Goal: Transaction & Acquisition: Purchase product/service

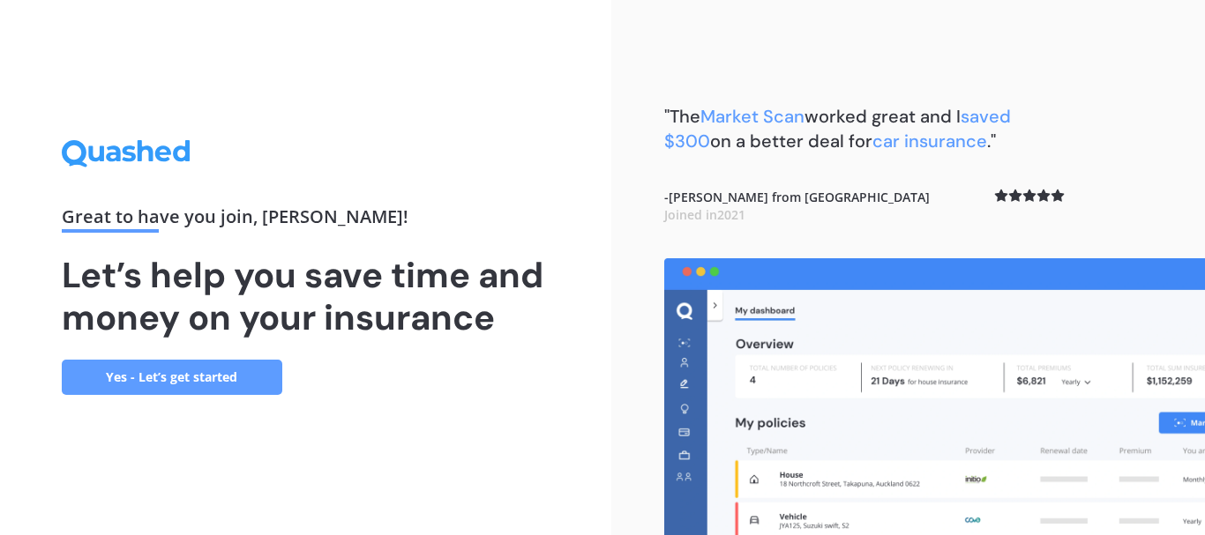
click at [184, 373] on link "Yes - Let’s get started" at bounding box center [172, 377] width 220 height 35
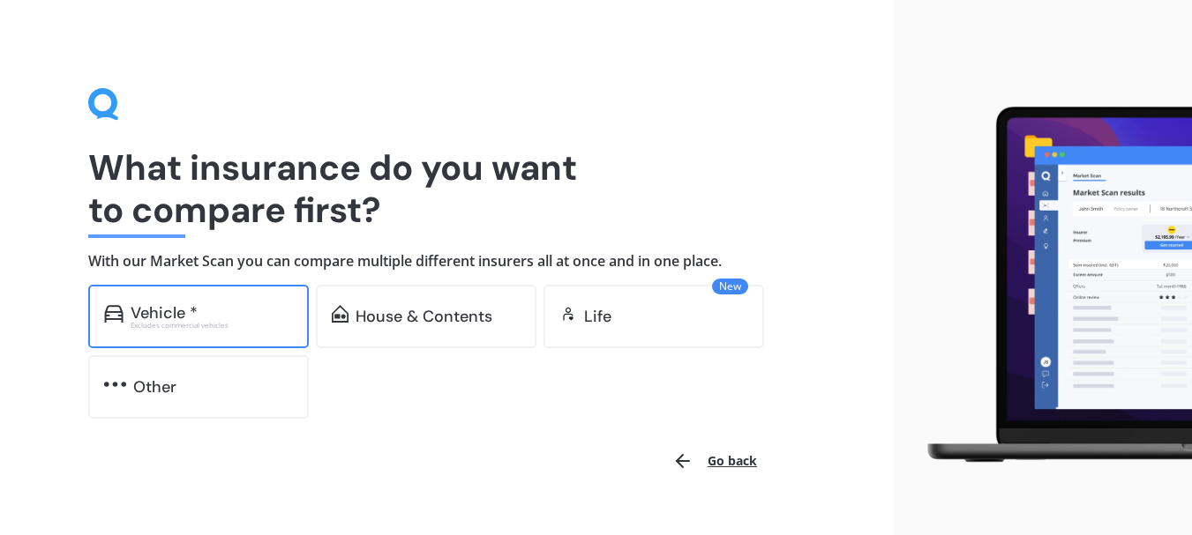
click at [196, 338] on div "Vehicle * Excludes commercial vehicles" at bounding box center [198, 317] width 220 height 64
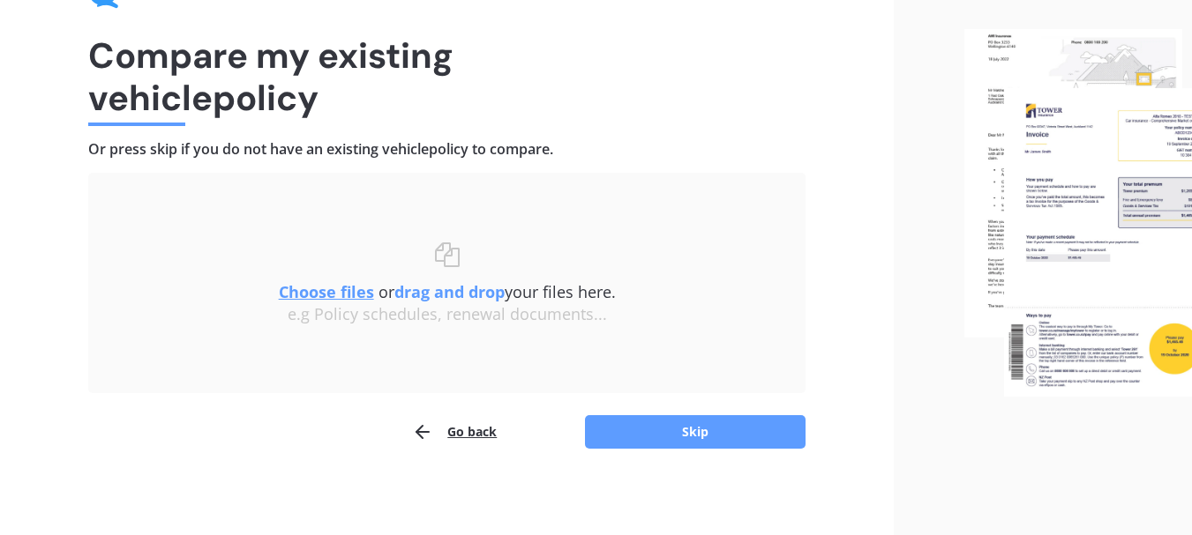
scroll to position [115, 0]
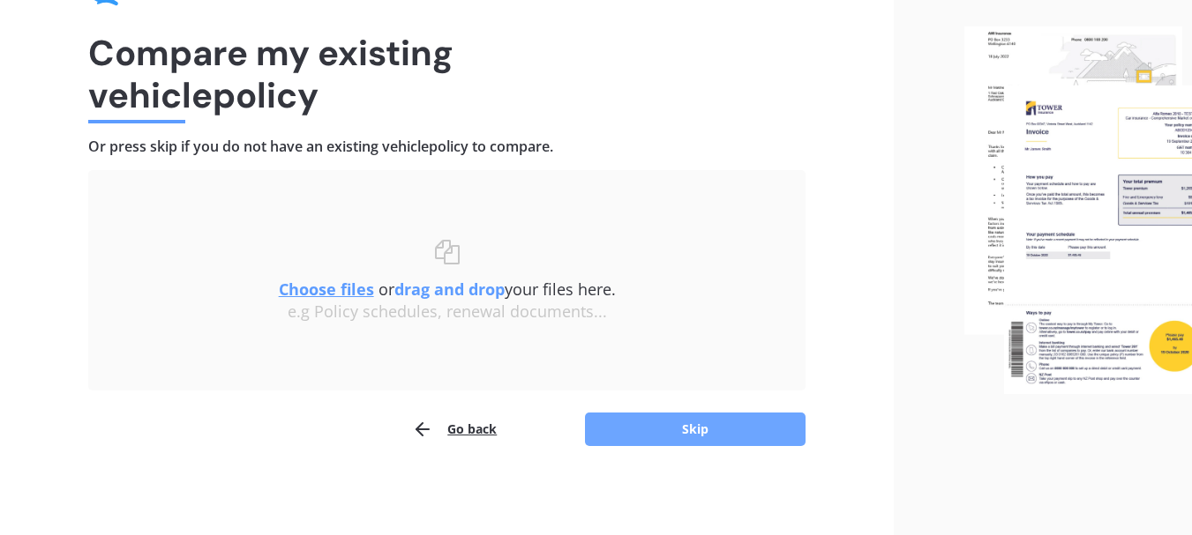
click at [719, 430] on button "Skip" at bounding box center [695, 430] width 220 height 34
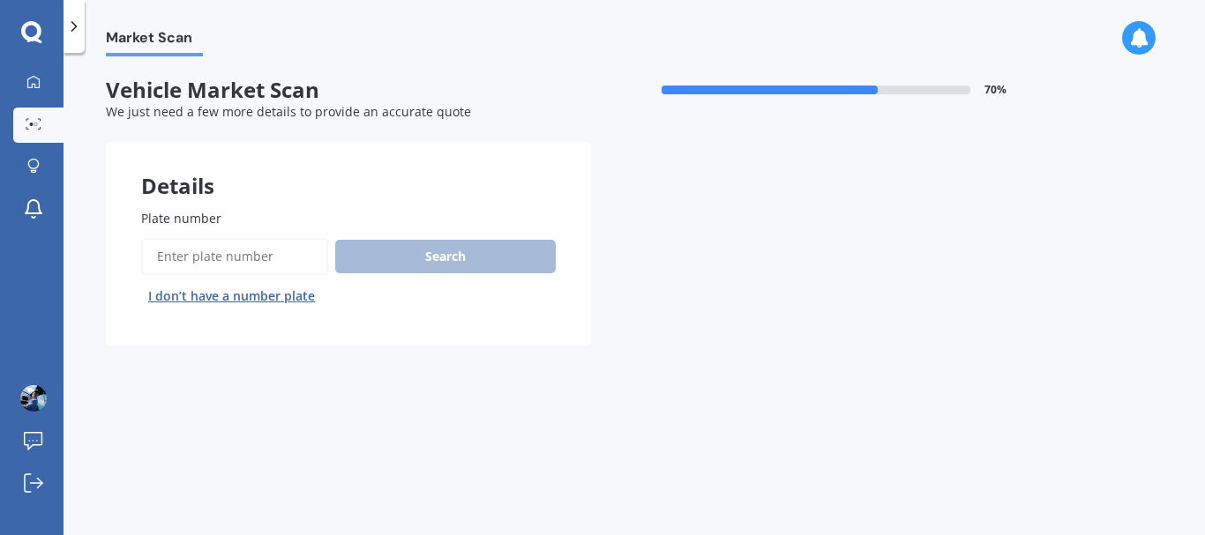
click at [241, 259] on input "Plate number" at bounding box center [234, 256] width 187 height 37
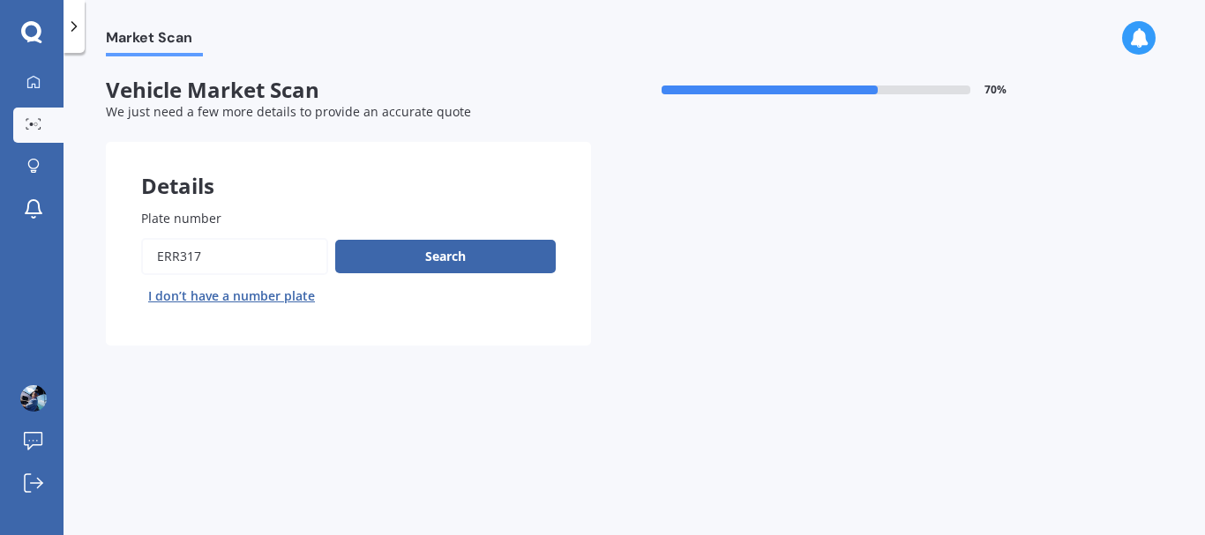
type input "err317"
click at [0, 0] on button "Next" at bounding box center [0, 0] width 0 height 0
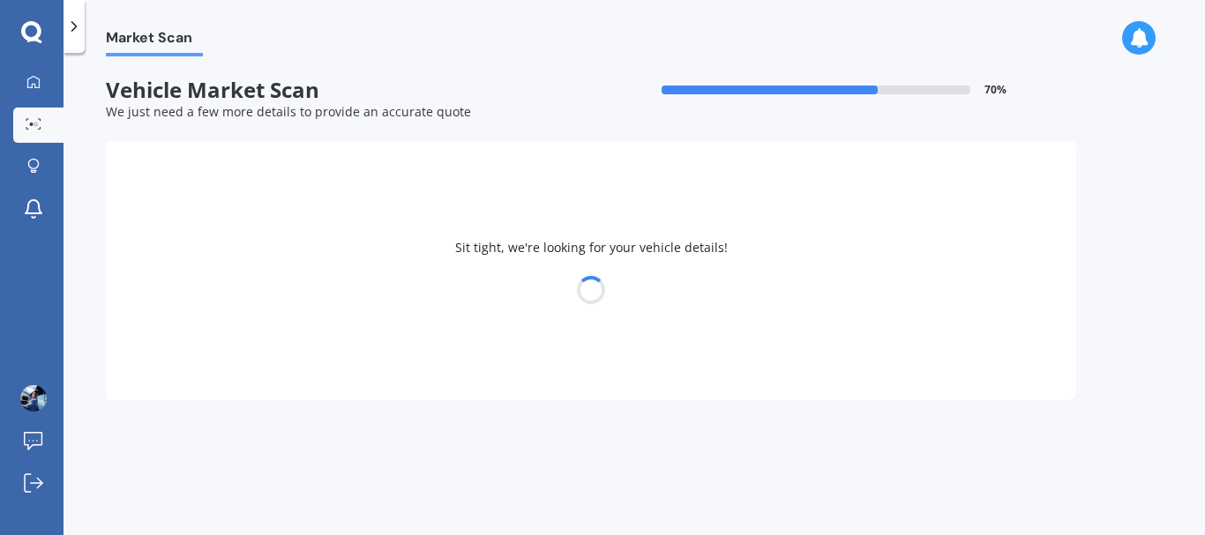
select select "TOYOTA"
select select "COROLLA"
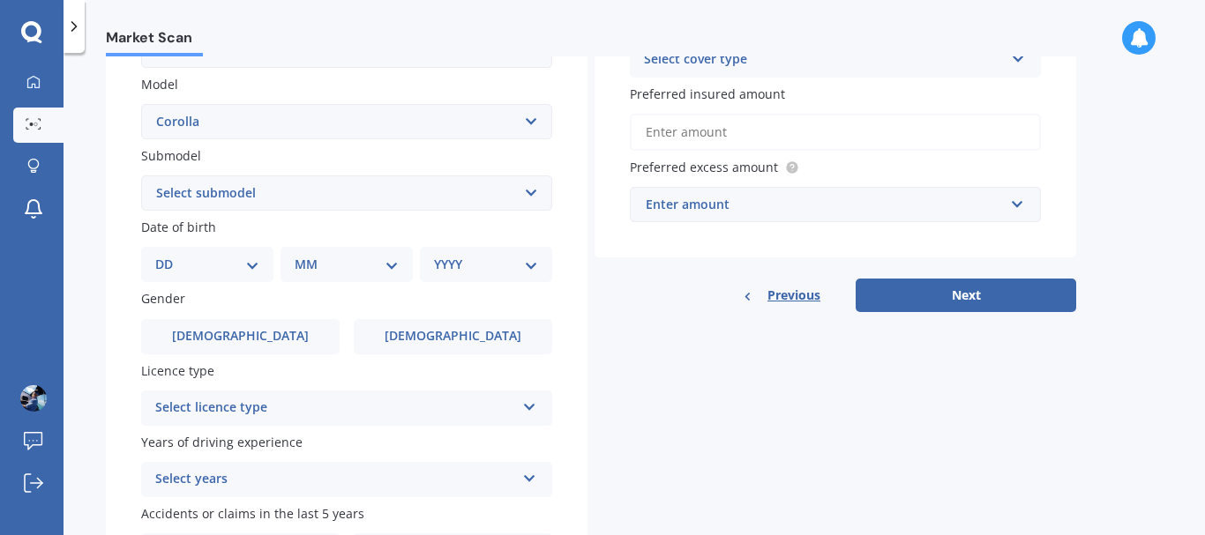
scroll to position [415, 0]
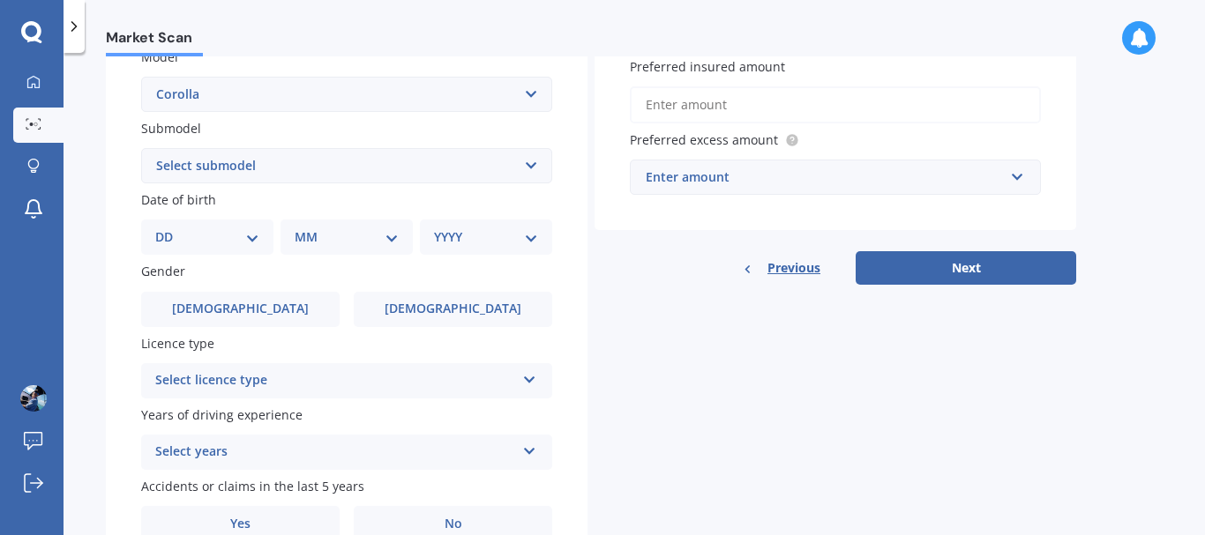
click at [253, 243] on select "DD 01 02 03 04 05 06 07 08 09 10 11 12 13 14 15 16 17 18 19 20 21 22 23 24 25 2…" at bounding box center [207, 237] width 104 height 19
select select "04"
click at [169, 228] on select "DD 01 02 03 04 05 06 07 08 09 10 11 12 13 14 15 16 17 18 19 20 21 22 23 24 25 2…" at bounding box center [207, 237] width 104 height 19
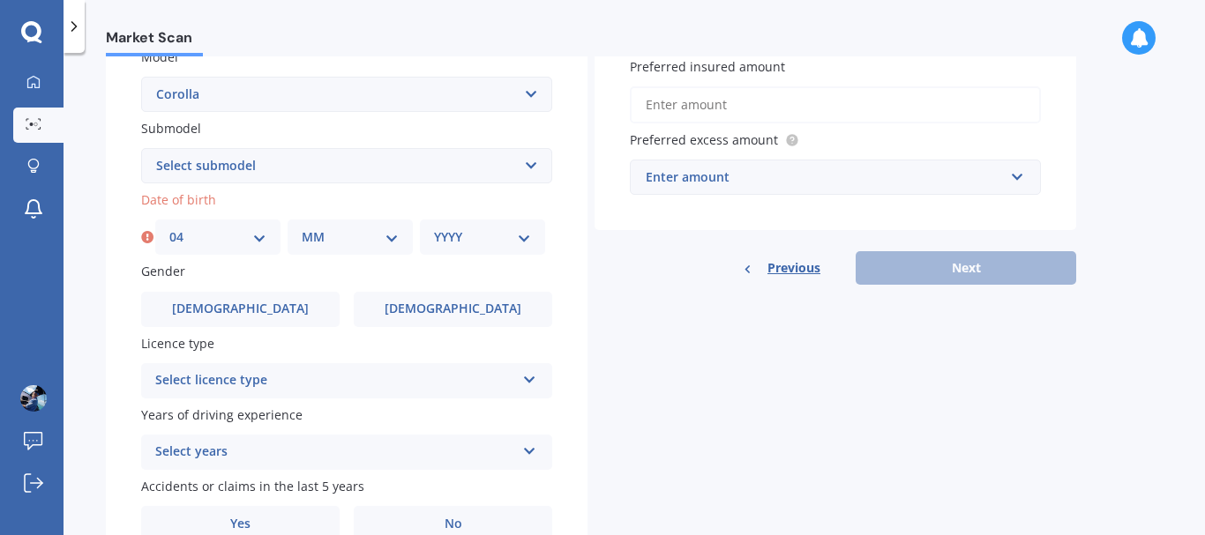
click at [340, 236] on select "MM 01 02 03 04 05 06 07 08 09 10 11 12" at bounding box center [350, 237] width 97 height 19
select select "07"
click at [302, 228] on select "MM 01 02 03 04 05 06 07 08 09 10 11 12" at bounding box center [350, 237] width 97 height 19
click at [471, 249] on div "YYYY 2025 2024 2023 2022 2021 2020 2019 2018 2017 2016 2015 2014 2013 2012 2011…" at bounding box center [482, 237] width 125 height 35
click at [472, 239] on select "YYYY 2025 2024 2023 2022 2021 2020 2019 2018 2017 2016 2015 2014 2013 2012 2011…" at bounding box center [482, 237] width 97 height 19
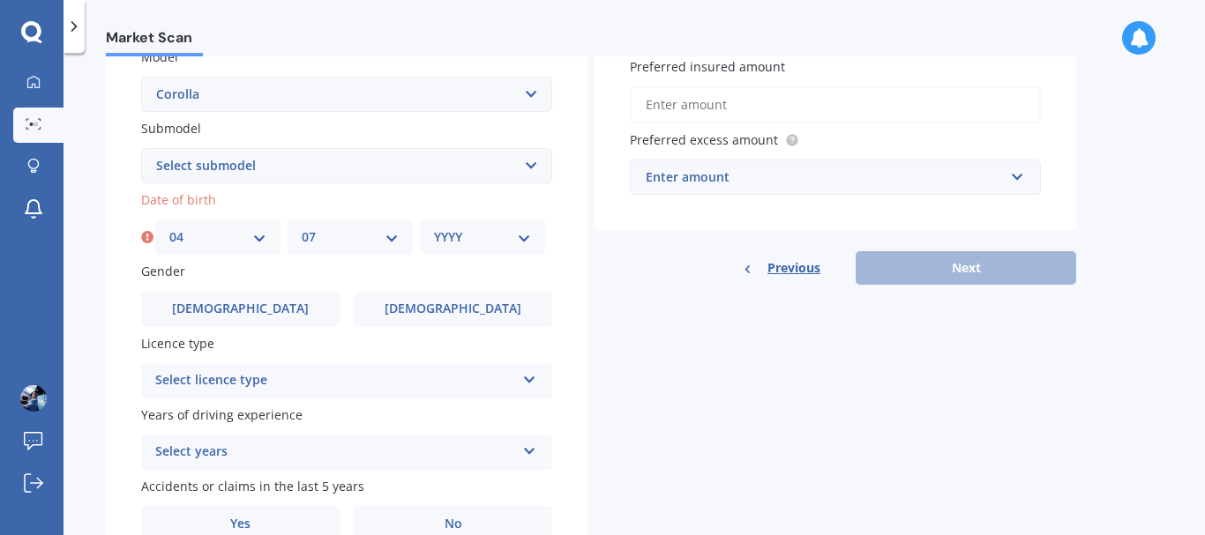
select select "1986"
click at [434, 228] on select "YYYY 2025 2024 2023 2022 2021 2020 2019 2018 2017 2016 2015 2014 2013 2012 2011…" at bounding box center [482, 237] width 97 height 19
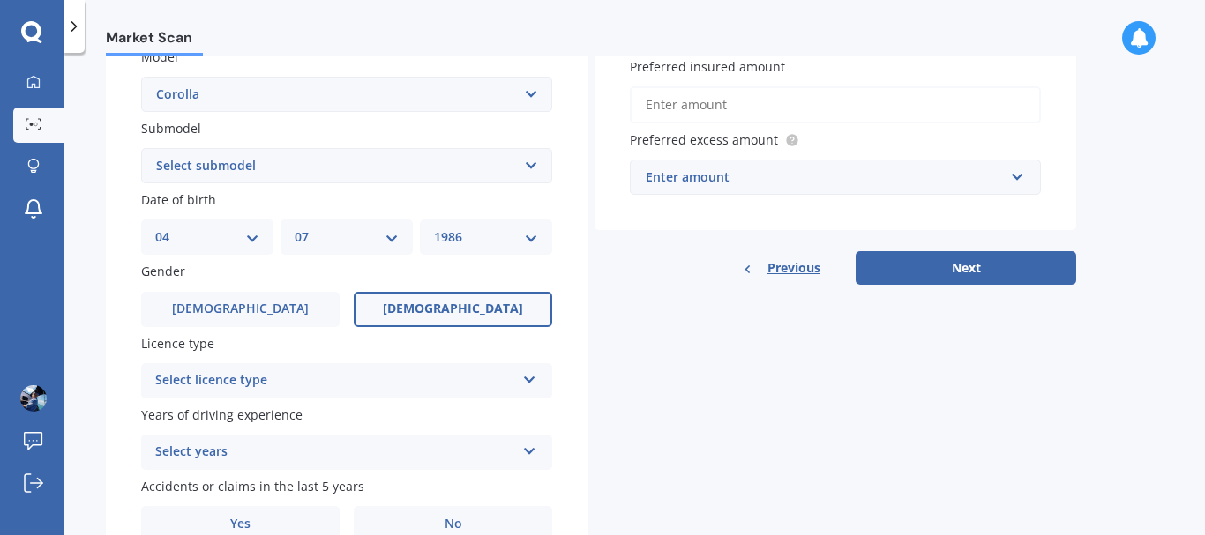
click at [420, 324] on label "[DEMOGRAPHIC_DATA]" at bounding box center [453, 309] width 198 height 35
click at [0, 0] on input "[DEMOGRAPHIC_DATA]" at bounding box center [0, 0] width 0 height 0
click at [418, 371] on div "Select licence type" at bounding box center [335, 380] width 360 height 21
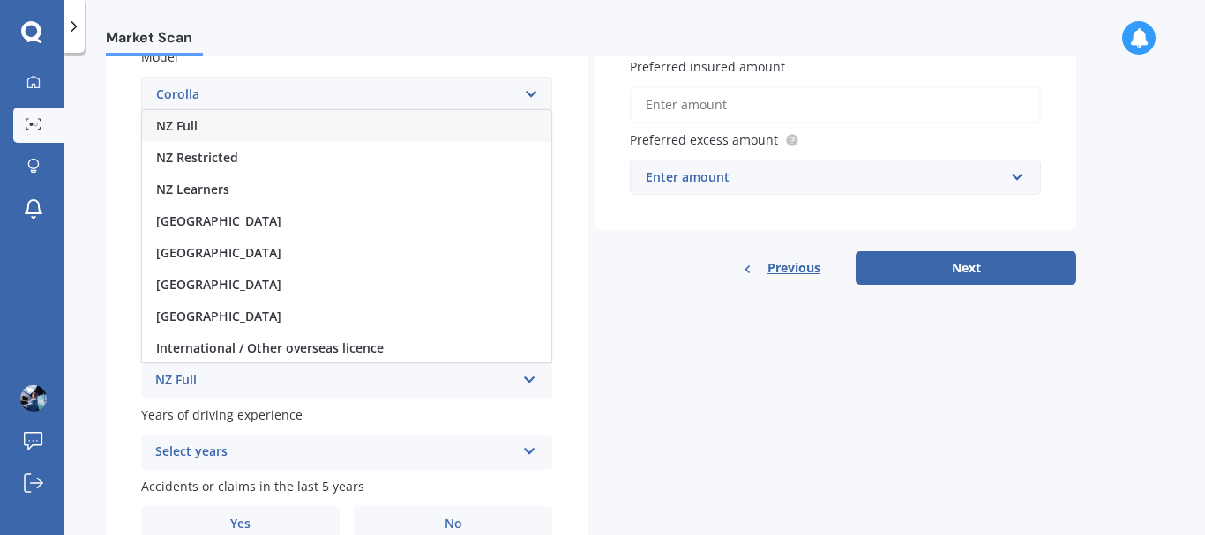
click at [311, 133] on div "NZ Full" at bounding box center [346, 126] width 409 height 32
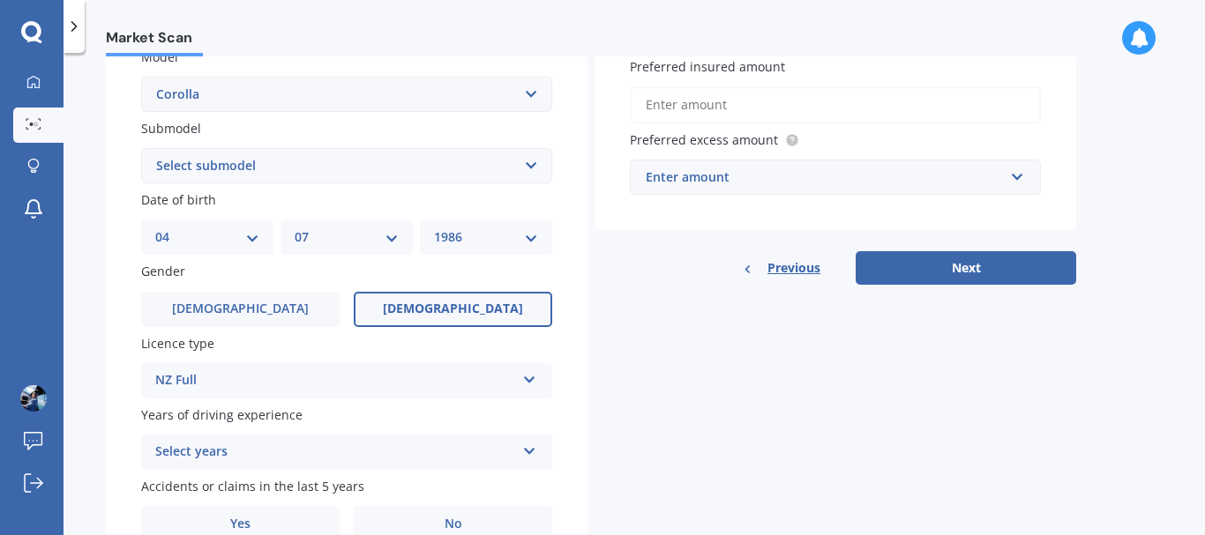
click at [656, 386] on div "Details Plate number Search I don’t have a number plate Year [DATE] Make Select…" at bounding box center [591, 152] width 970 height 851
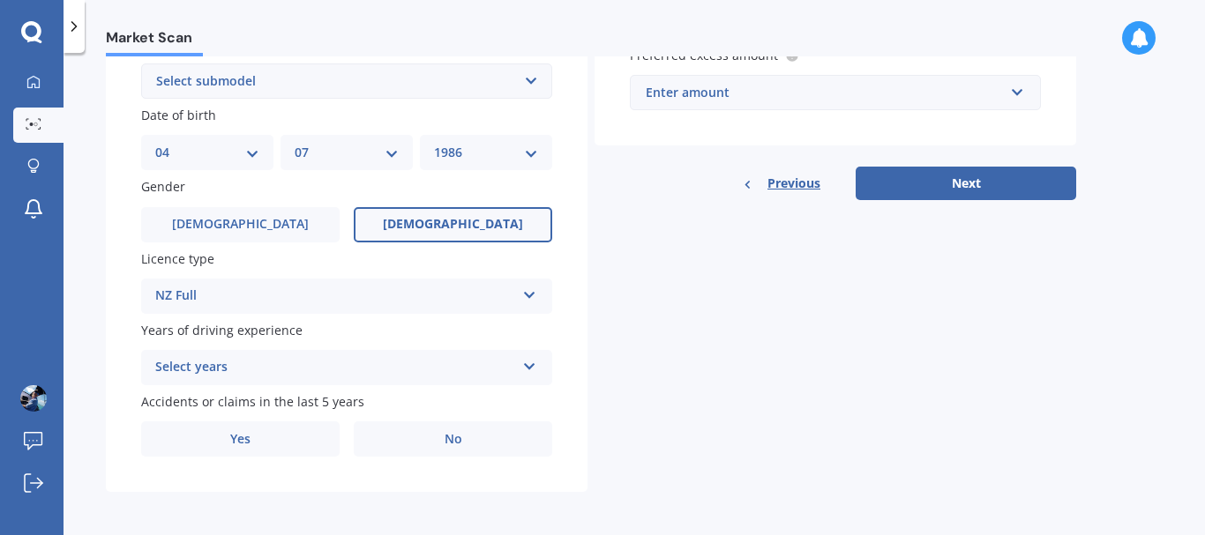
scroll to position [503, 0]
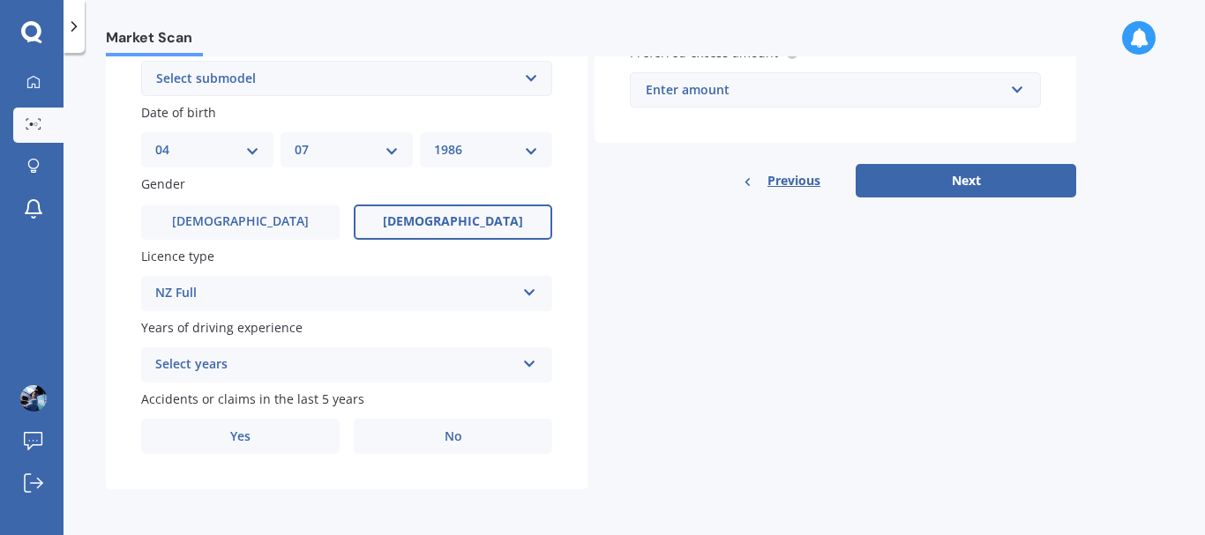
click at [403, 346] on div "Years of driving experience Select years 5 or more years 4 years 3 years 2 year…" at bounding box center [346, 350] width 411 height 64
click at [386, 361] on div "Select years" at bounding box center [335, 365] width 360 height 21
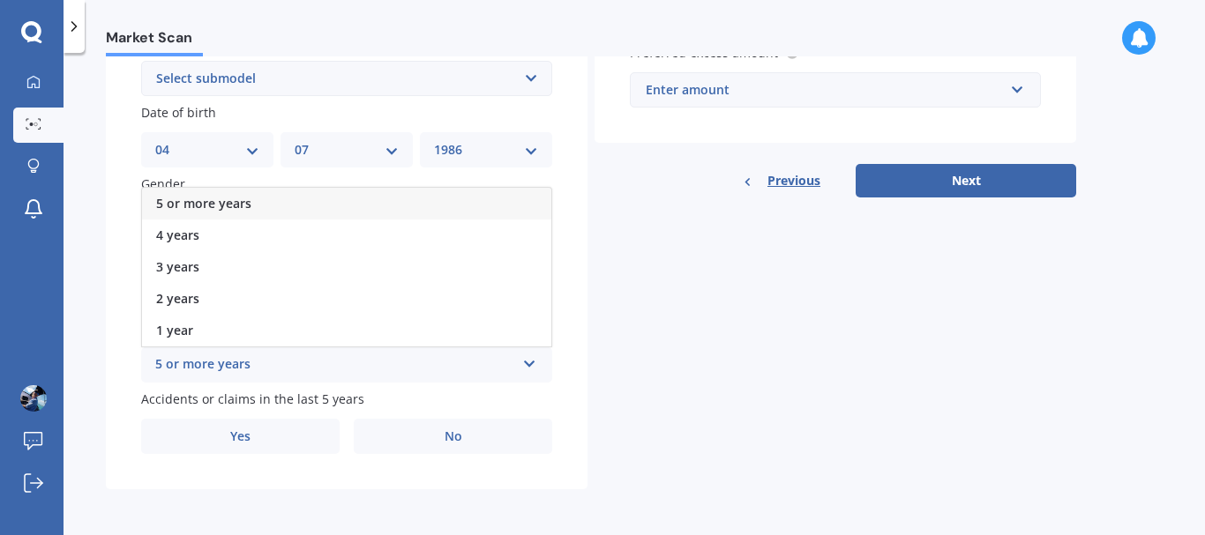
click at [327, 204] on div "5 or more years" at bounding box center [346, 204] width 409 height 32
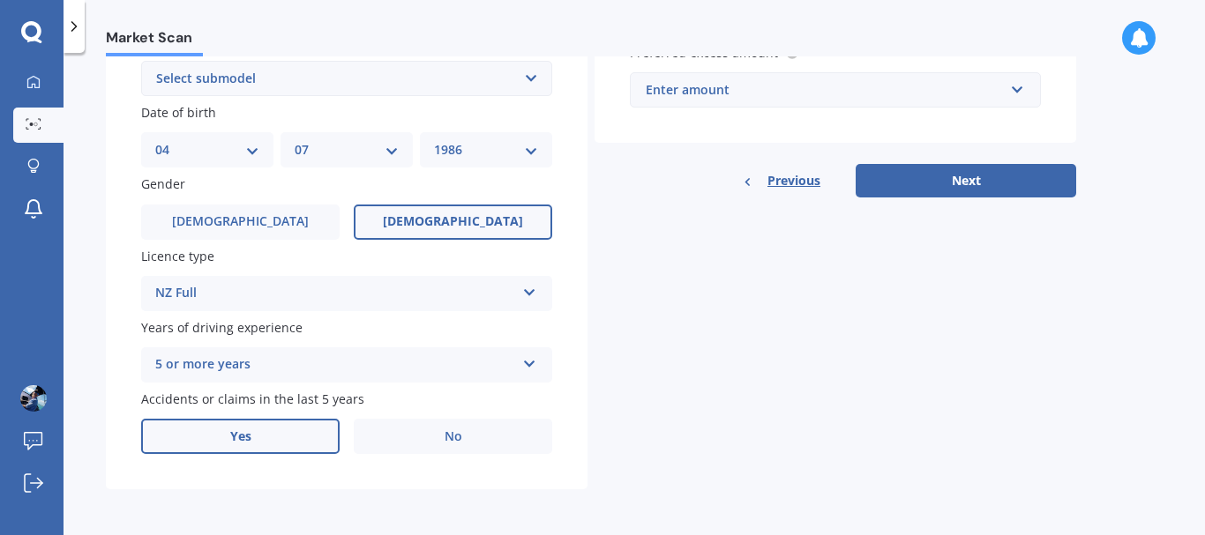
click at [272, 446] on label "Yes" at bounding box center [240, 436] width 198 height 35
click at [0, 0] on input "Yes" at bounding box center [0, 0] width 0 height 0
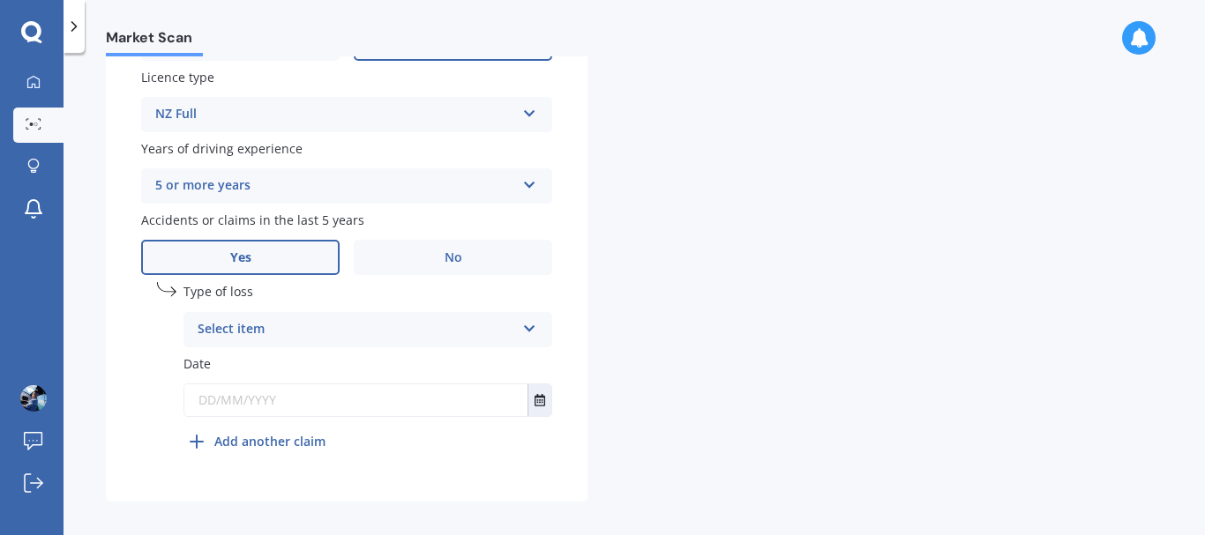
scroll to position [694, 0]
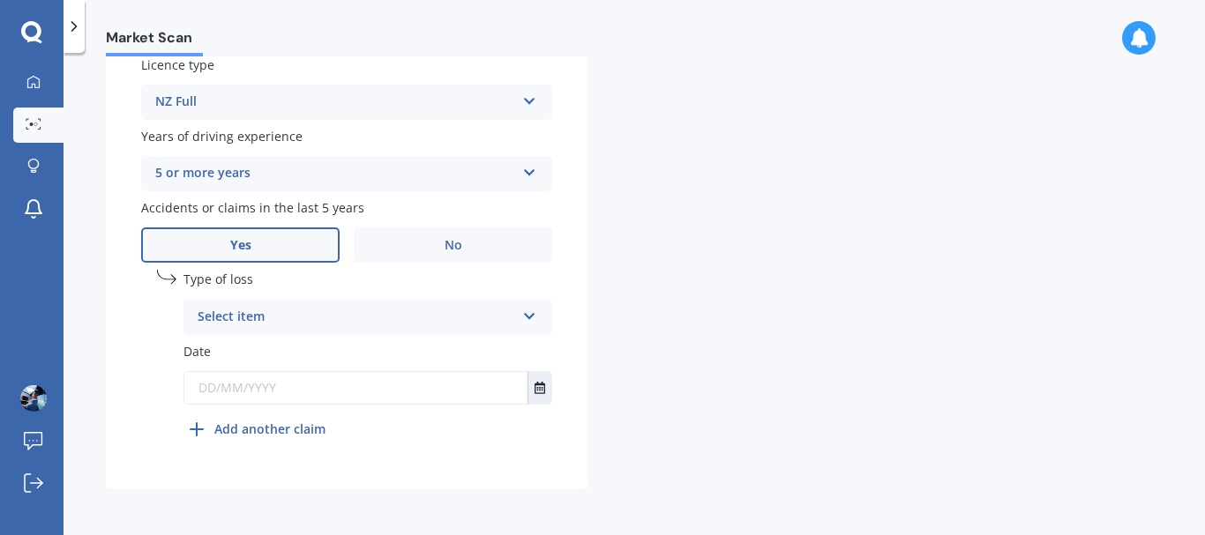
click at [526, 316] on icon at bounding box center [529, 313] width 15 height 12
click at [288, 358] on span "At fault accident" at bounding box center [248, 351] width 100 height 17
click at [539, 388] on icon "Select date" at bounding box center [539, 388] width 11 height 12
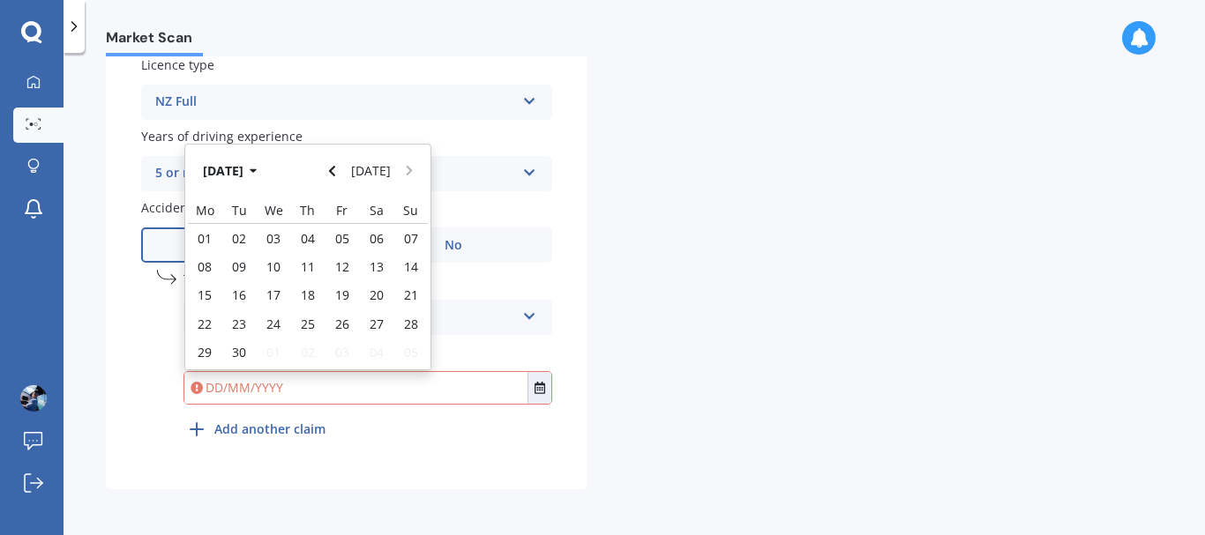
click at [408, 168] on div "[DATE] [DATE]" at bounding box center [307, 171] width 245 height 52
click at [258, 171] on icon "button" at bounding box center [254, 171] width 8 height 12
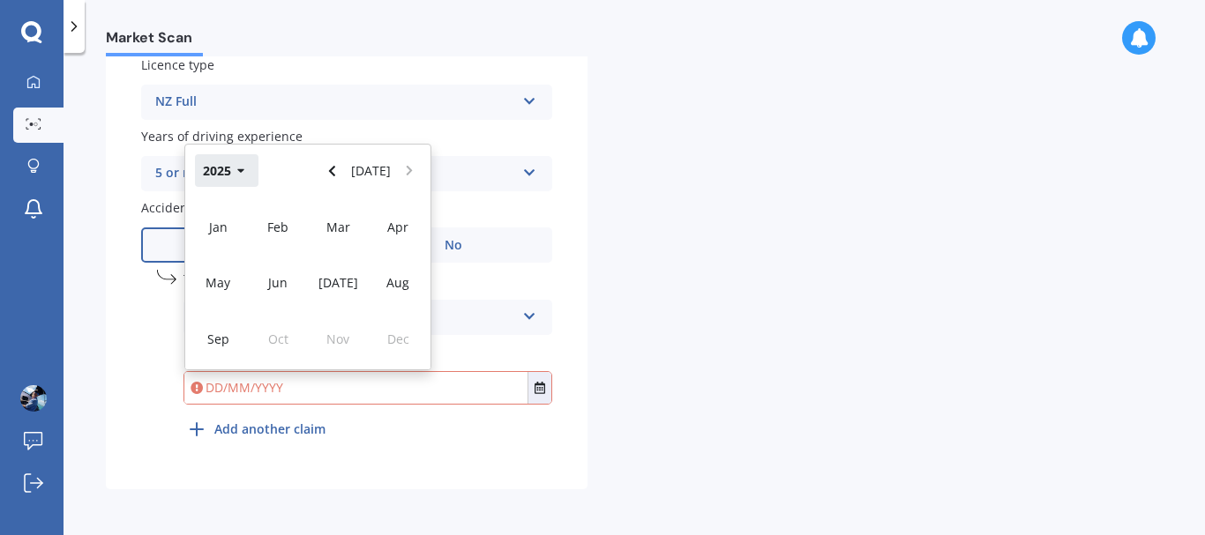
click at [238, 178] on button "2025" at bounding box center [227, 170] width 64 height 32
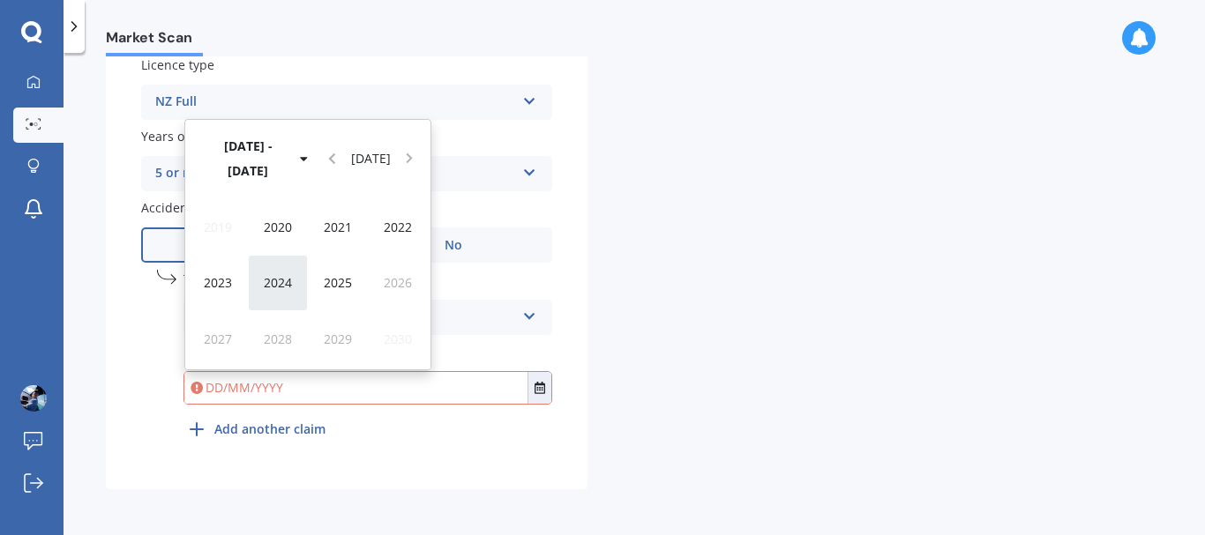
click at [288, 282] on span "2024" at bounding box center [278, 282] width 28 height 17
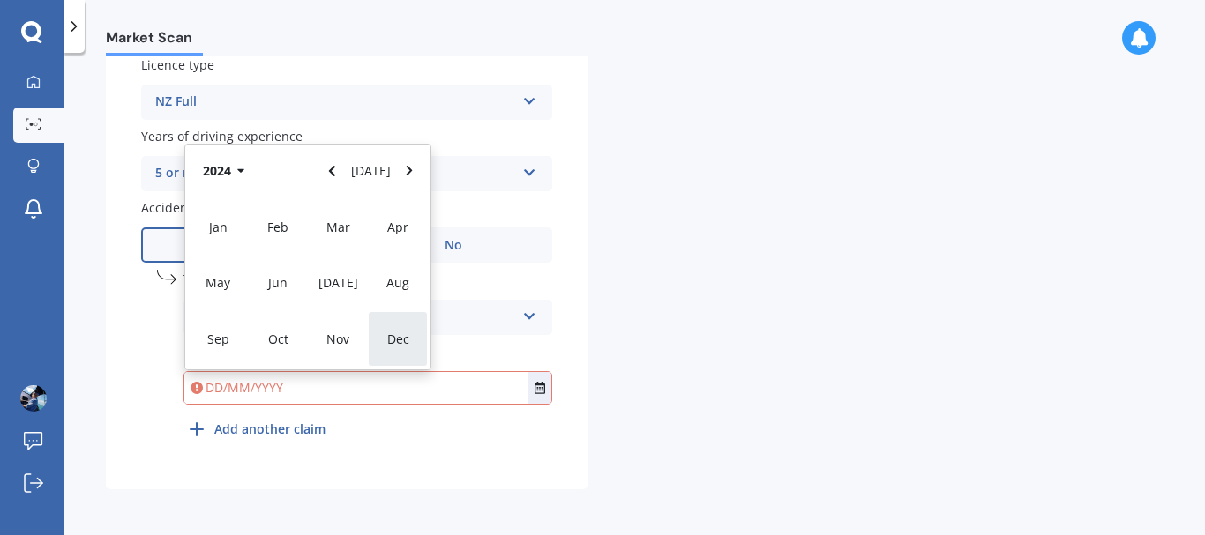
click at [402, 344] on span "Dec" at bounding box center [398, 339] width 22 height 17
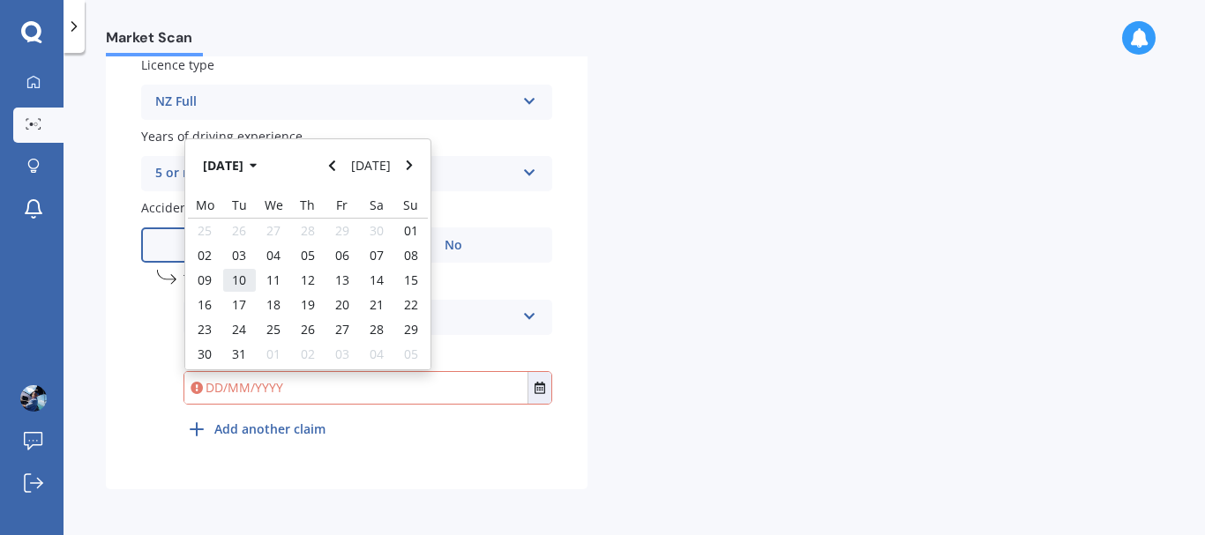
click at [242, 277] on span "10" at bounding box center [239, 280] width 14 height 17
type input "[DATE]"
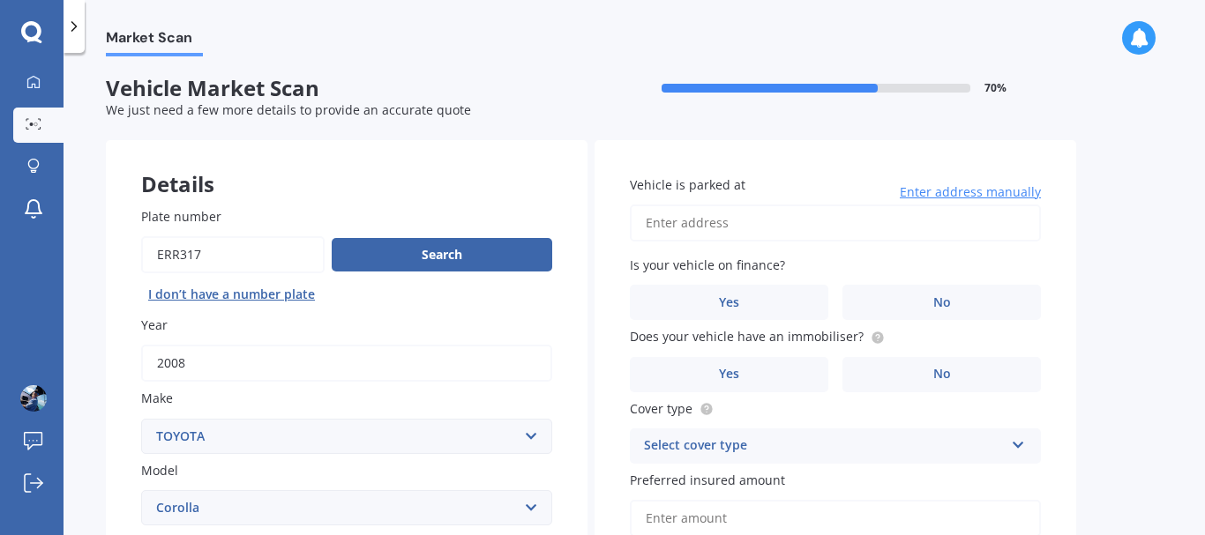
scroll to position [0, 0]
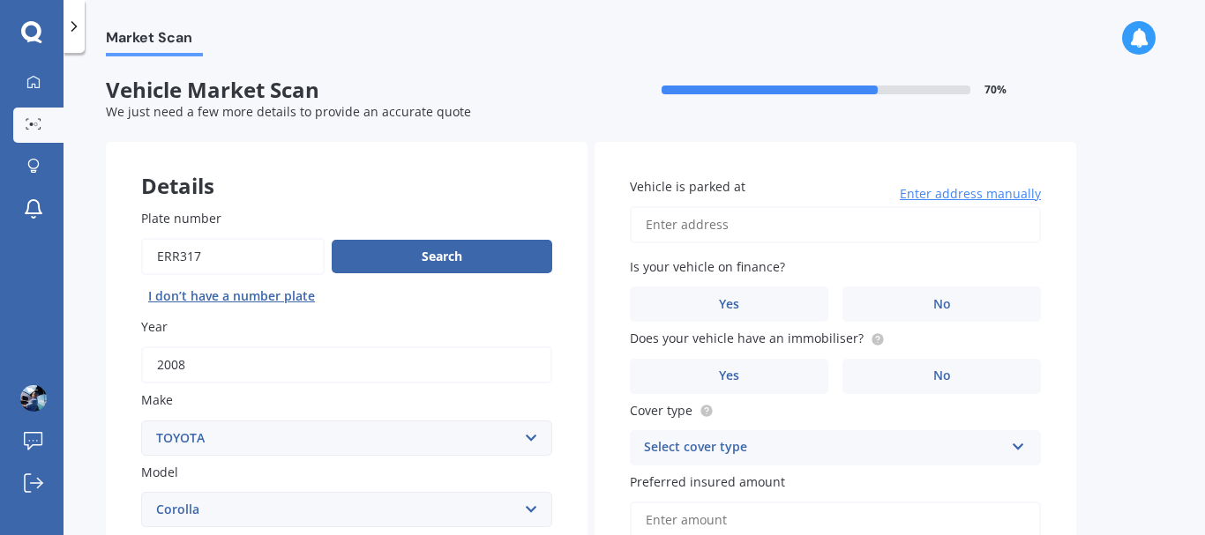
click at [723, 221] on input "Vehicle is parked at" at bounding box center [835, 224] width 411 height 37
type input "[STREET_ADDRESS]"
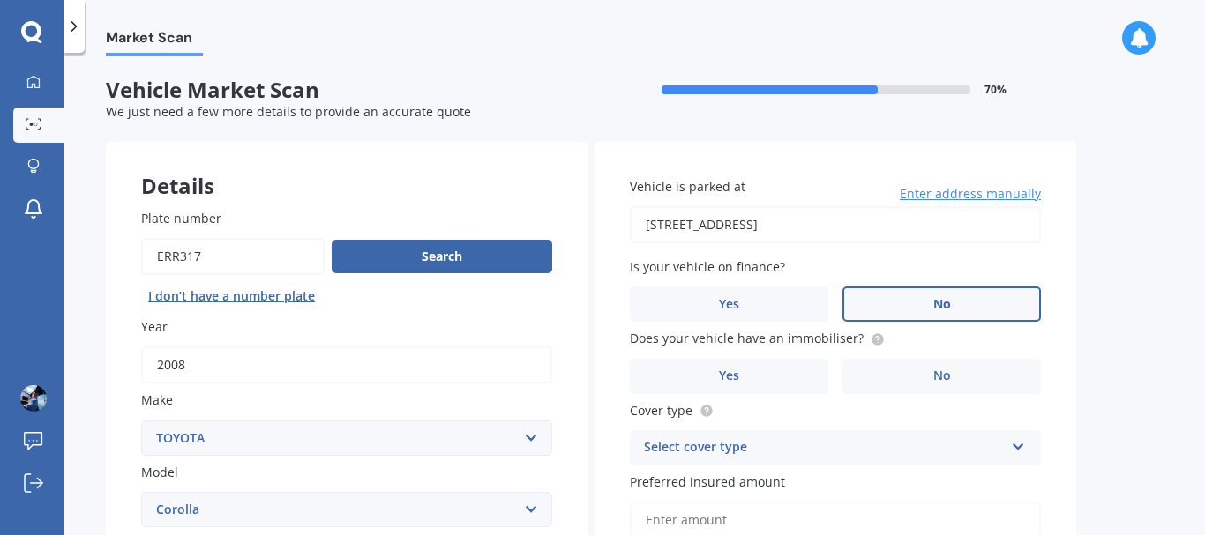
click at [911, 314] on label "No" at bounding box center [941, 304] width 198 height 35
click at [0, 0] on input "No" at bounding box center [0, 0] width 0 height 0
click at [812, 374] on label "Yes" at bounding box center [729, 376] width 198 height 35
click at [0, 0] on input "Yes" at bounding box center [0, 0] width 0 height 0
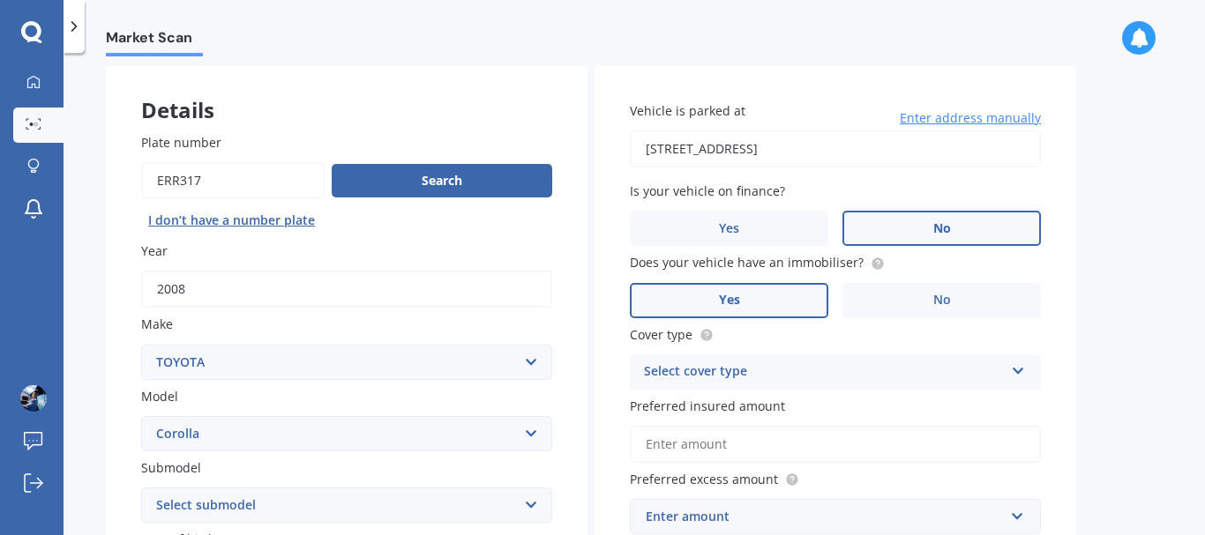
scroll to position [90, 0]
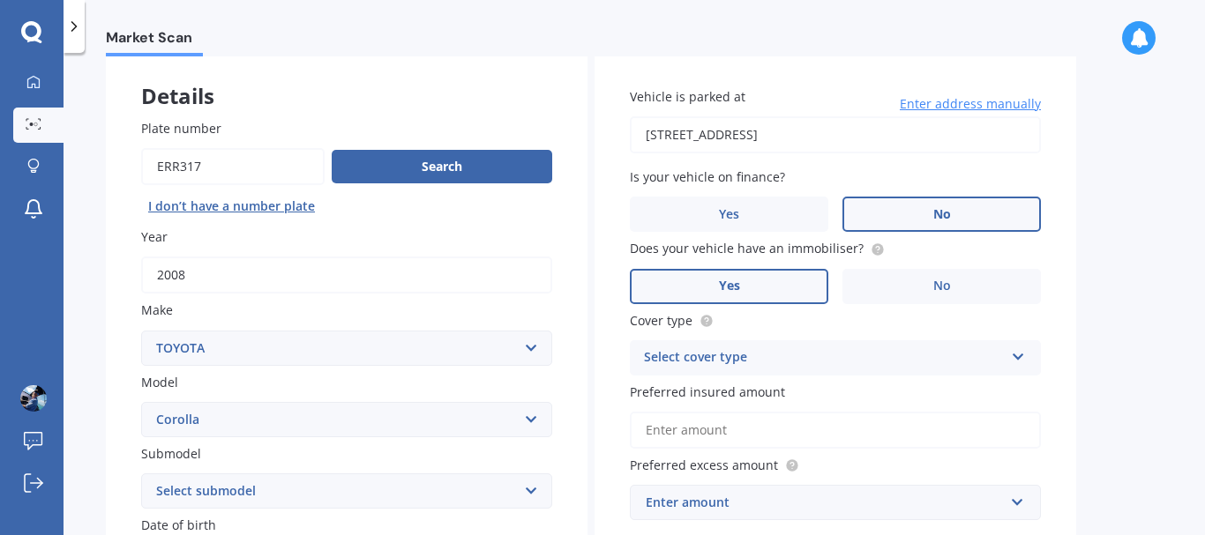
click at [833, 354] on div "Select cover type" at bounding box center [824, 358] width 360 height 21
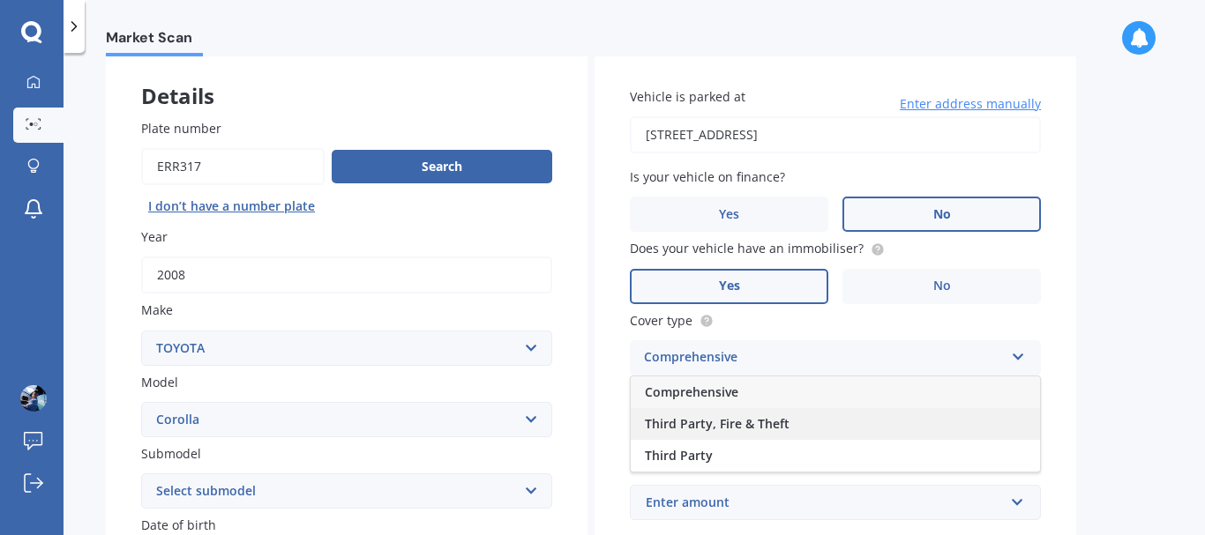
click at [782, 425] on span "Third Party, Fire & Theft" at bounding box center [717, 423] width 145 height 17
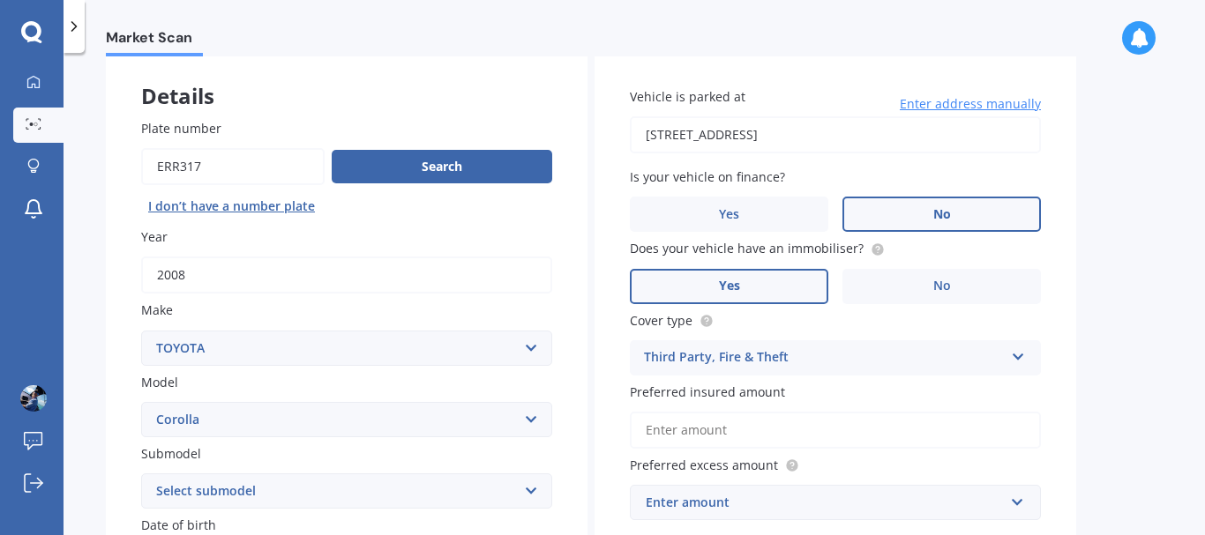
drag, startPoint x: 227, startPoint y: 163, endPoint x: 89, endPoint y: 167, distance: 137.6
click at [89, 167] on div "Market Scan Vehicle Market Scan 70 % We just need a few more details to provide…" at bounding box center [634, 297] width 1141 height 482
click at [785, 434] on input "Preferred insured amount" at bounding box center [835, 430] width 411 height 37
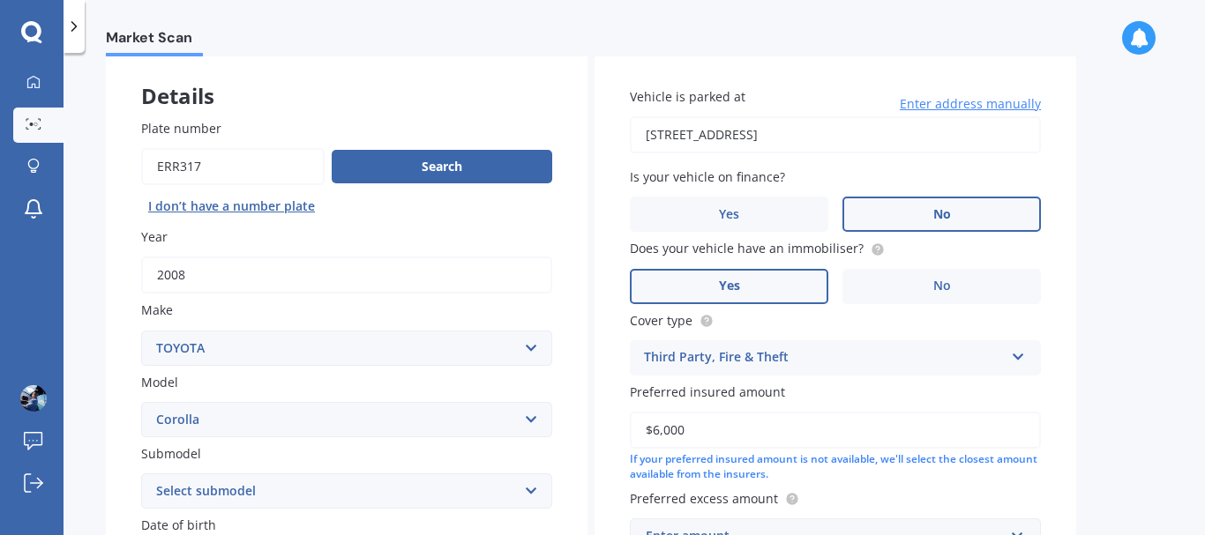
type input "$6,000"
click at [1066, 417] on div "Vehicle is parked at [STREET_ADDRESS] Enter address manually Is your vehicle on…" at bounding box center [835, 320] width 482 height 537
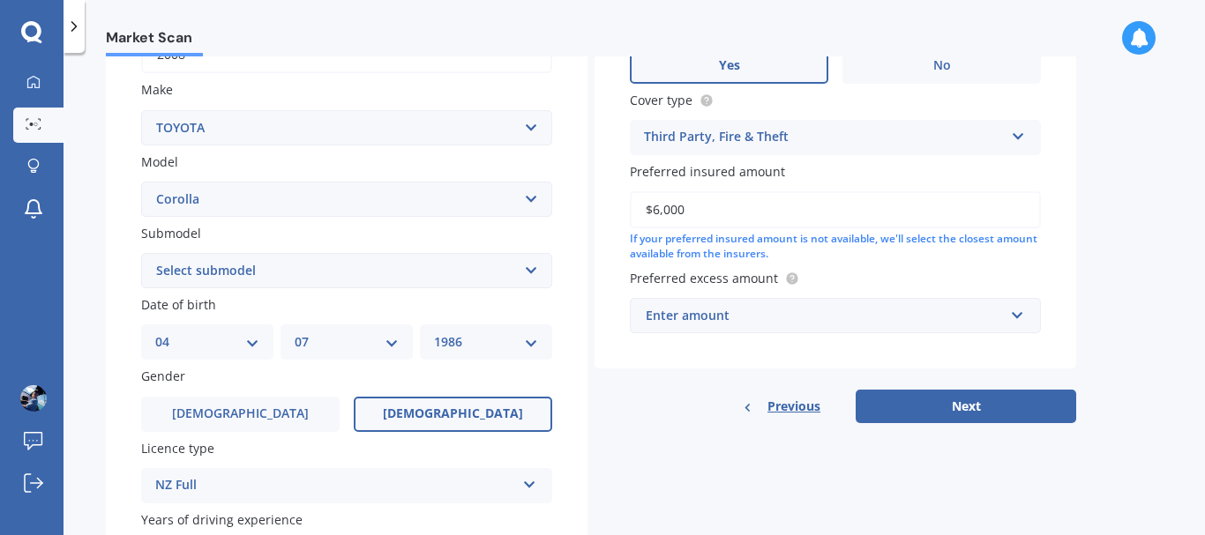
scroll to position [313, 0]
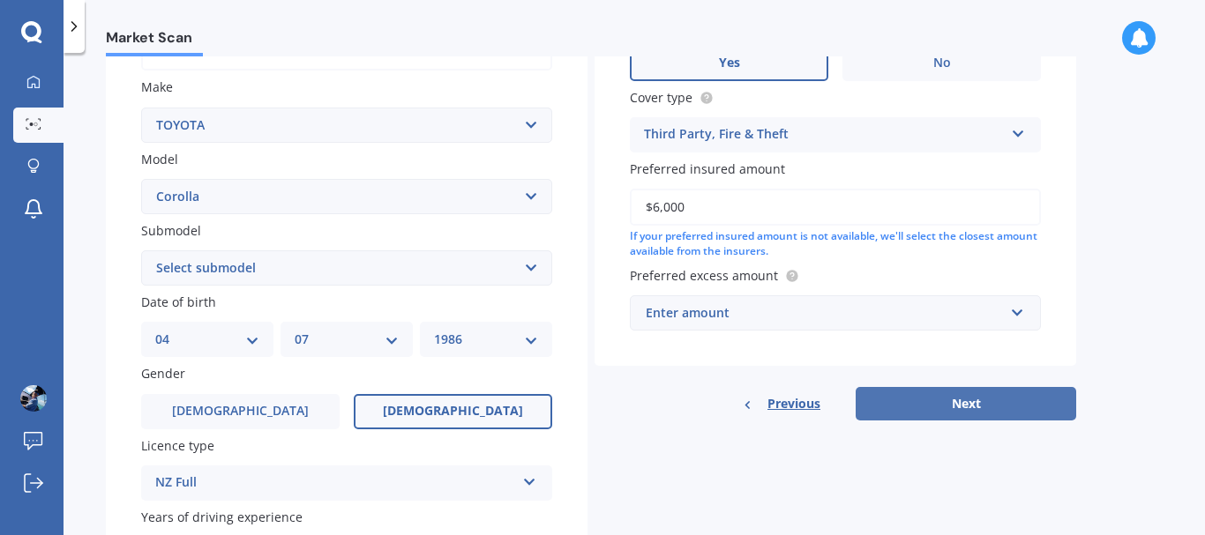
click at [1003, 400] on button "Next" at bounding box center [966, 404] width 220 height 34
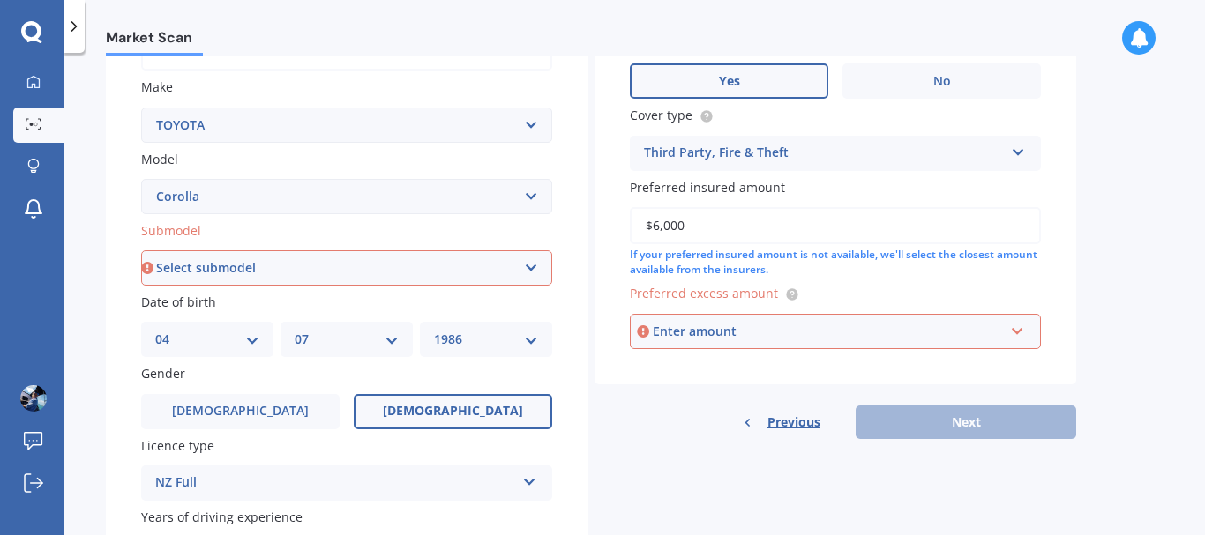
click at [507, 262] on select "Select submodel (All other) Axio Diesel [PERSON_NAME] 2WD [PERSON_NAME] 4WD FXG…" at bounding box center [346, 267] width 411 height 35
select select "GX 1.8"
click at [141, 250] on select "Select submodel (All other) Axio Diesel [PERSON_NAME] 2WD [PERSON_NAME] 4WD FXG…" at bounding box center [346, 267] width 411 height 35
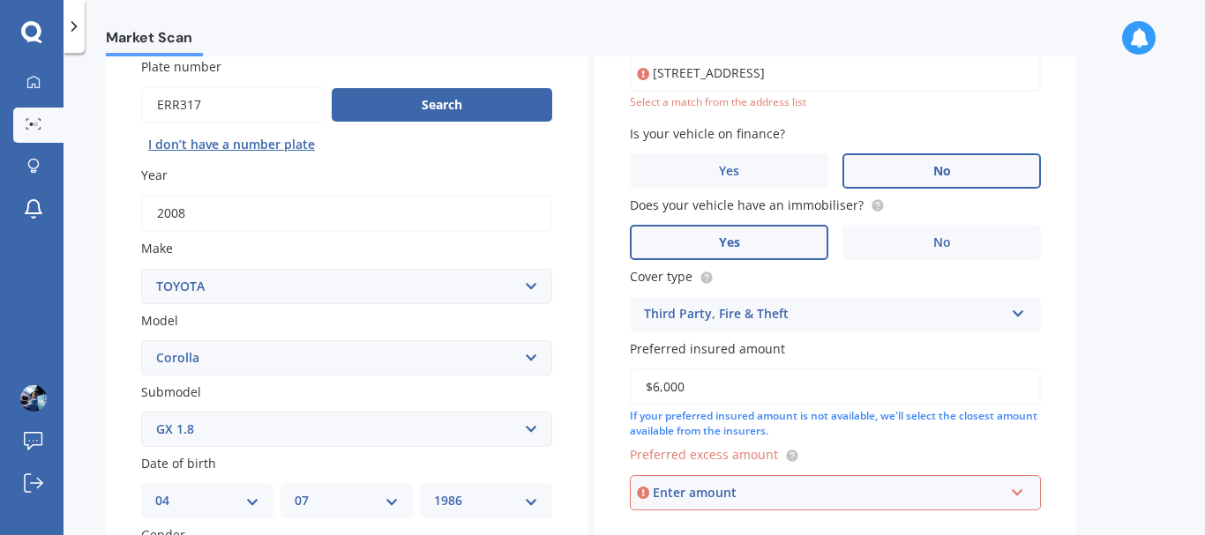
scroll to position [121, 0]
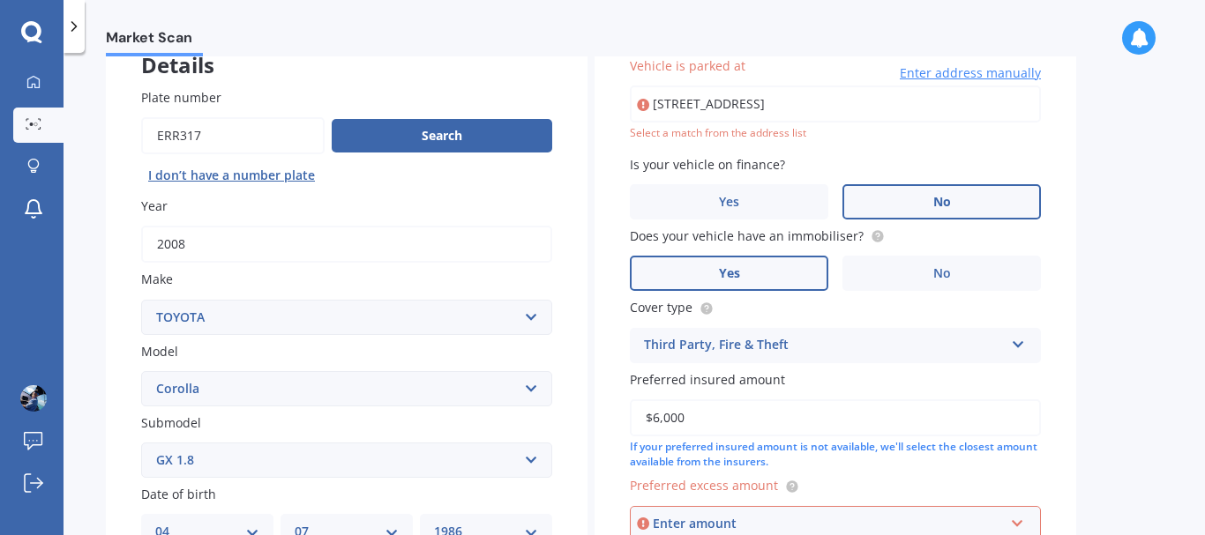
click at [868, 95] on input "[STREET_ADDRESS]" at bounding box center [835, 104] width 411 height 37
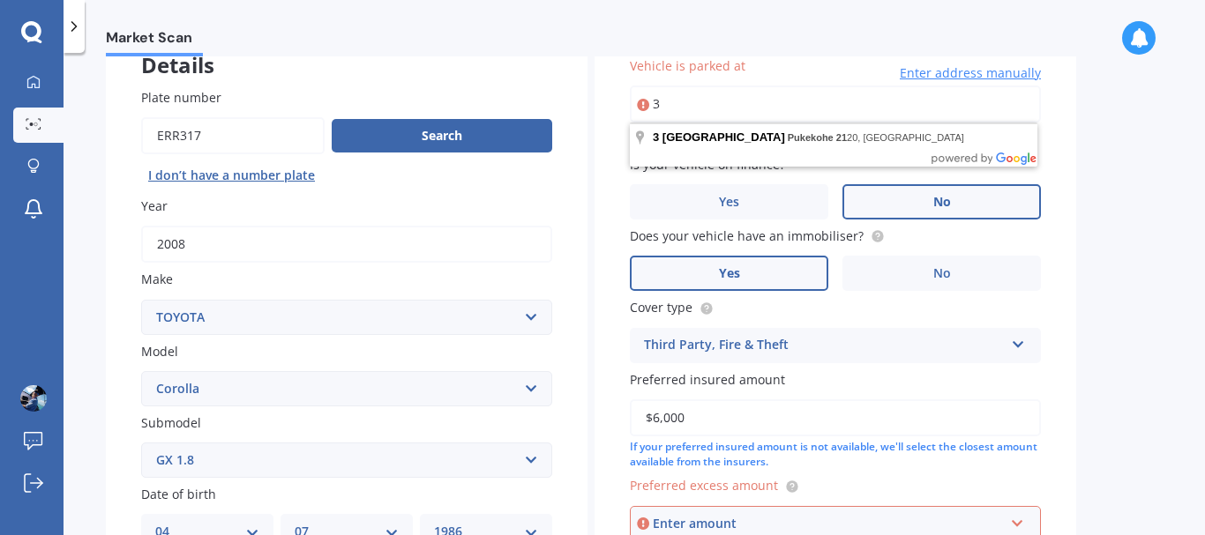
type input "3"
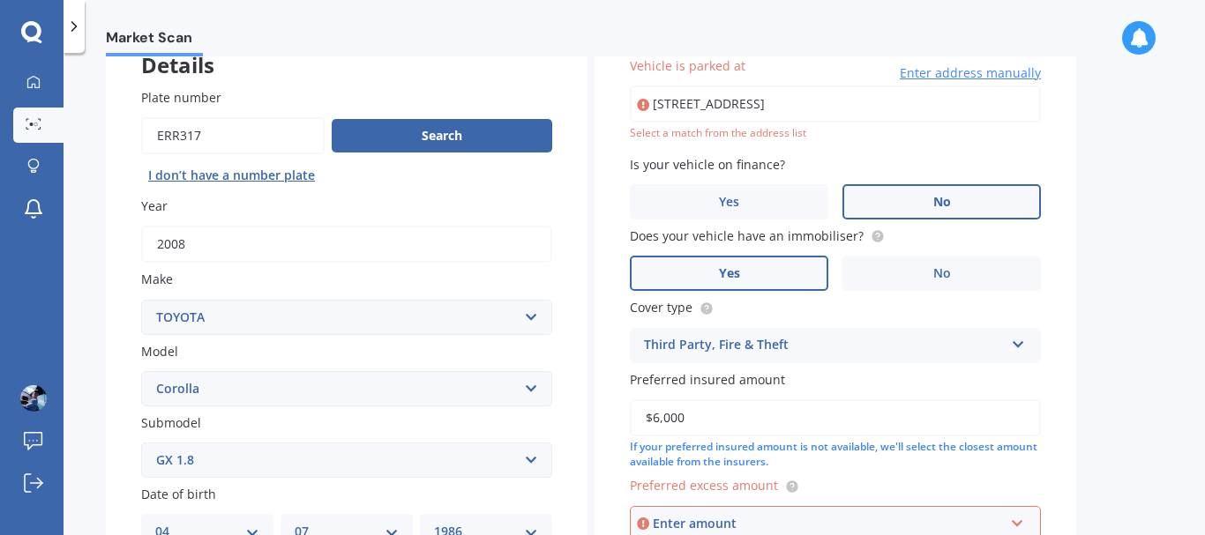
type input "[STREET_ADDRESS]"
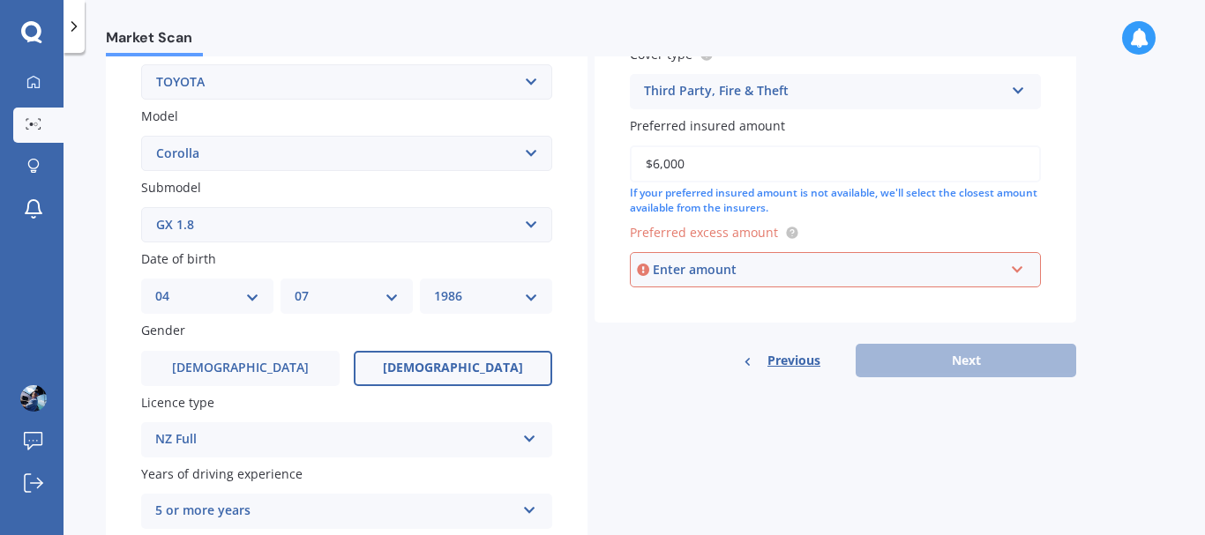
scroll to position [357, 0]
click at [721, 276] on div "Enter amount" at bounding box center [828, 268] width 351 height 19
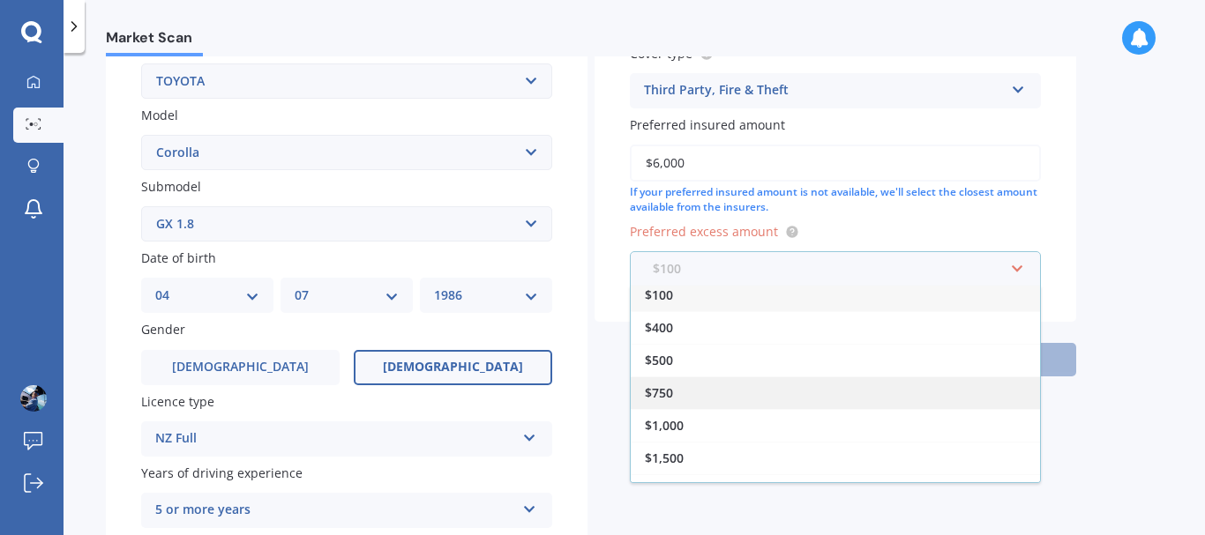
scroll to position [0, 0]
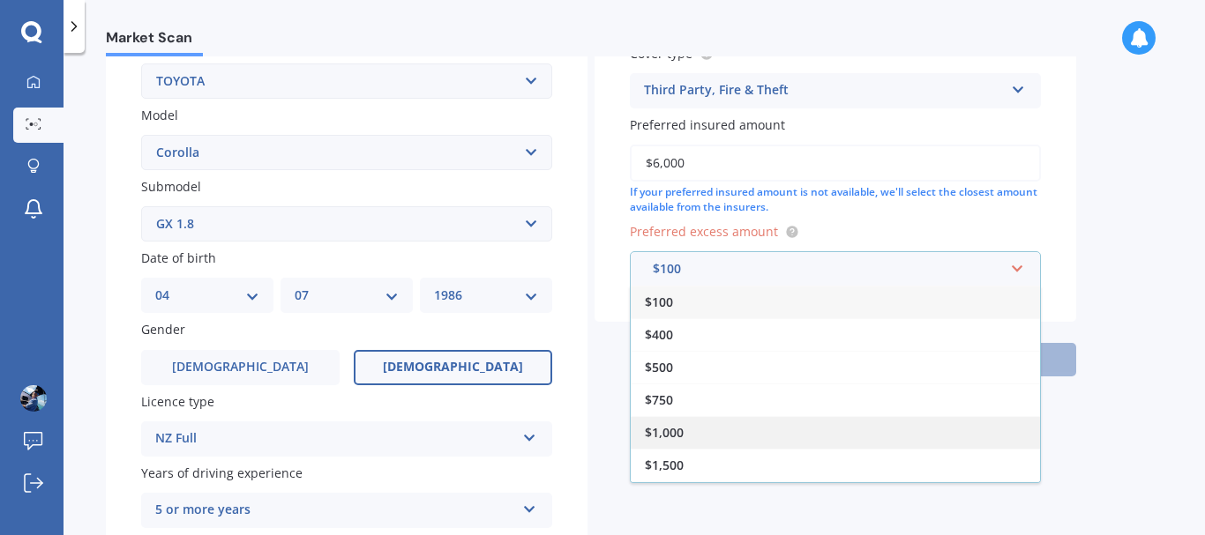
click at [646, 430] on span "$1,000" at bounding box center [664, 432] width 39 height 17
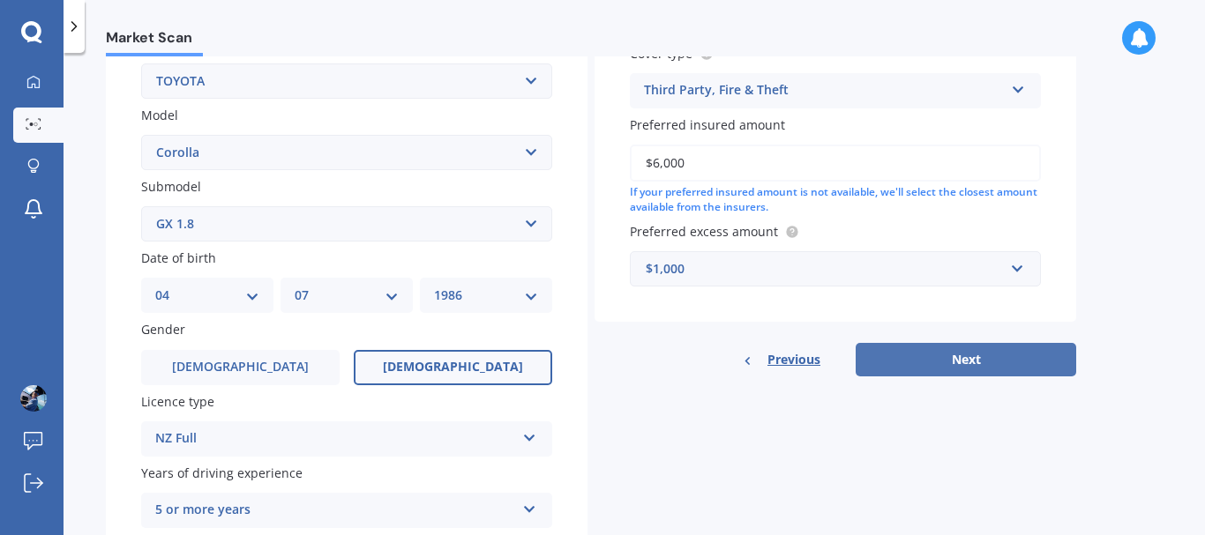
click at [960, 366] on button "Next" at bounding box center [966, 360] width 220 height 34
select select "04"
select select "07"
select select "1986"
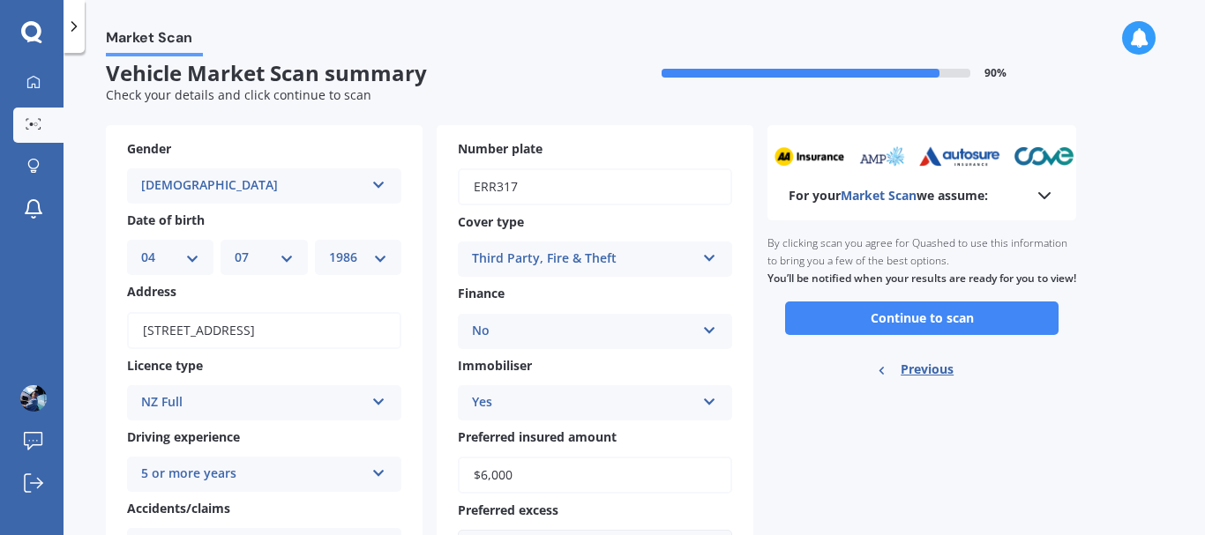
scroll to position [11, 0]
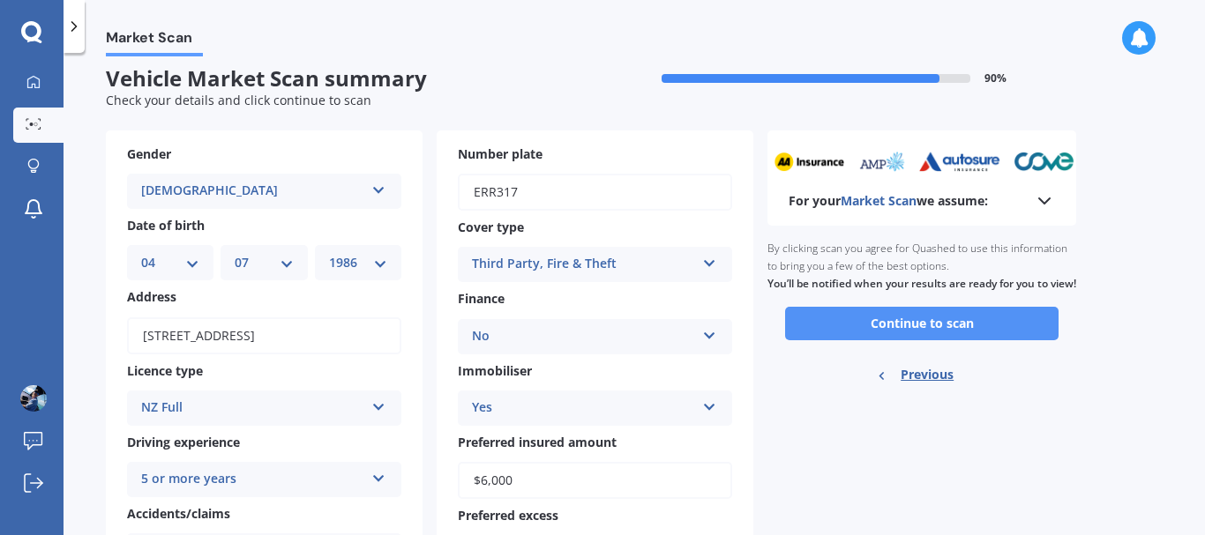
click at [912, 340] on button "Continue to scan" at bounding box center [921, 324] width 273 height 34
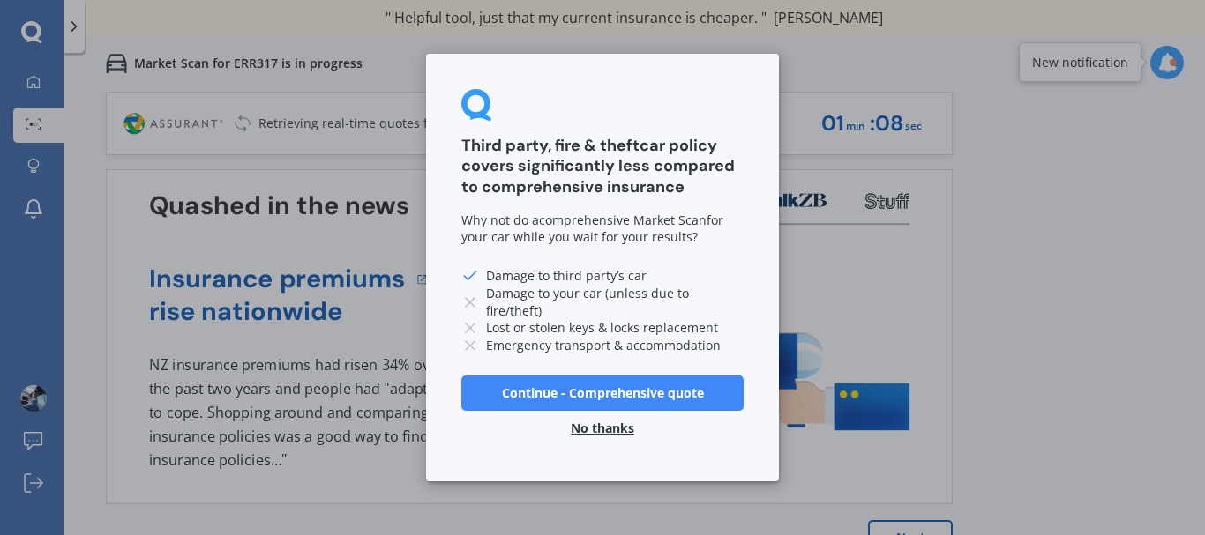
click at [602, 428] on button "No thanks" at bounding box center [602, 428] width 85 height 35
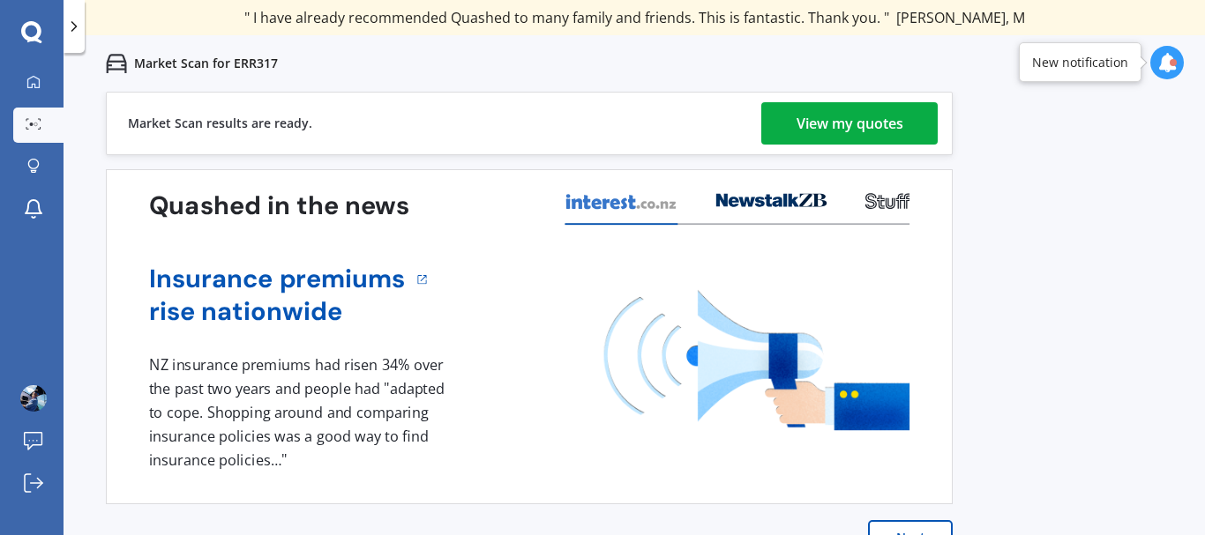
click at [838, 131] on div "View my quotes" at bounding box center [849, 123] width 107 height 42
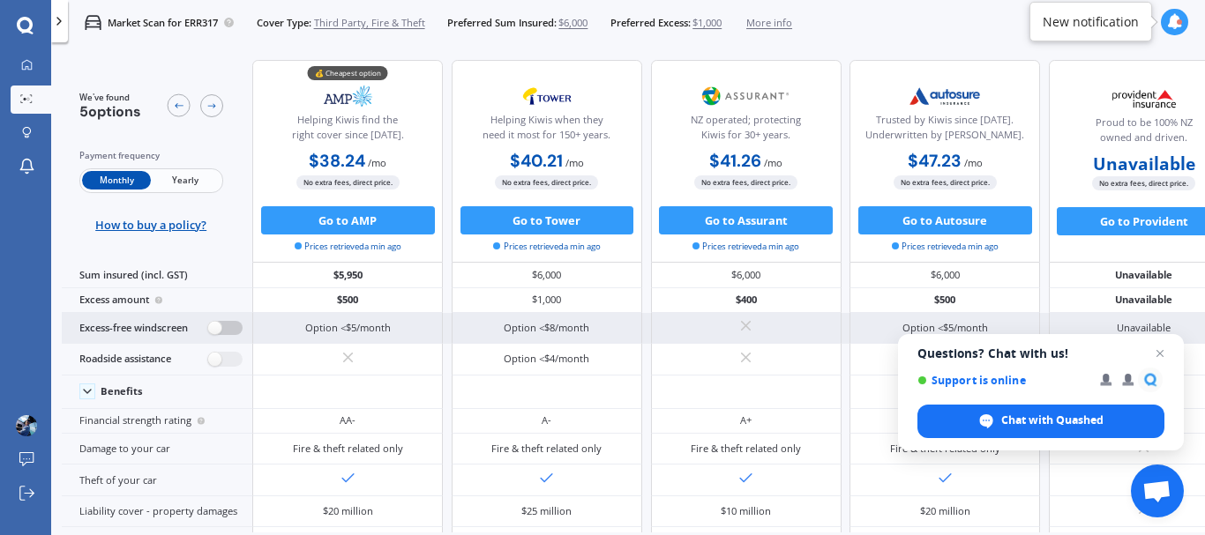
click at [212, 325] on label at bounding box center [225, 328] width 34 height 15
radio input "true"
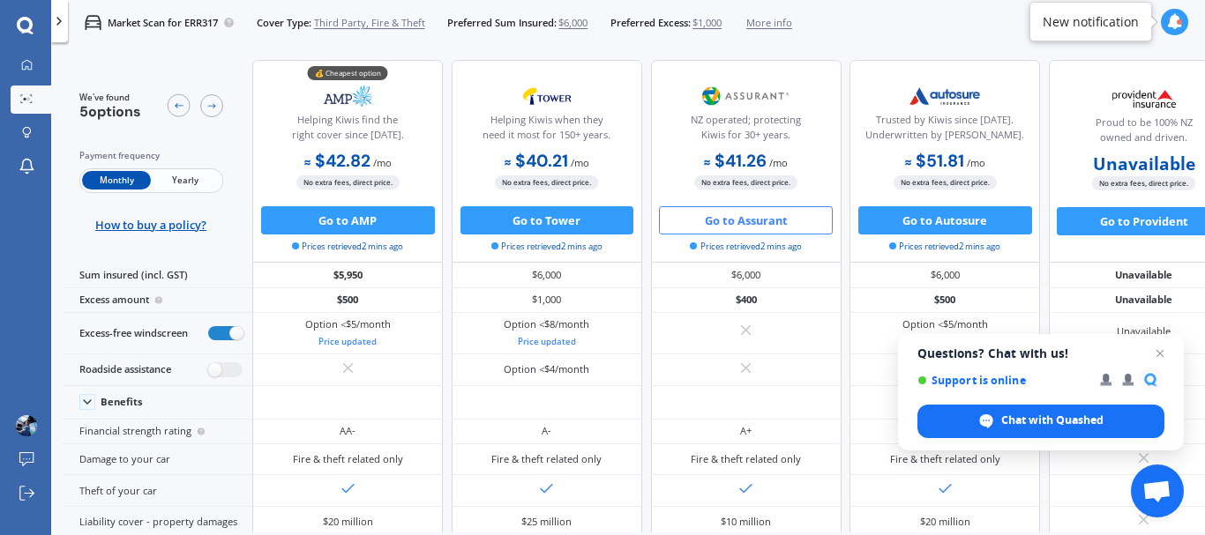
click at [718, 217] on button "Go to Assurant" at bounding box center [746, 220] width 174 height 28
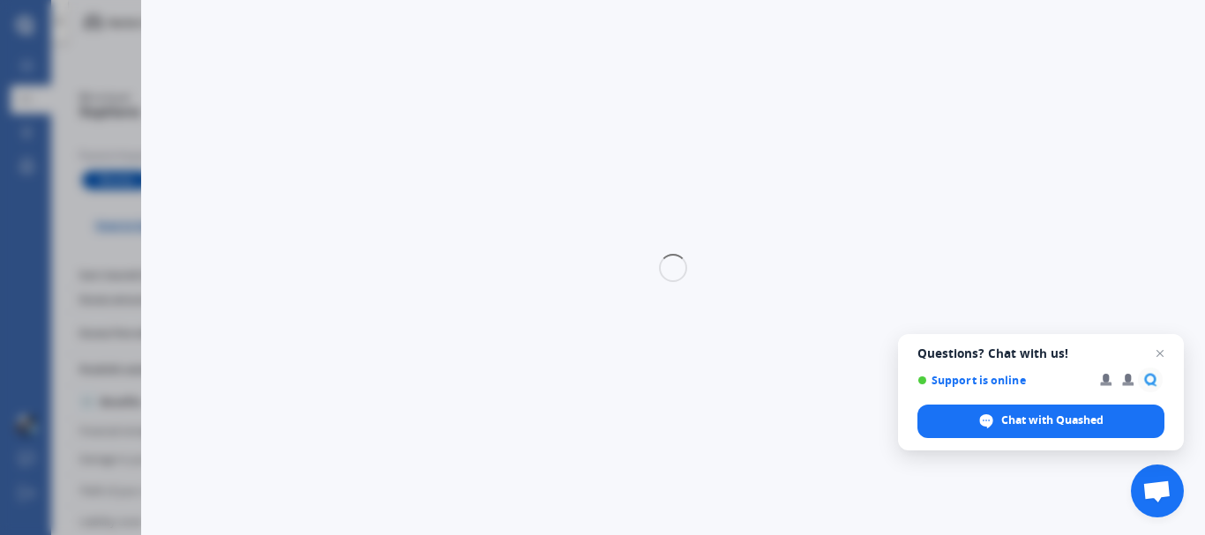
select select "Monthly"
select select "3rd partyfiretheft"
select select "0"
select select "Pukekohe / [PERSON_NAME]"
select select "TOYOTA"
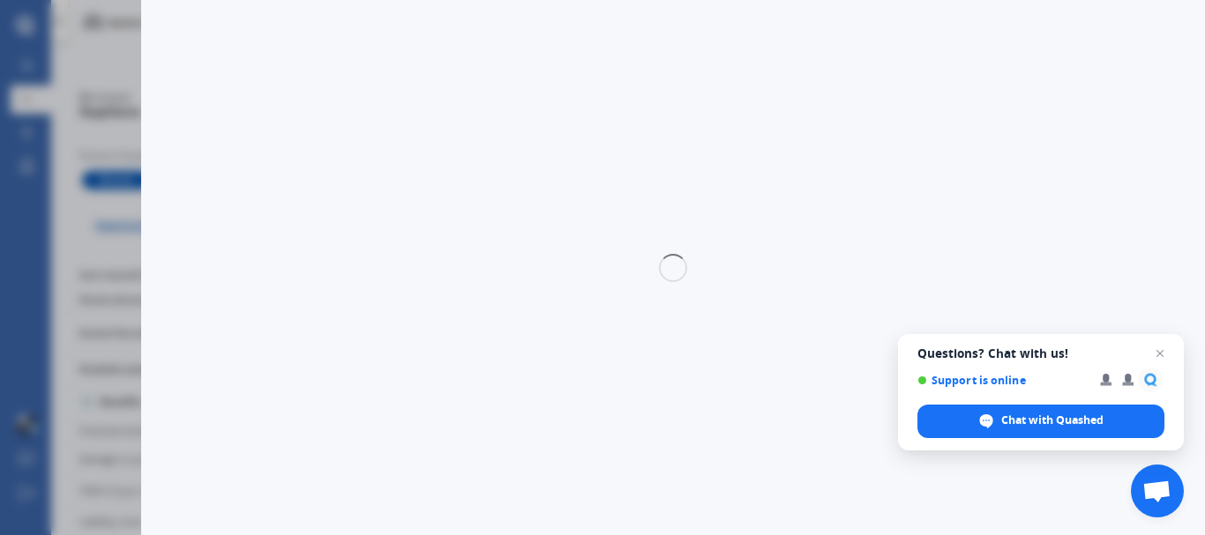
select select "COROLLA"
select select "GX 1.8"
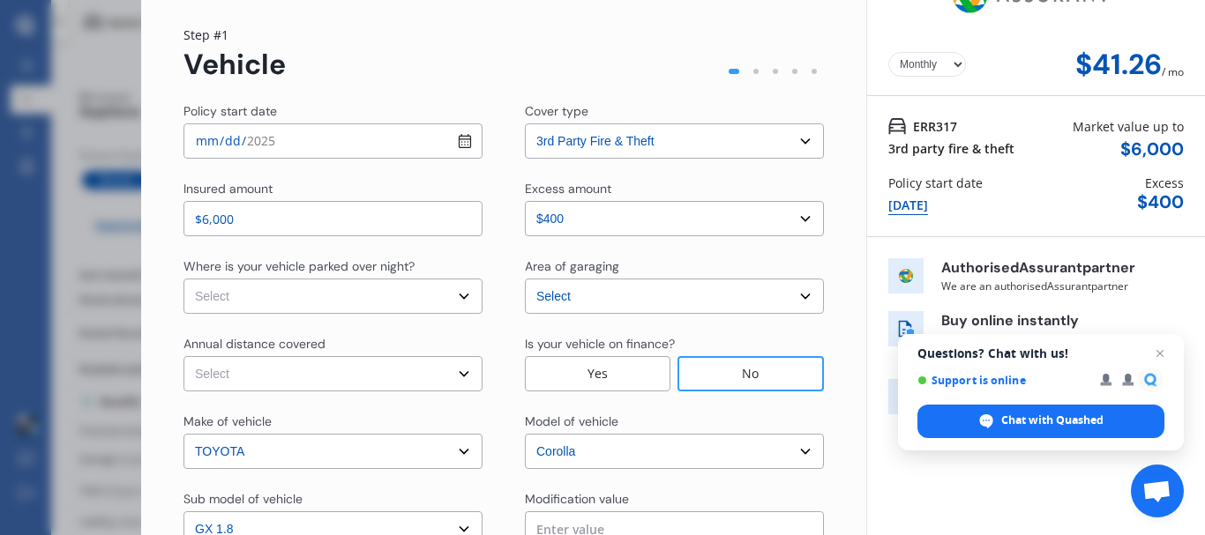
scroll to position [54, 0]
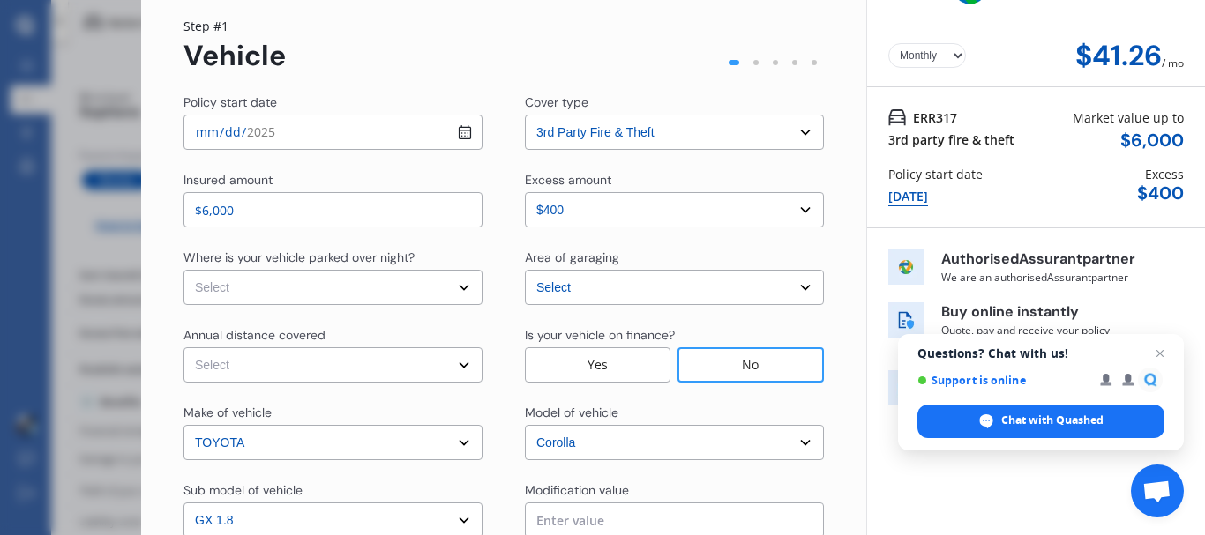
click at [445, 295] on select "Select In a garage On own property On street or road" at bounding box center [332, 287] width 299 height 35
select select "On own property"
click at [183, 270] on select "Select In a garage On own property On street or road" at bounding box center [332, 287] width 299 height 35
click at [449, 367] on select "Select Low (less than 15,000km per year) Average (15,000-30,000km per year) Hig…" at bounding box center [332, 365] width 299 height 35
select select "15000"
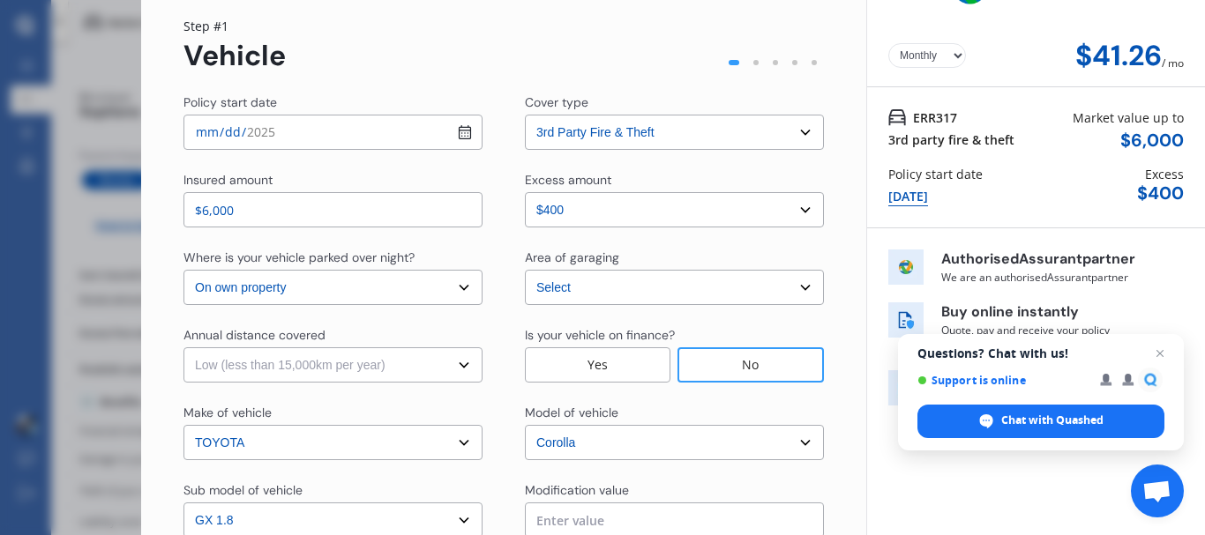
click at [183, 348] on select "Select Low (less than 15,000km per year) Average (15,000-30,000km per year) Hig…" at bounding box center [332, 365] width 299 height 35
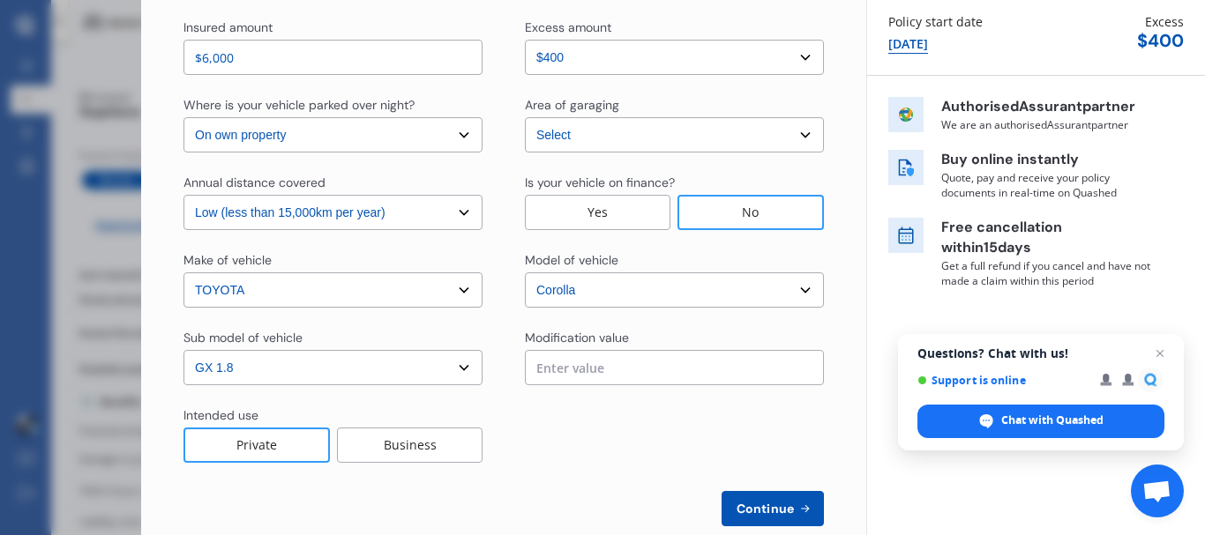
scroll to position [240, 0]
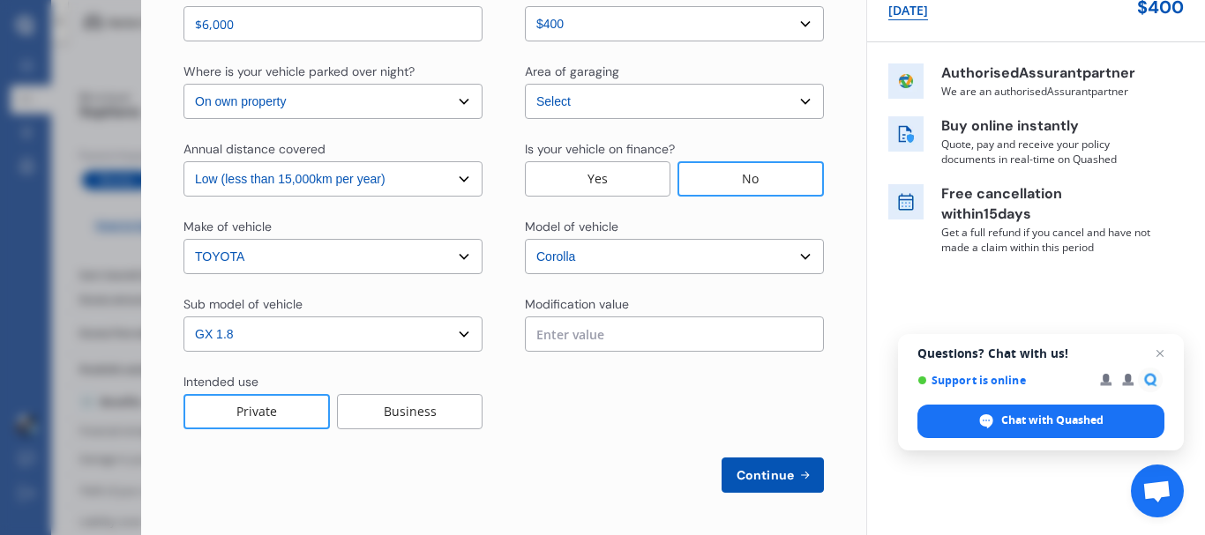
click at [742, 468] on span "Continue" at bounding box center [765, 475] width 64 height 14
select select "Miss"
select select "04"
select select "07"
select select "1986"
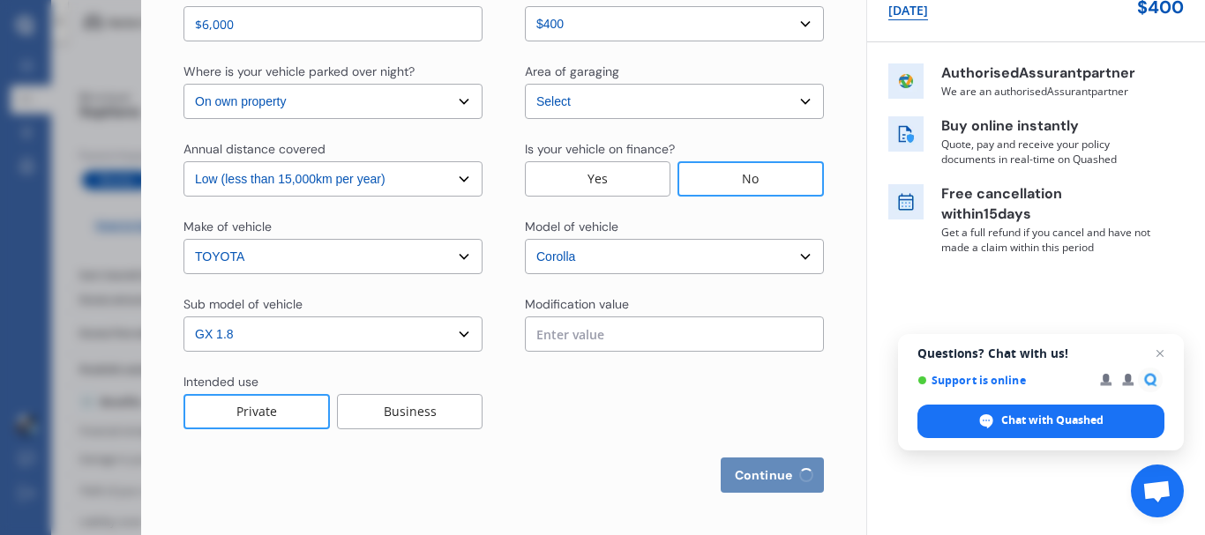
select select "full"
select select "more than 4 years"
select select "[GEOGRAPHIC_DATA]"
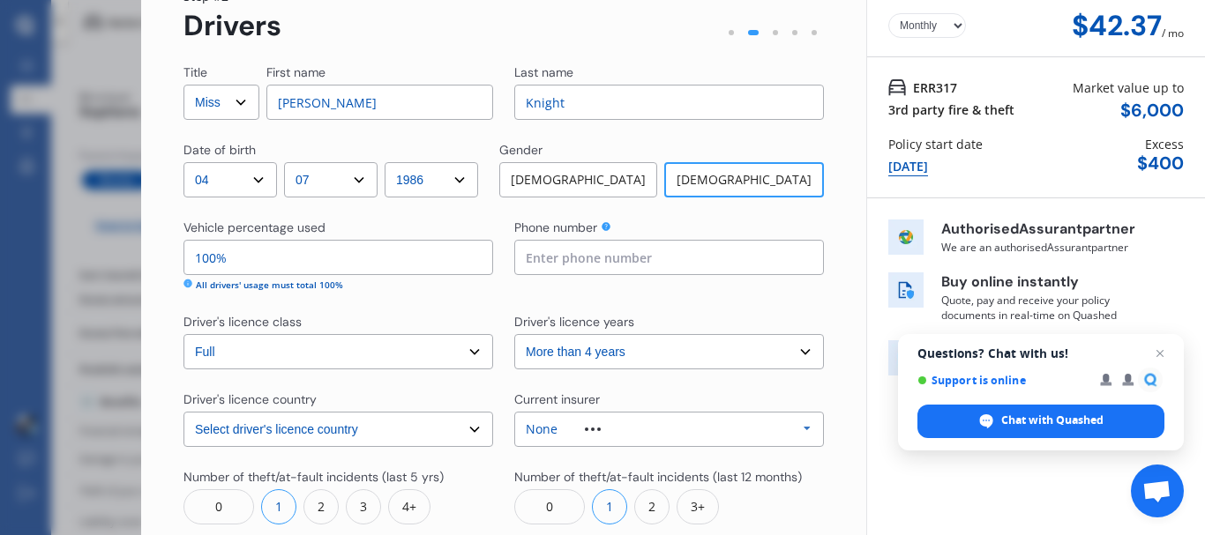
scroll to position [123, 0]
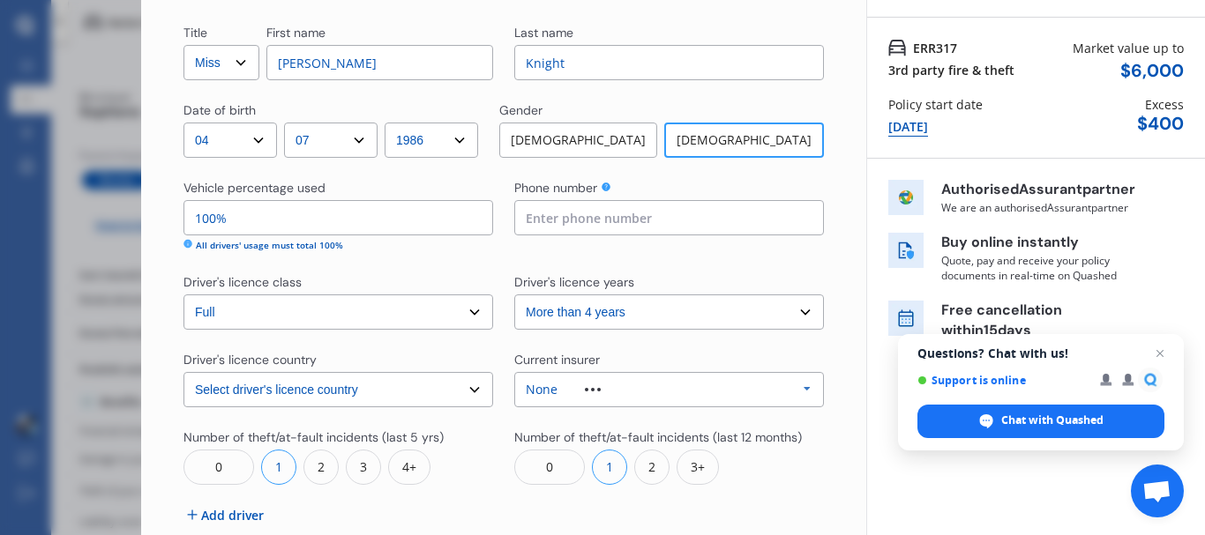
click at [419, 223] on input "100%" at bounding box center [338, 217] width 310 height 35
type input "1%"
type input "70%"
click at [681, 213] on input at bounding box center [669, 217] width 310 height 35
type input "0274269556"
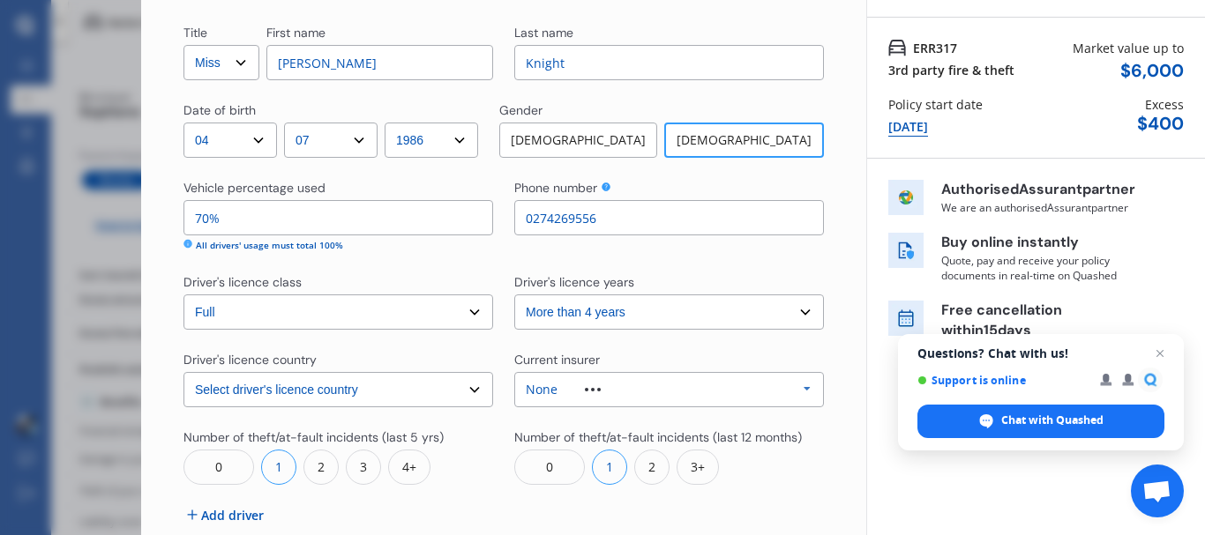
click at [509, 266] on div "Title Select Mr Mrs Miss Ms Dr First name [PERSON_NAME] Last name [PERSON_NAME]…" at bounding box center [503, 306] width 640 height 564
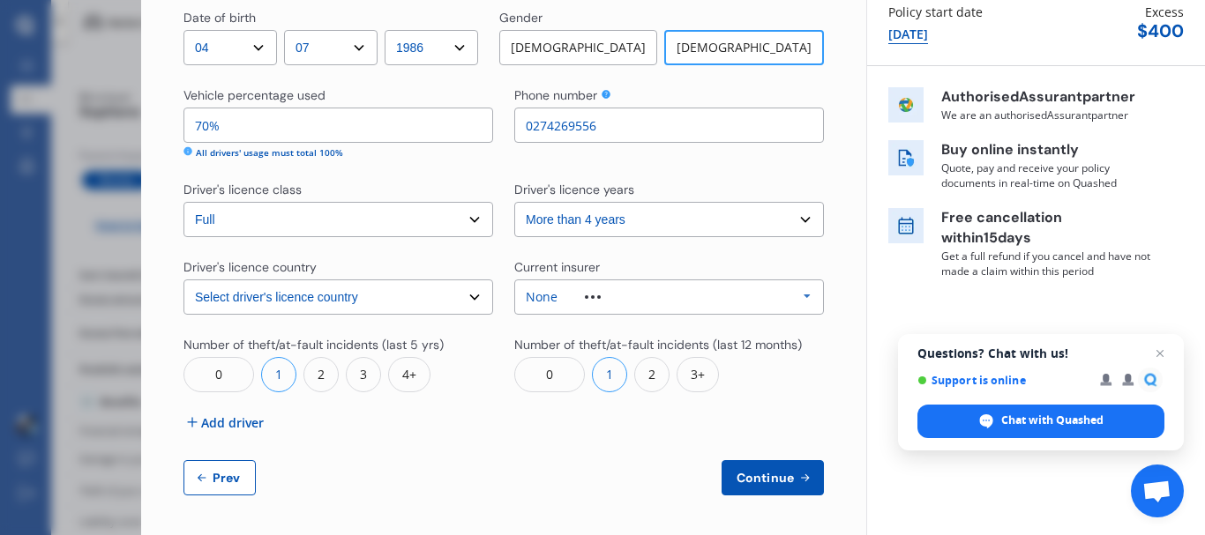
scroll to position [219, 0]
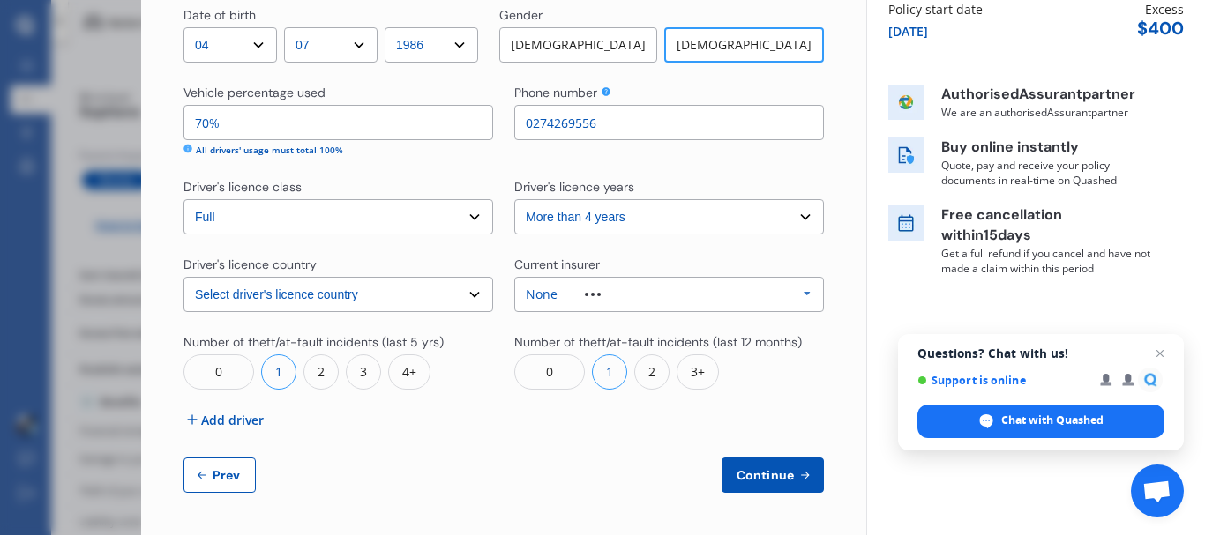
click at [216, 422] on span "Add driver" at bounding box center [232, 420] width 63 height 19
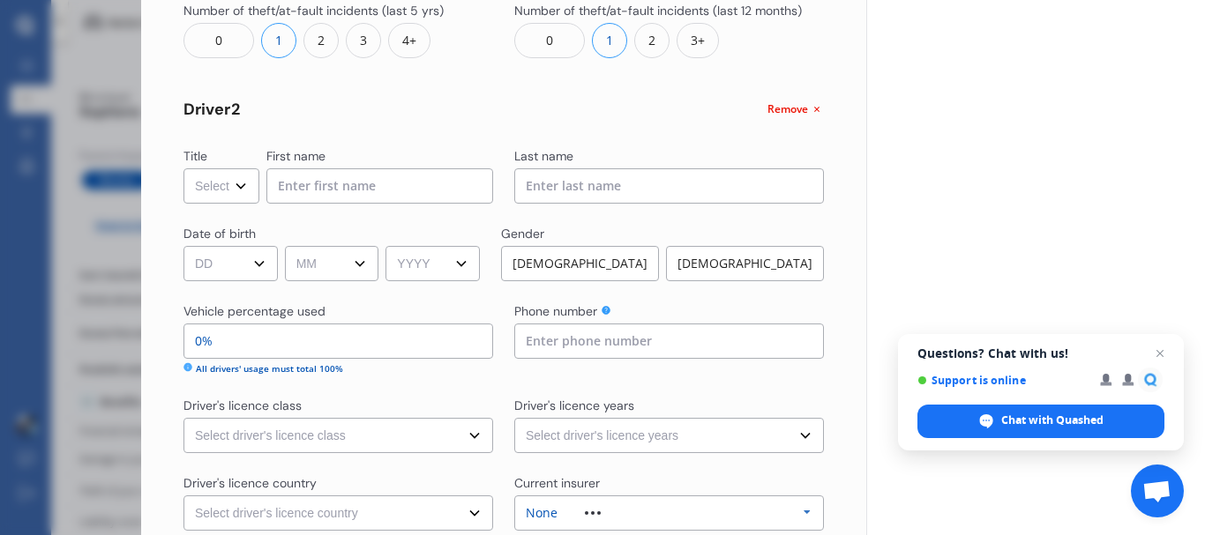
scroll to position [551, 0]
click at [235, 192] on select "Select Mr Mrs Miss Ms Dr" at bounding box center [221, 185] width 76 height 35
select select "Mr"
click at [183, 168] on select "Select Mr Mrs Miss Ms Dr" at bounding box center [221, 185] width 76 height 35
click at [375, 182] on input at bounding box center [379, 185] width 227 height 35
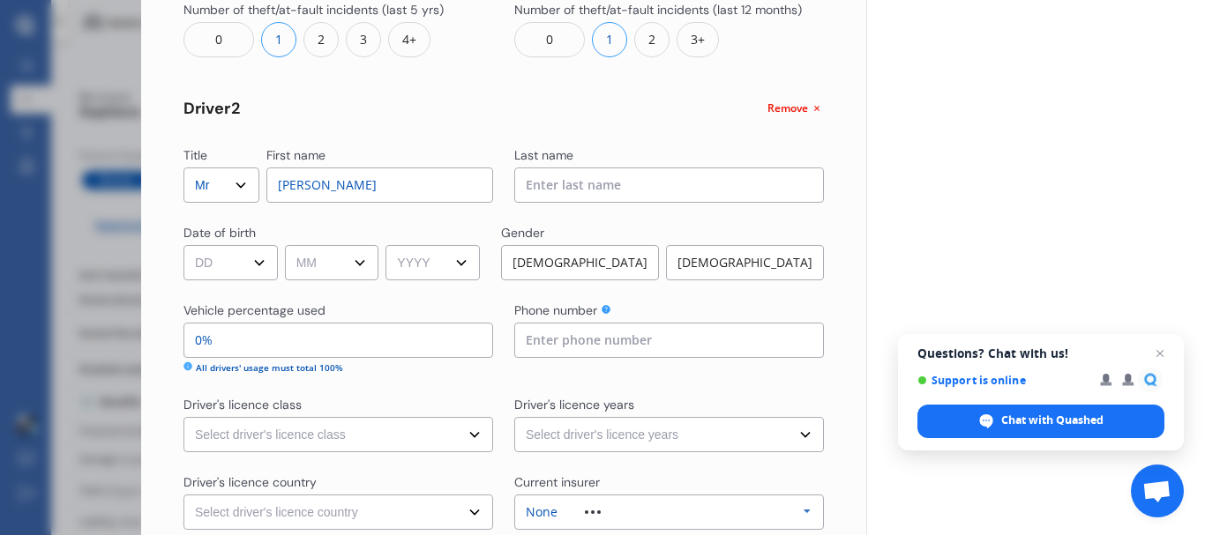
type input "[PERSON_NAME]"
click at [248, 263] on select "DD 01 02 03 04 05 06 07 08 09 10 11 12 13 14 15 16 17 18 19 20 21 22 23 24 25 2…" at bounding box center [230, 262] width 94 height 35
select select "09"
click at [183, 245] on select "DD 01 02 03 04 05 06 07 08 09 10 11 12 13 14 15 16 17 18 19 20 21 22 23 24 25 2…" at bounding box center [230, 262] width 94 height 35
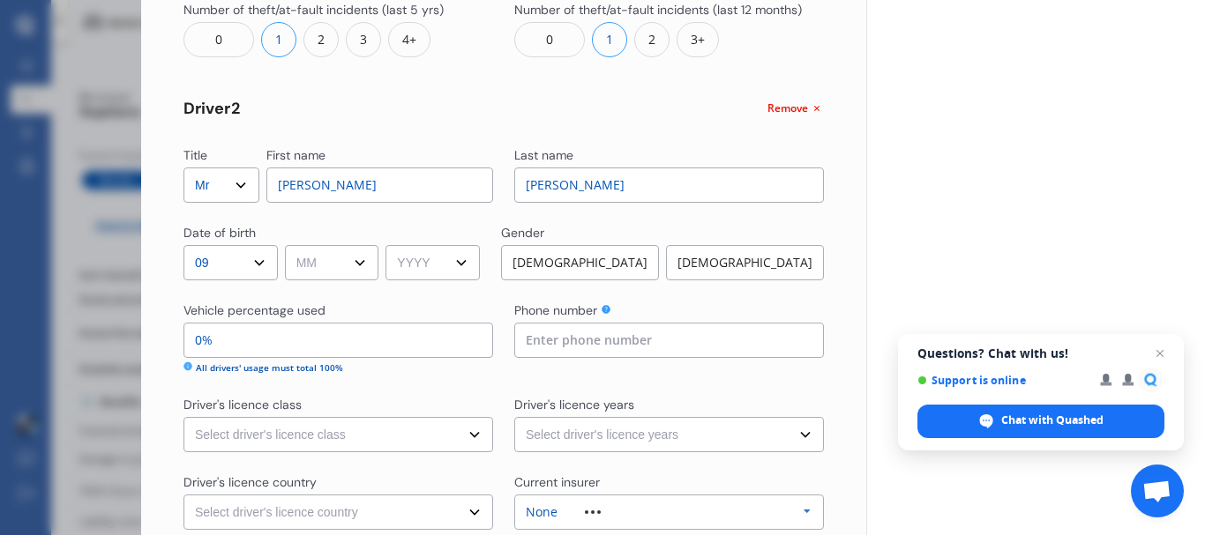
click at [347, 254] on select "MM 01 02 03 04 05 06 07 08 09 10 11 12" at bounding box center [332, 262] width 94 height 35
select select "02"
click at [288, 245] on select "MM 01 02 03 04 05 06 07 08 09 10 11 12" at bounding box center [332, 262] width 94 height 35
click at [443, 256] on select "YYYY 2009 2008 2007 2006 2005 2004 2003 2002 2001 2000 1999 1998 1997 1996 1995…" at bounding box center [432, 262] width 94 height 35
select select "1985"
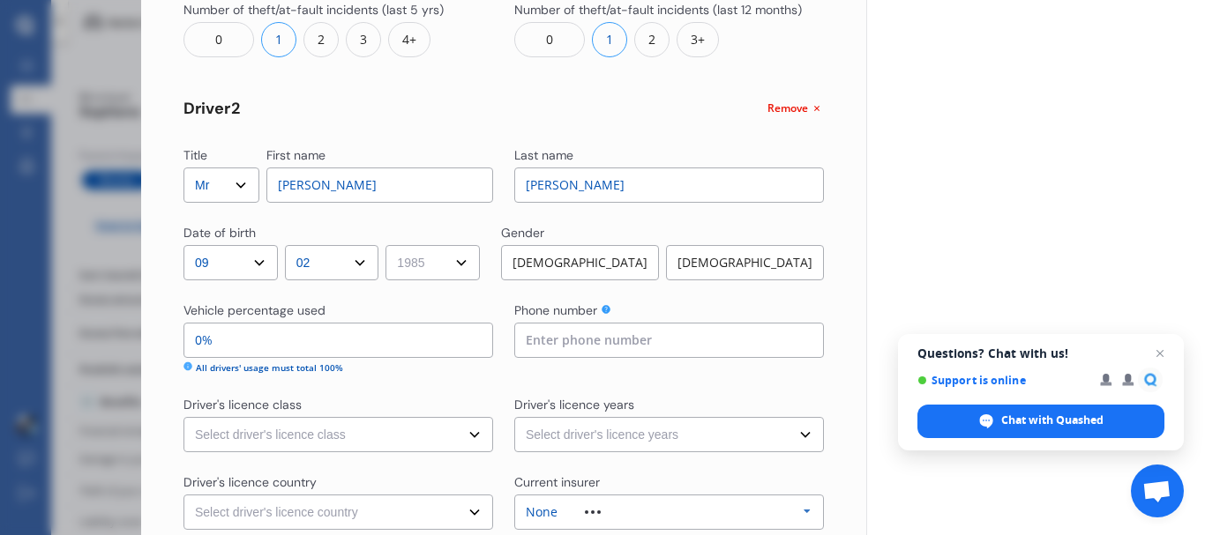
click at [392, 245] on select "YYYY 2009 2008 2007 2006 2005 2004 2003 2002 2001 2000 1999 1998 1997 1996 1995…" at bounding box center [432, 262] width 94 height 35
click at [615, 266] on div "[DEMOGRAPHIC_DATA]" at bounding box center [580, 262] width 158 height 35
click at [341, 340] on input "0%" at bounding box center [338, 340] width 310 height 35
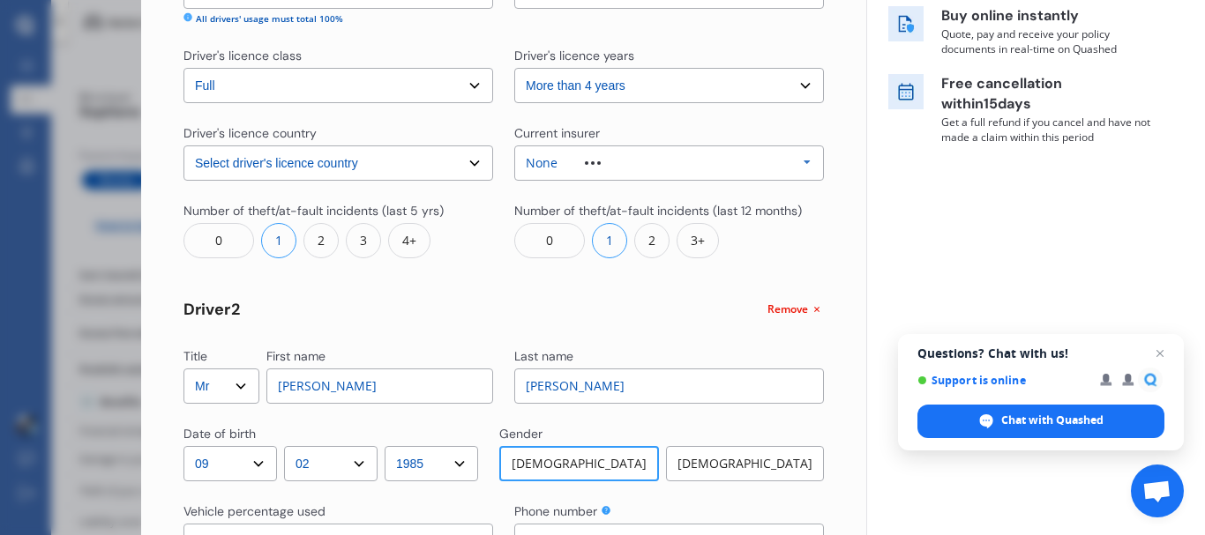
scroll to position [370, 0]
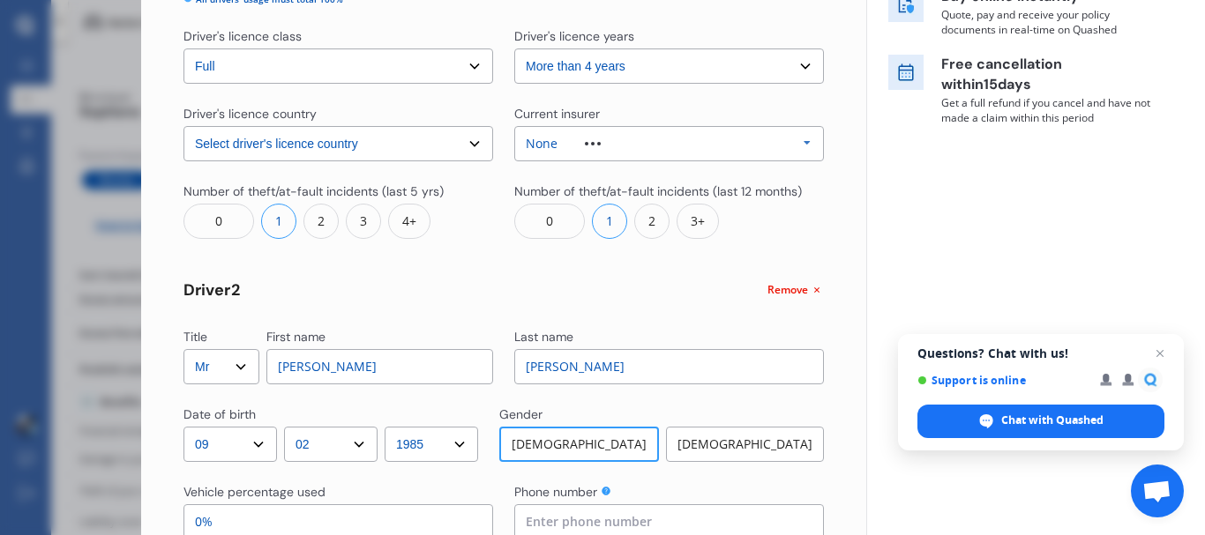
type input "100%"
type input "20%"
type input "80%"
type input "20%"
type input "98%"
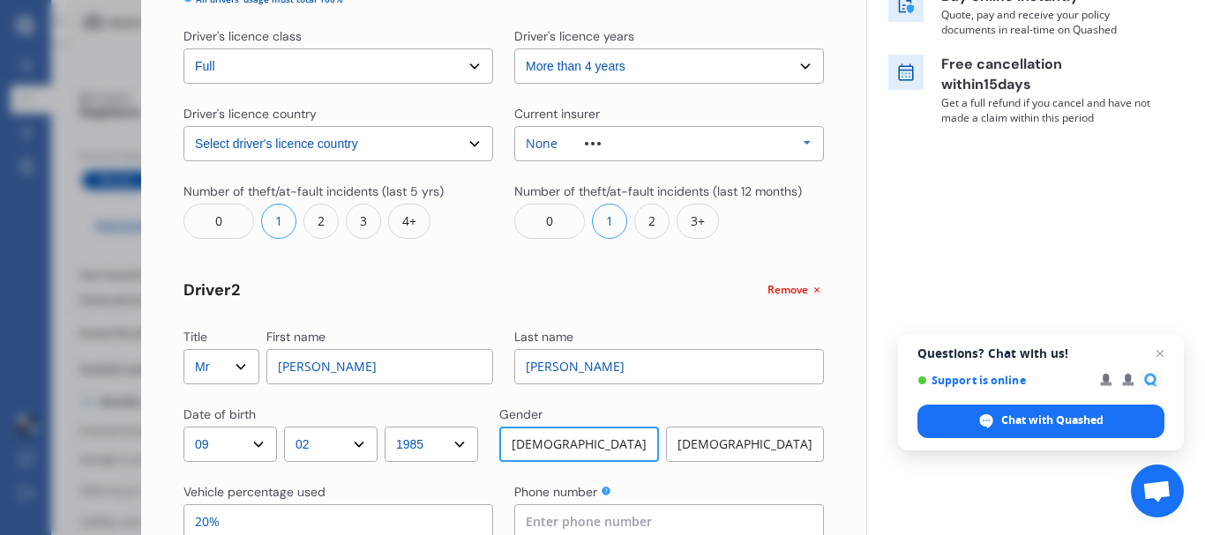
type input "2%"
type input "75%"
type input "25%"
click at [676, 307] on div "Title Select Mr Mrs Miss Ms Dr First name [PERSON_NAME] Last name [PERSON_NAME]…" at bounding box center [503, 335] width 640 height 1115
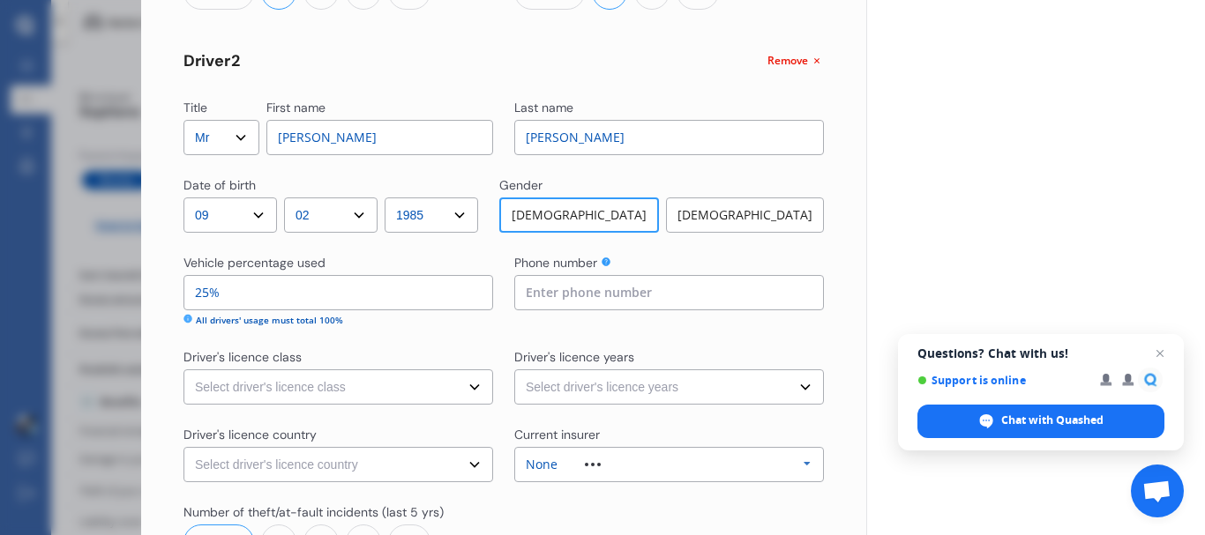
scroll to position [600, 0]
click at [662, 266] on div "Phone number" at bounding box center [669, 263] width 310 height 21
click at [654, 291] on input at bounding box center [669, 291] width 310 height 35
type input "021903873"
click at [655, 323] on div "Phone number [PHONE_NUMBER]" at bounding box center [669, 289] width 310 height 73
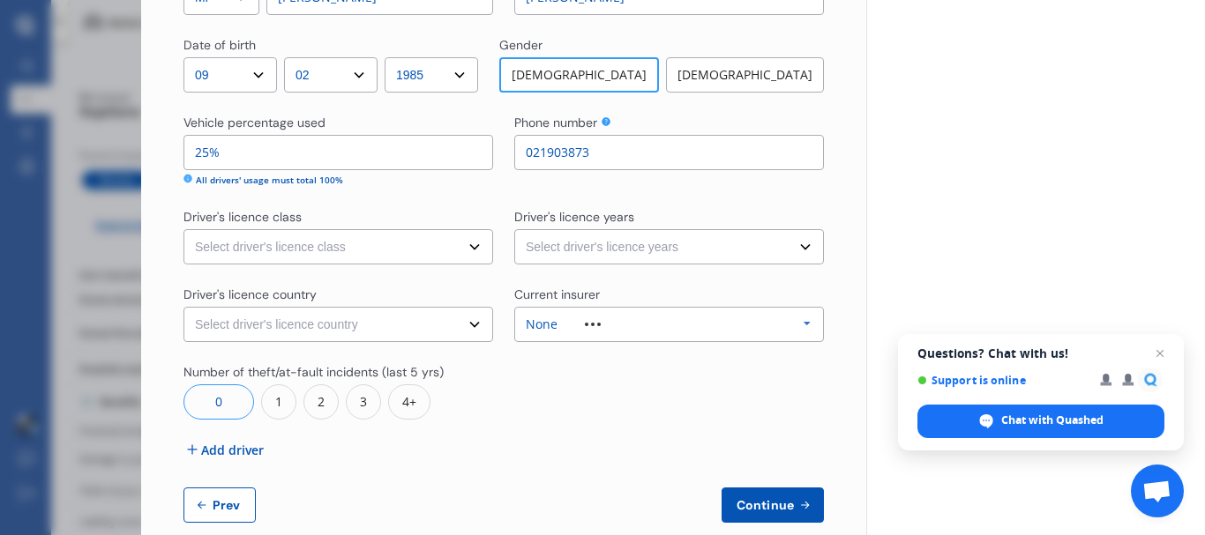
scroll to position [769, 0]
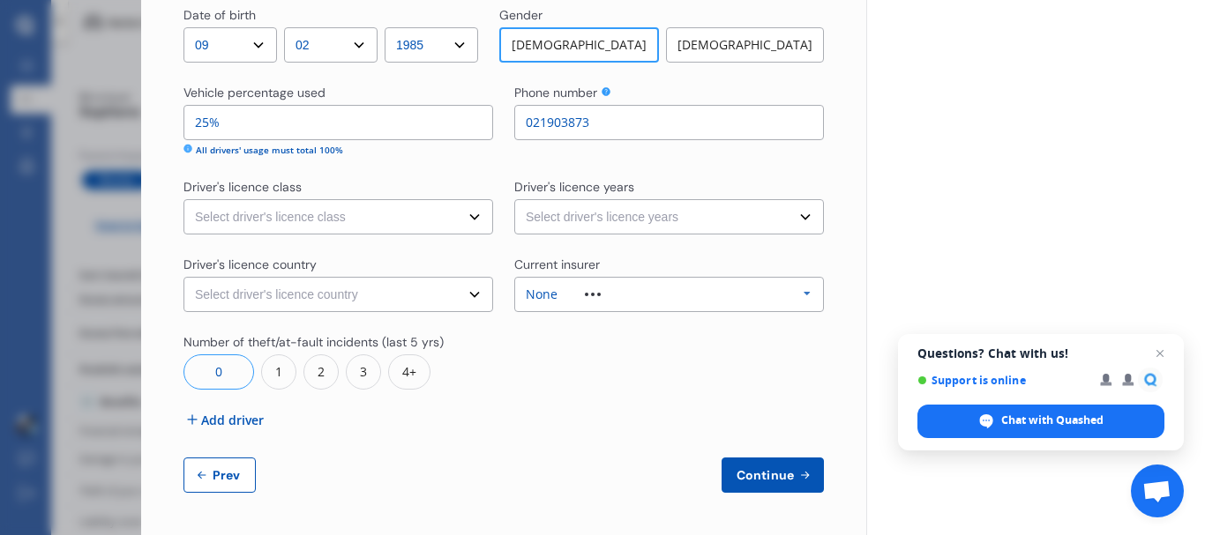
click at [642, 207] on select "Select driver's licence years Less than 1 year 1-2 years 2-4 years More than 4 …" at bounding box center [669, 216] width 310 height 35
select select "more than 4 years"
click at [514, 199] on select "Select driver's licence years Less than 1 year 1-2 years 2-4 years More than 4 …" at bounding box center [669, 216] width 310 height 35
click at [415, 216] on select "Select driver's licence class None Learner Restricted Full" at bounding box center [338, 216] width 310 height 35
select select "full"
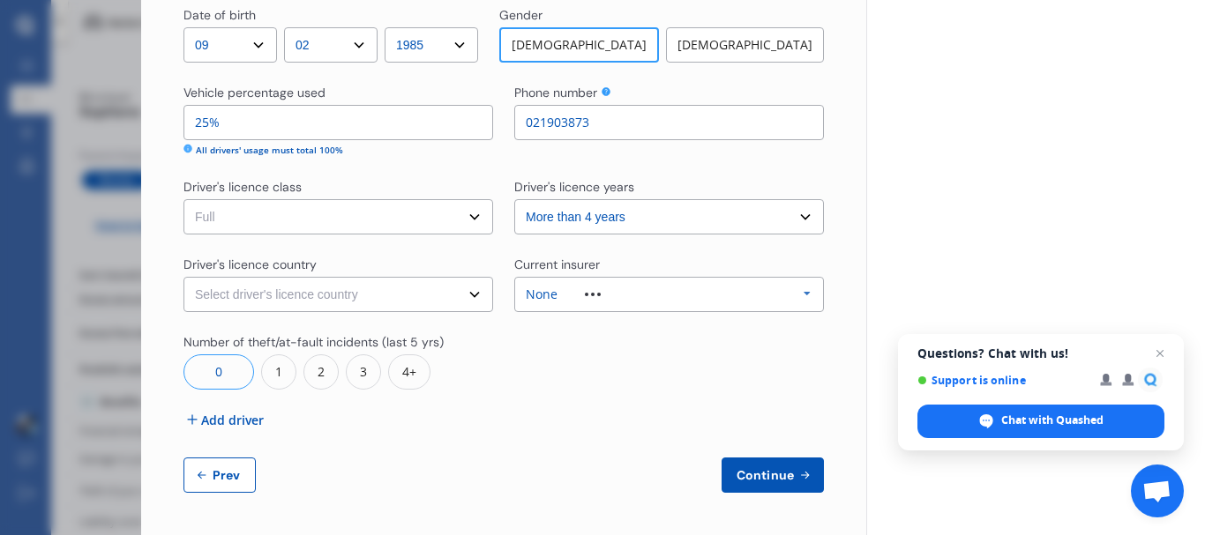
click at [183, 199] on select "Select driver's licence class None Learner Restricted Full" at bounding box center [338, 216] width 310 height 35
click at [376, 292] on select "Select driver's licence country [GEOGRAPHIC_DATA] [GEOGRAPHIC_DATA] [GEOGRAPHIC…" at bounding box center [338, 294] width 310 height 35
select select "[GEOGRAPHIC_DATA]"
click at [183, 277] on select "Select driver's licence country [GEOGRAPHIC_DATA] [GEOGRAPHIC_DATA] [GEOGRAPHIC…" at bounding box center [338, 294] width 310 height 35
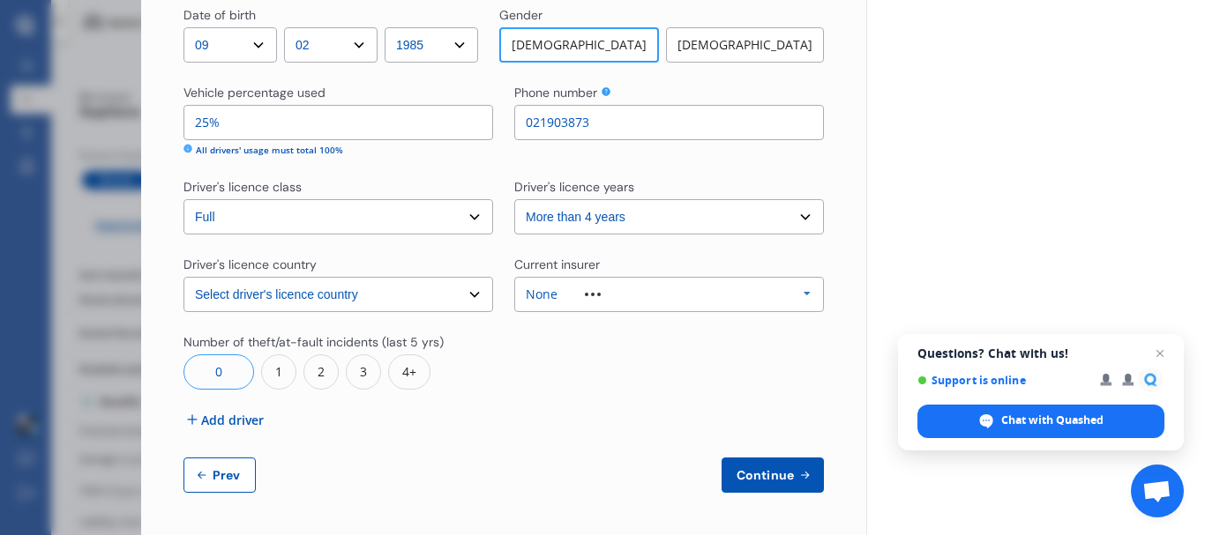
click at [235, 423] on span "Add driver" at bounding box center [232, 420] width 63 height 19
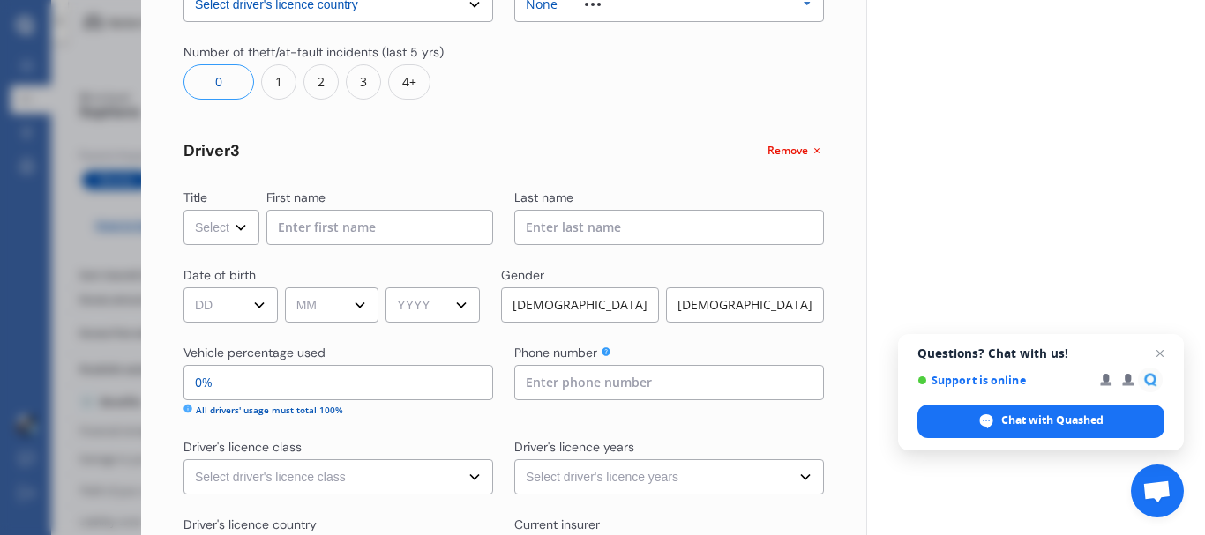
scroll to position [1094, 0]
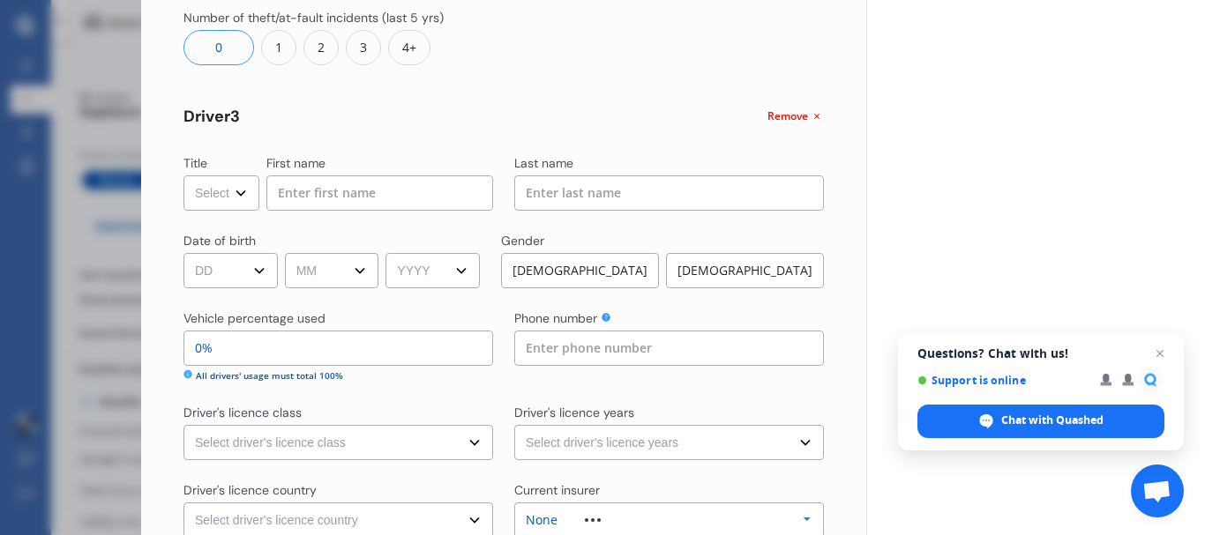
click at [264, 206] on div "Title Select Mr Mrs Miss Ms Dr First name" at bounding box center [338, 182] width 310 height 56
click at [206, 182] on select "Select Mr Mrs Miss Ms Dr" at bounding box center [221, 193] width 76 height 35
select select "Miss"
click at [183, 176] on select "Select Mr Mrs Miss Ms Dr" at bounding box center [221, 193] width 76 height 35
click at [410, 190] on input at bounding box center [379, 193] width 227 height 35
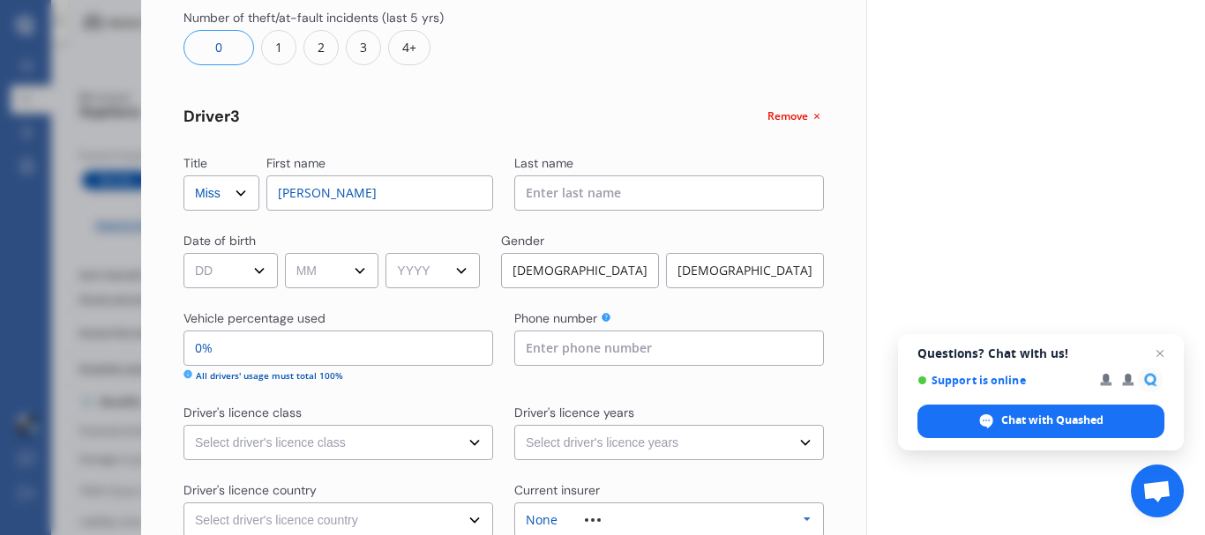
type input "[PERSON_NAME]"
click at [229, 280] on select "DD 01 02 03 04 05 06 07 08 09 10 11 12 13 14 15 16 17 18 19 20 21 22 23 24 25 2…" at bounding box center [230, 270] width 94 height 35
select select "18"
click at [183, 253] on select "DD 01 02 03 04 05 06 07 08 09 10 11 12 13 14 15 16 17 18 19 20 21 22 23 24 25 2…" at bounding box center [230, 270] width 94 height 35
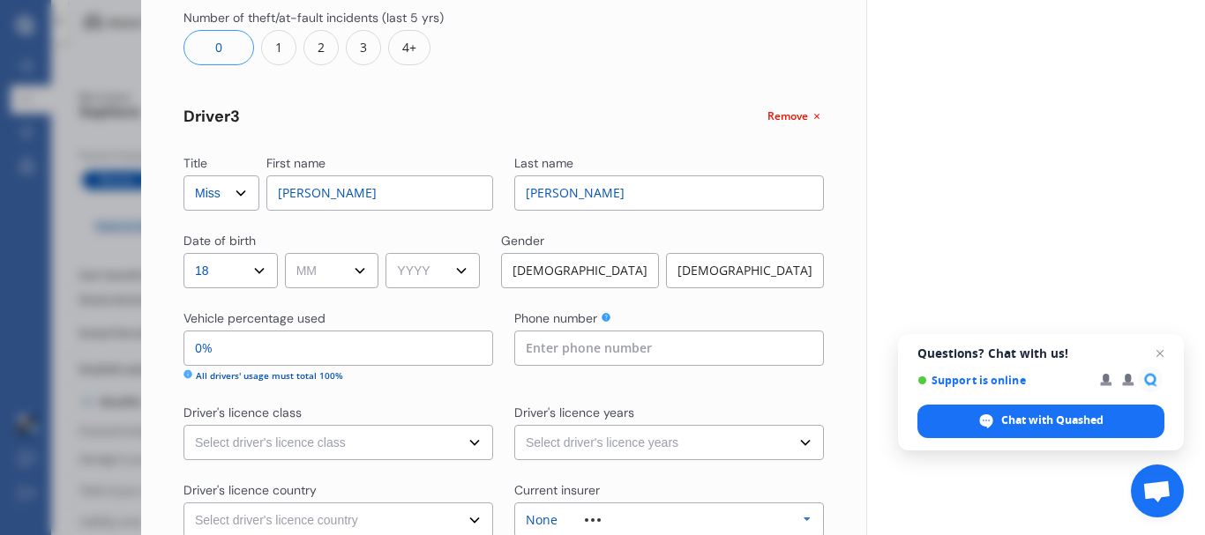
click at [318, 274] on select "MM 01 02 03 04 05 06 07 08 09 10 11 12" at bounding box center [332, 270] width 94 height 35
select select "02"
click at [288, 253] on select "MM 01 02 03 04 05 06 07 08 09 10 11 12" at bounding box center [332, 270] width 94 height 35
click at [457, 265] on select "YYYY 2009 2008 2007 2006 2005 2004 2003 2002 2001 2000 1999 1998 1997 1996 1995…" at bounding box center [432, 270] width 94 height 35
select select "2009"
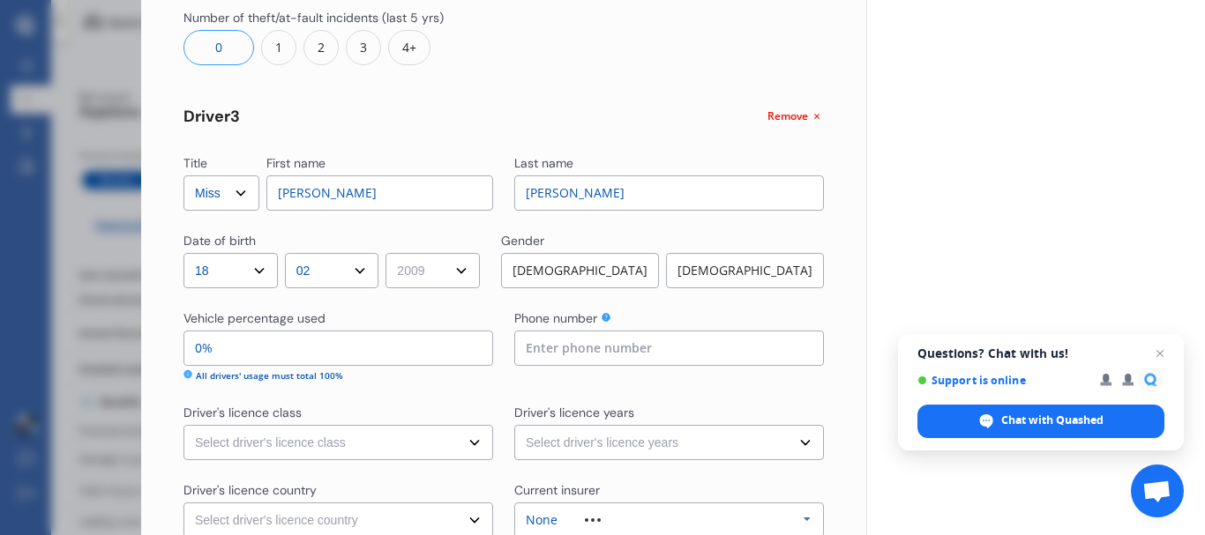
click at [392, 253] on select "YYYY 2009 2008 2007 2006 2005 2004 2003 2002 2001 2000 1999 1998 1997 1996 1995…" at bounding box center [432, 270] width 94 height 35
click at [480, 122] on div "Driver 3 Remove" at bounding box center [503, 117] width 640 height 19
click at [718, 282] on div "[DEMOGRAPHIC_DATA]" at bounding box center [745, 270] width 158 height 35
click at [331, 333] on input "0%" at bounding box center [338, 348] width 310 height 35
type input "5%"
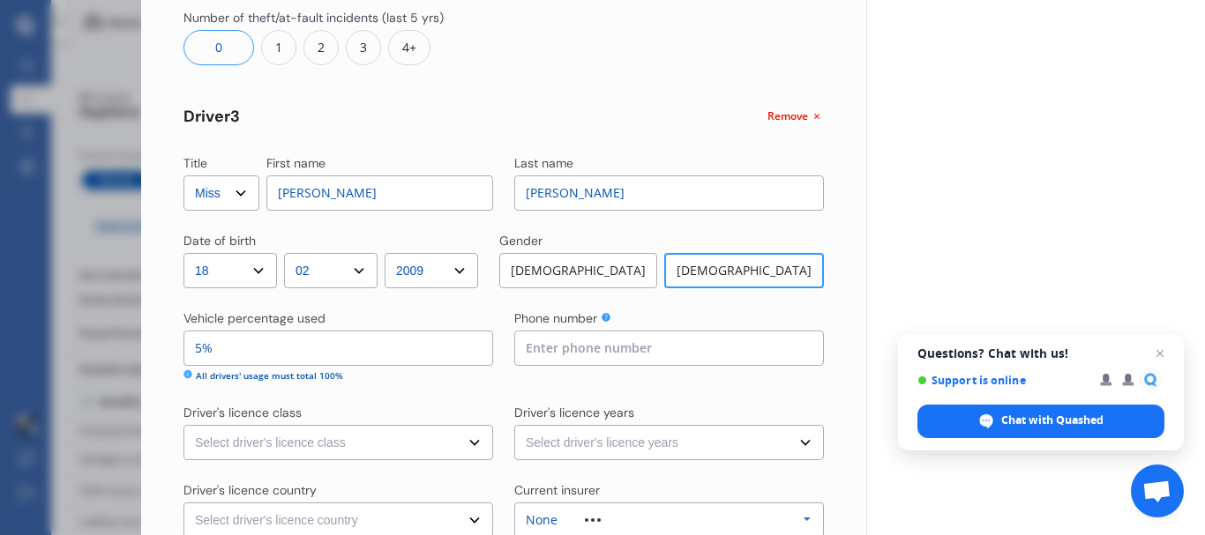
click at [602, 344] on input at bounding box center [669, 348] width 310 height 35
type input "021903346"
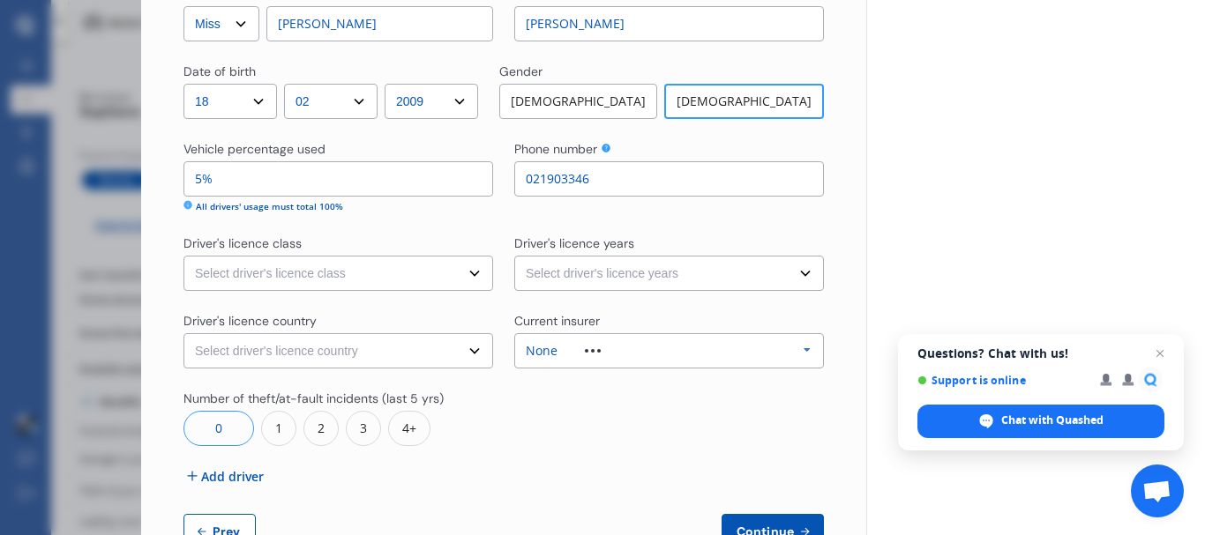
scroll to position [1319, 0]
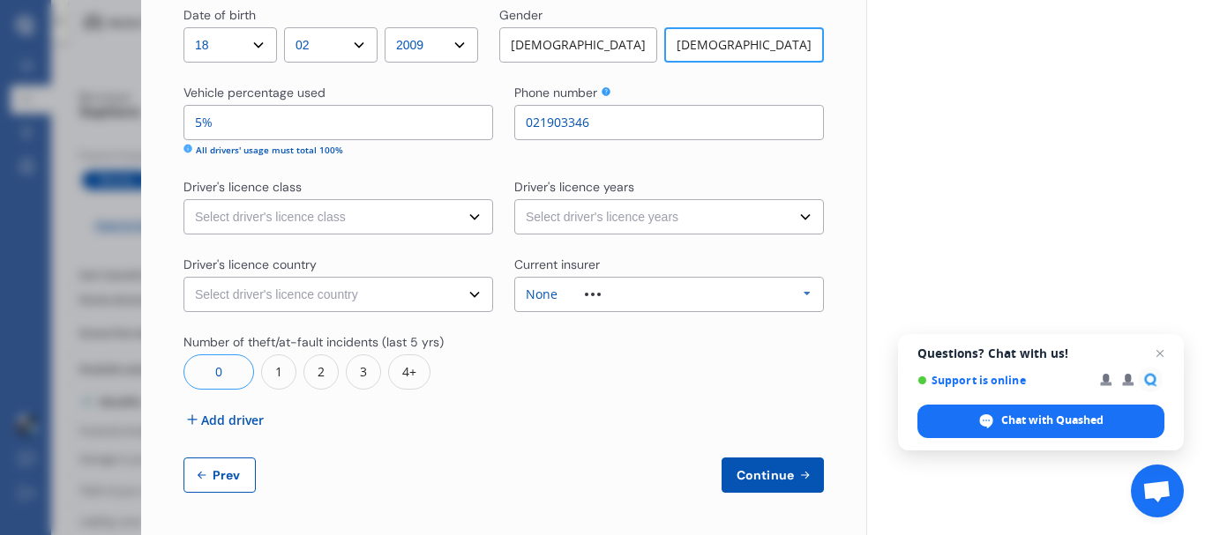
drag, startPoint x: 459, startPoint y: 241, endPoint x: 460, endPoint y: 232, distance: 8.9
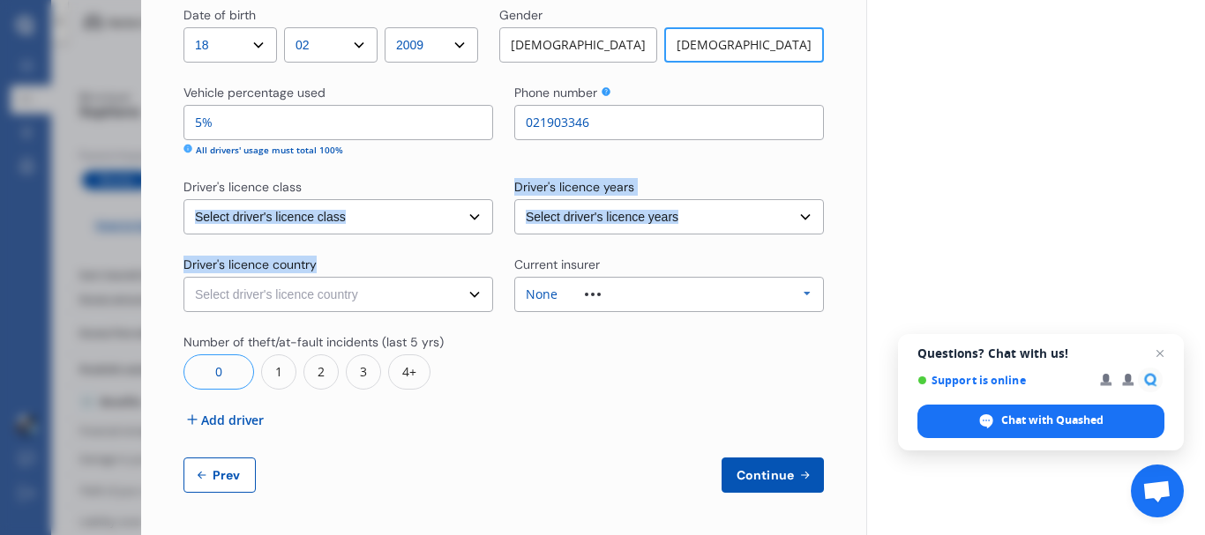
click at [460, 225] on select "Select driver's licence class None Learner Restricted Full" at bounding box center [338, 216] width 310 height 35
select select "learner"
click at [183, 199] on select "Select driver's licence class None Learner Restricted Full" at bounding box center [338, 216] width 310 height 35
click at [591, 223] on select "Select driver's licence years Less than 1 year 1-2 years 2-4 years More than 4 …" at bounding box center [669, 216] width 310 height 35
select select "less than 1 year"
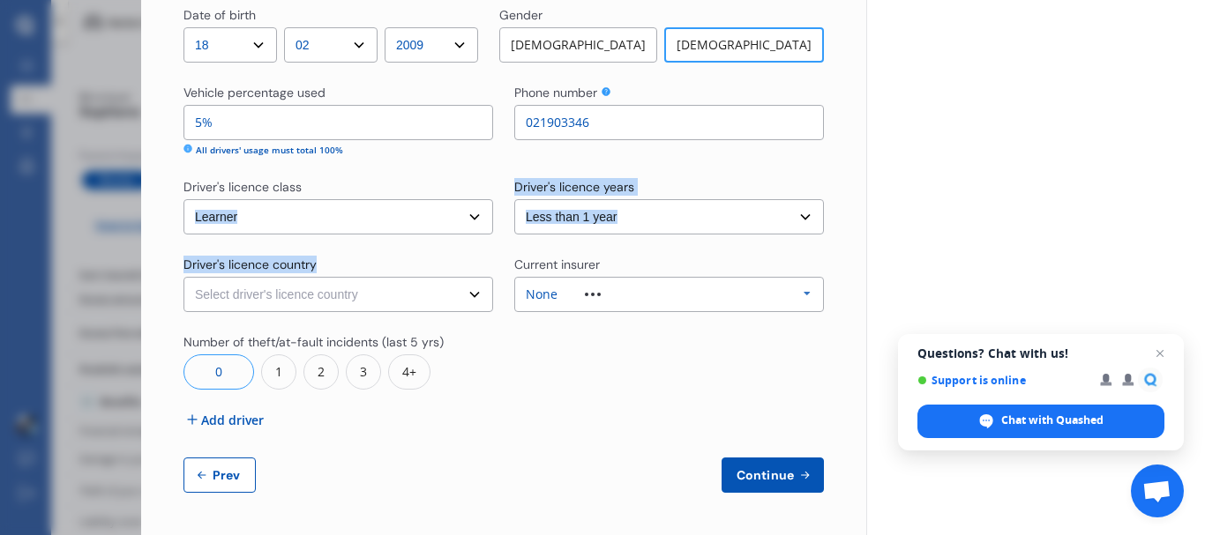
click at [514, 199] on select "Select driver's licence years Less than 1 year 1-2 years 2-4 years More than 4 …" at bounding box center [669, 216] width 310 height 35
click at [450, 294] on select "Select driver's licence country [GEOGRAPHIC_DATA] [GEOGRAPHIC_DATA] [GEOGRAPHIC…" at bounding box center [338, 294] width 310 height 35
select select "[GEOGRAPHIC_DATA]"
click at [183, 277] on select "Select driver's licence country [GEOGRAPHIC_DATA] [GEOGRAPHIC_DATA] [GEOGRAPHIC…" at bounding box center [338, 294] width 310 height 35
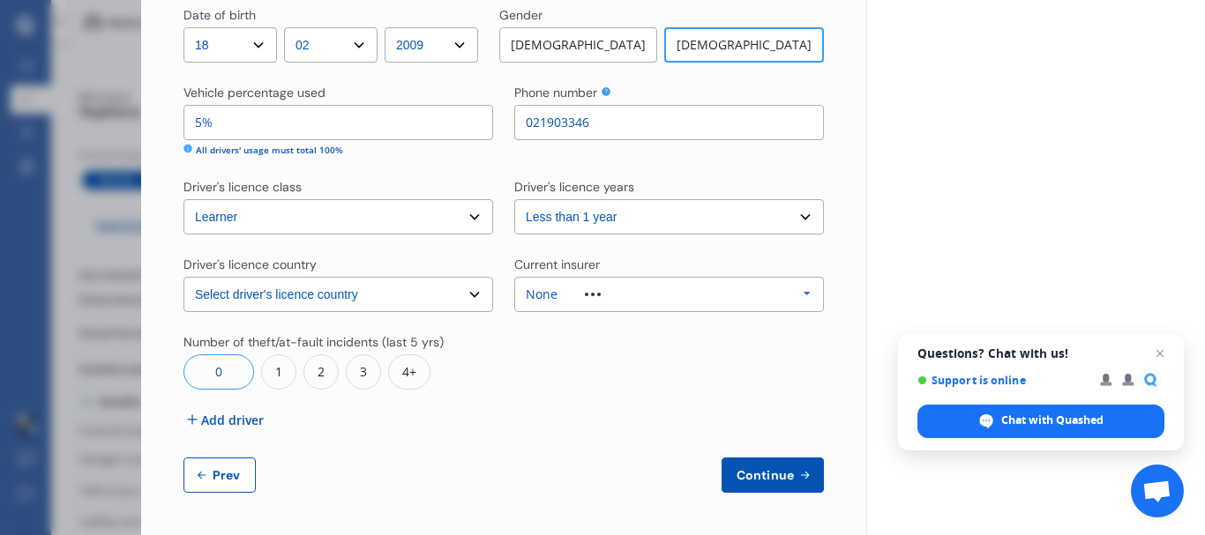
click at [546, 352] on div at bounding box center [669, 361] width 310 height 56
click at [759, 460] on button "Continue" at bounding box center [772, 475] width 102 height 35
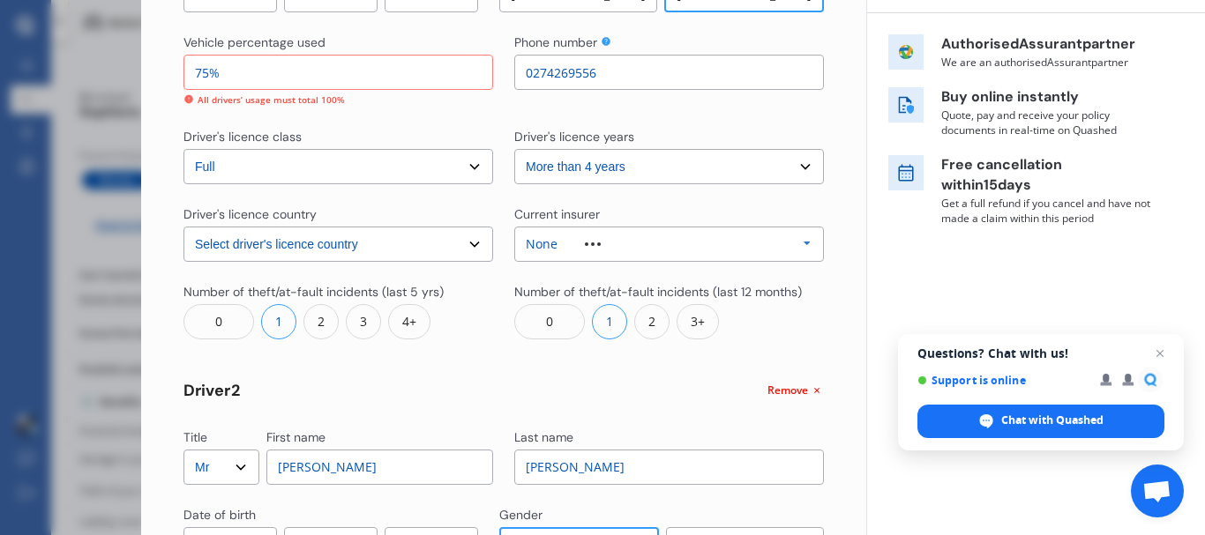
scroll to position [266, 0]
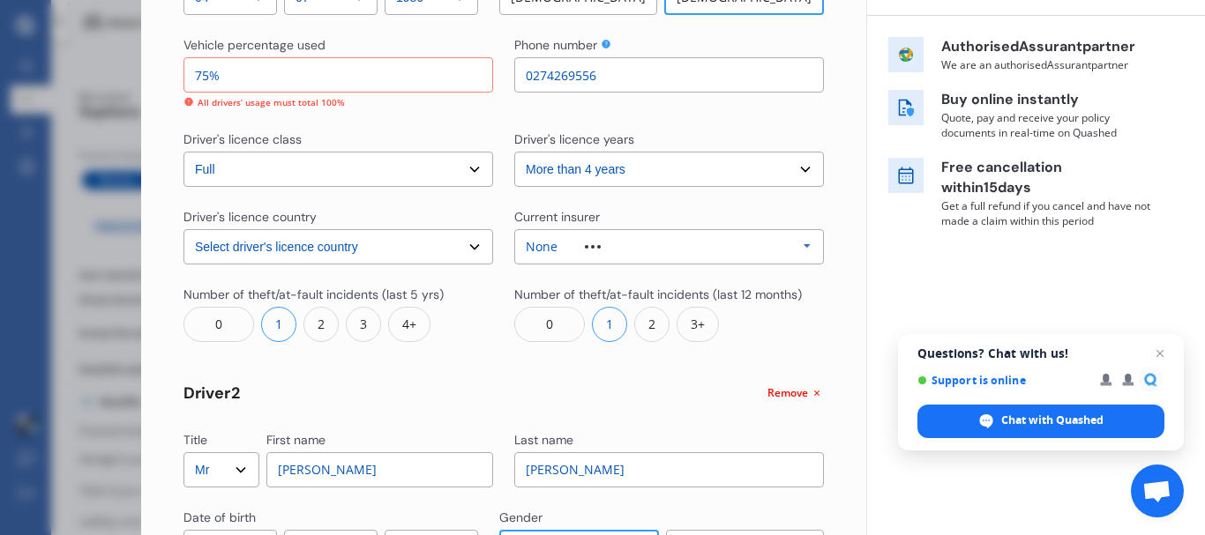
click at [251, 73] on input "75%" at bounding box center [338, 74] width 310 height 35
type input "7%"
type input "70%"
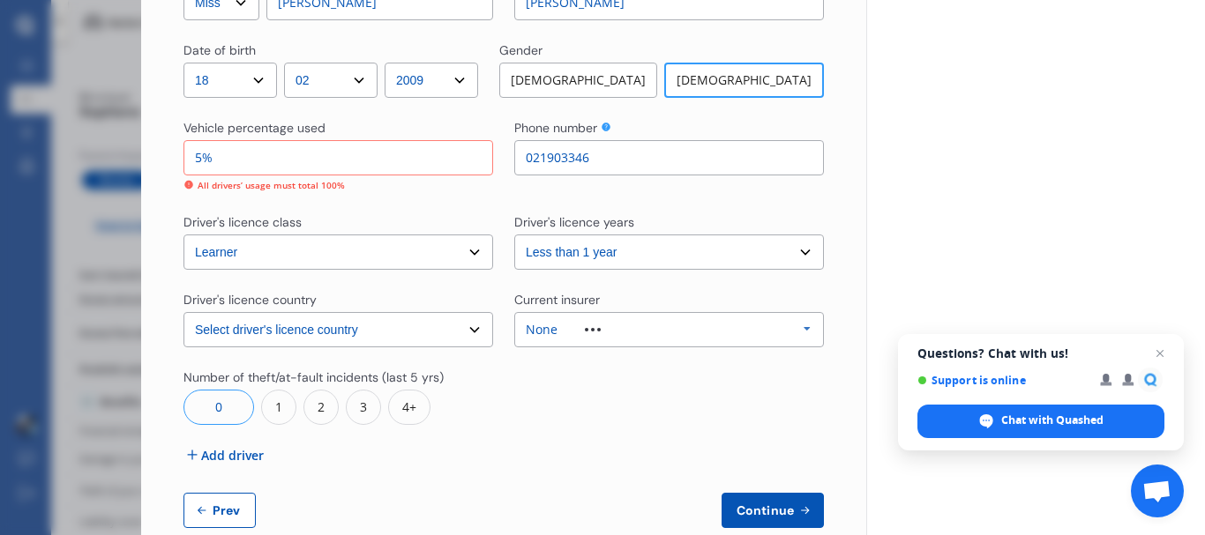
scroll to position [1319, 0]
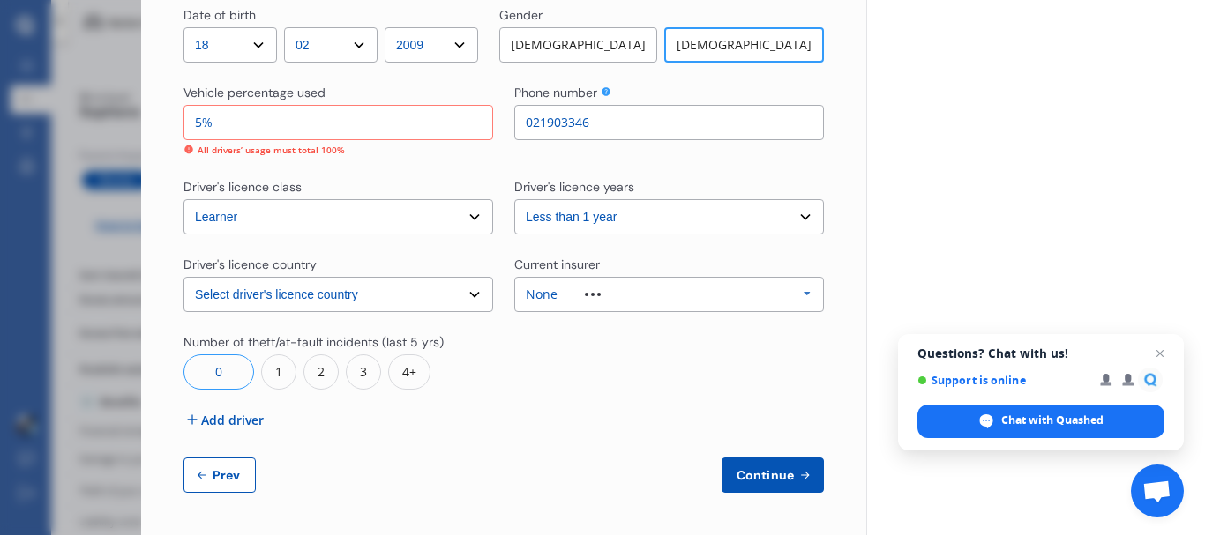
click at [754, 462] on button "Continue" at bounding box center [772, 475] width 102 height 35
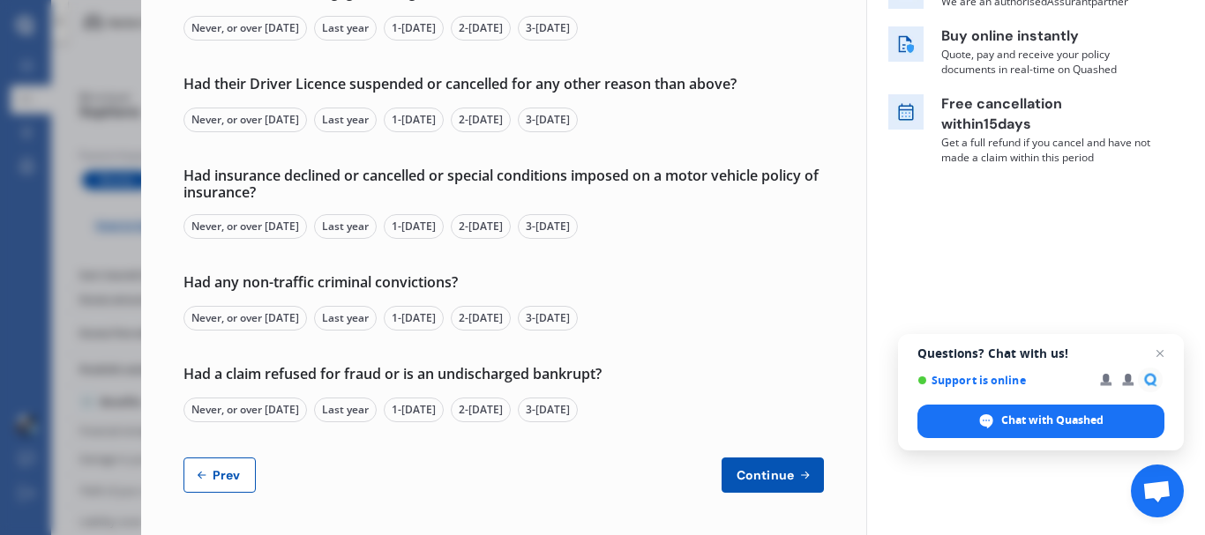
scroll to position [0, 0]
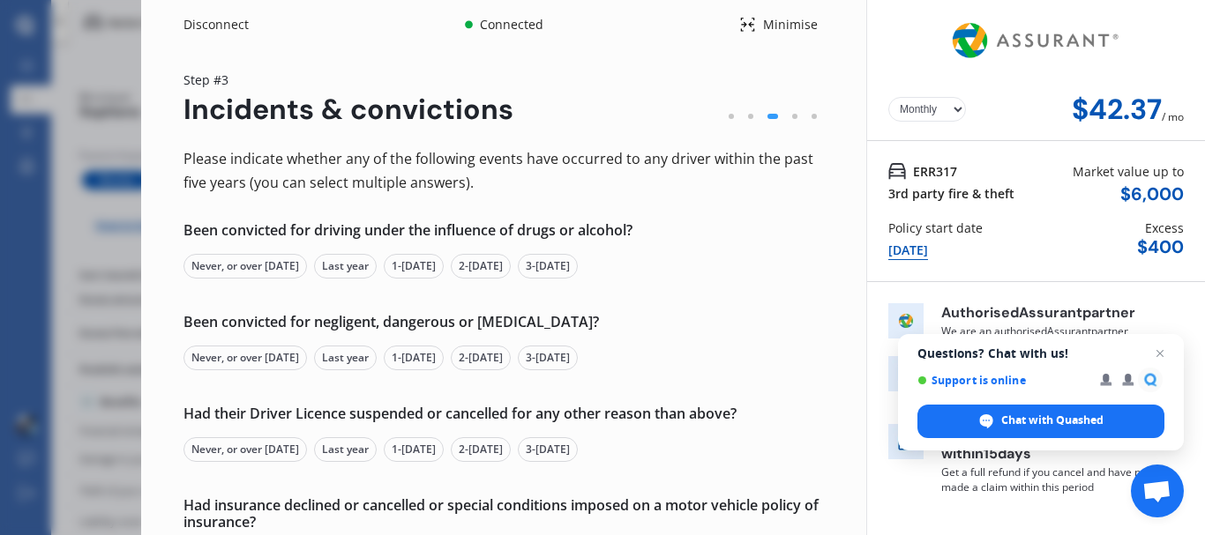
click at [280, 267] on div "Never, or over [DATE]" at bounding box center [244, 266] width 123 height 25
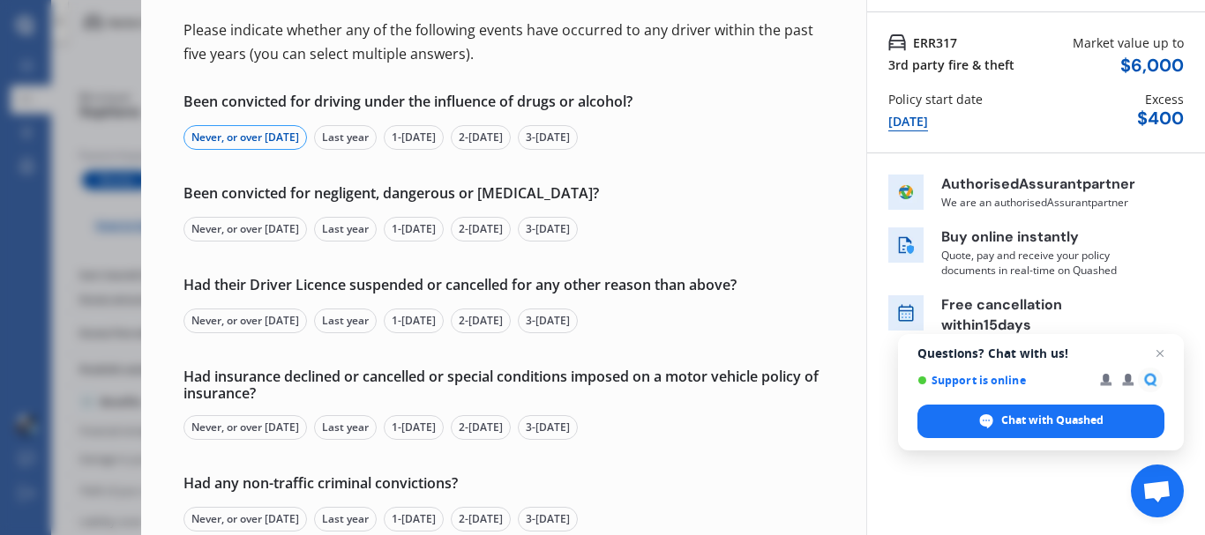
scroll to position [130, 0]
click at [296, 230] on div "Never, or over [DATE]" at bounding box center [244, 228] width 123 height 25
click at [263, 322] on div "Never, or over [DATE]" at bounding box center [244, 320] width 123 height 25
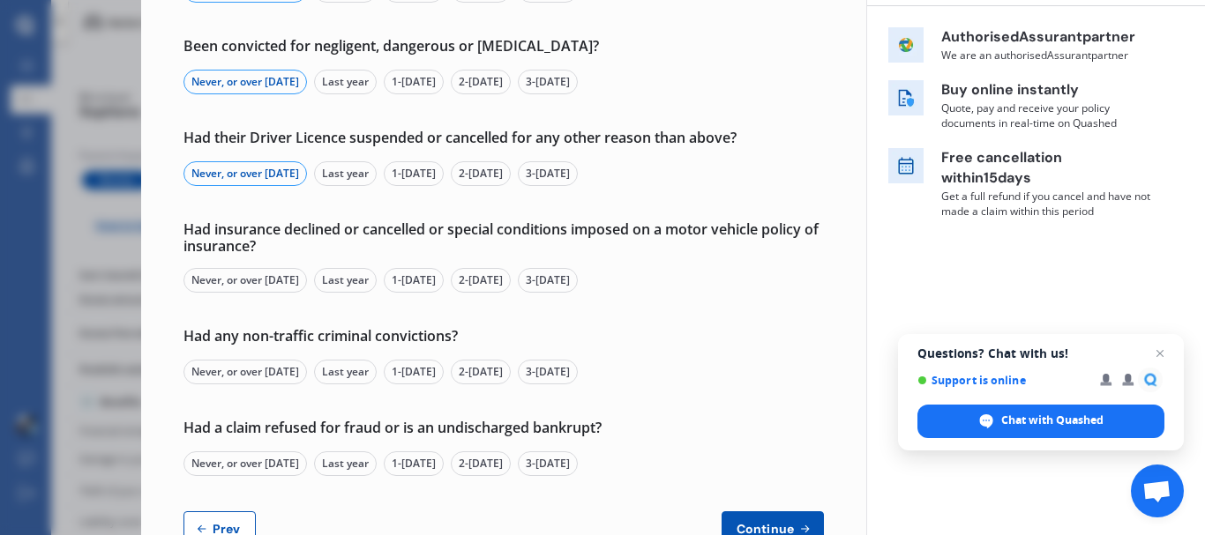
scroll to position [330, 0]
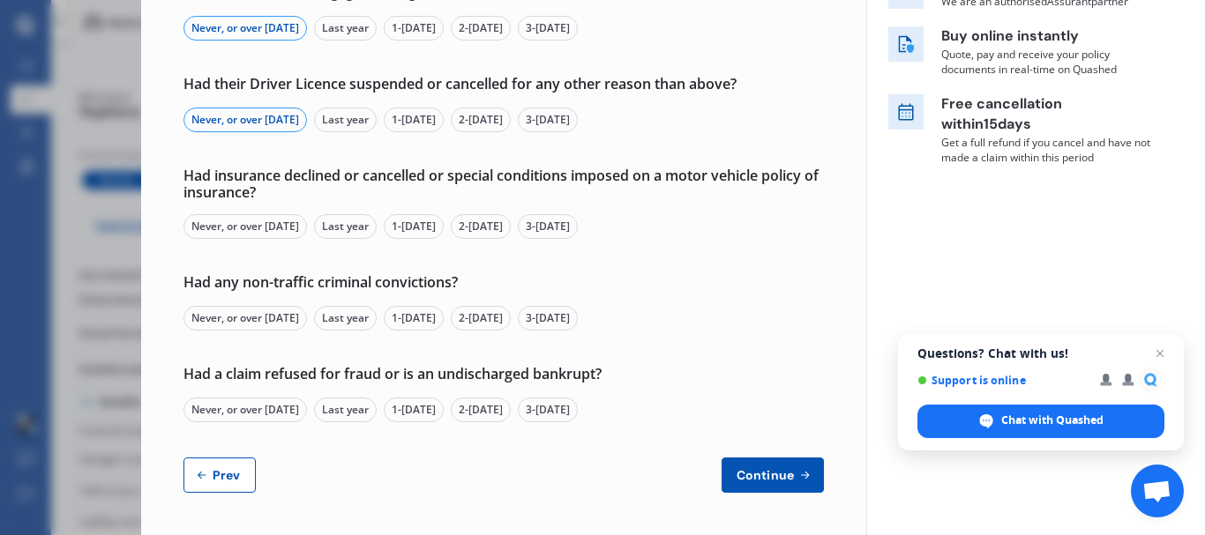
click at [271, 223] on div "Never, or over [DATE]" at bounding box center [244, 226] width 123 height 25
click at [250, 322] on div "Never, or over [DATE]" at bounding box center [244, 318] width 123 height 25
click at [238, 410] on div "Never, or over [DATE]" at bounding box center [244, 410] width 123 height 25
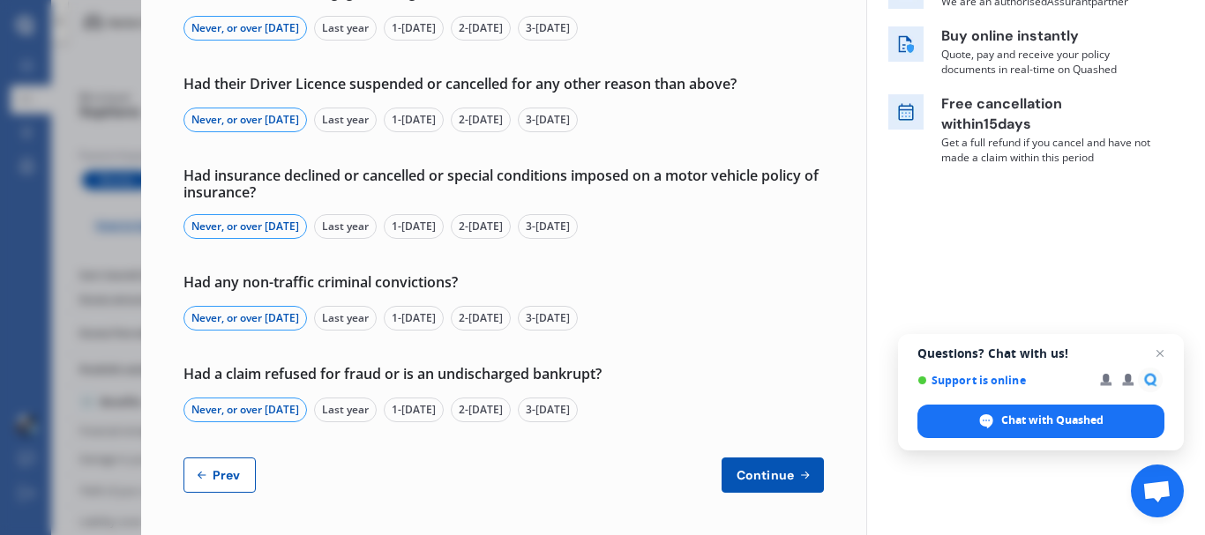
click at [781, 477] on span "Continue" at bounding box center [765, 475] width 64 height 14
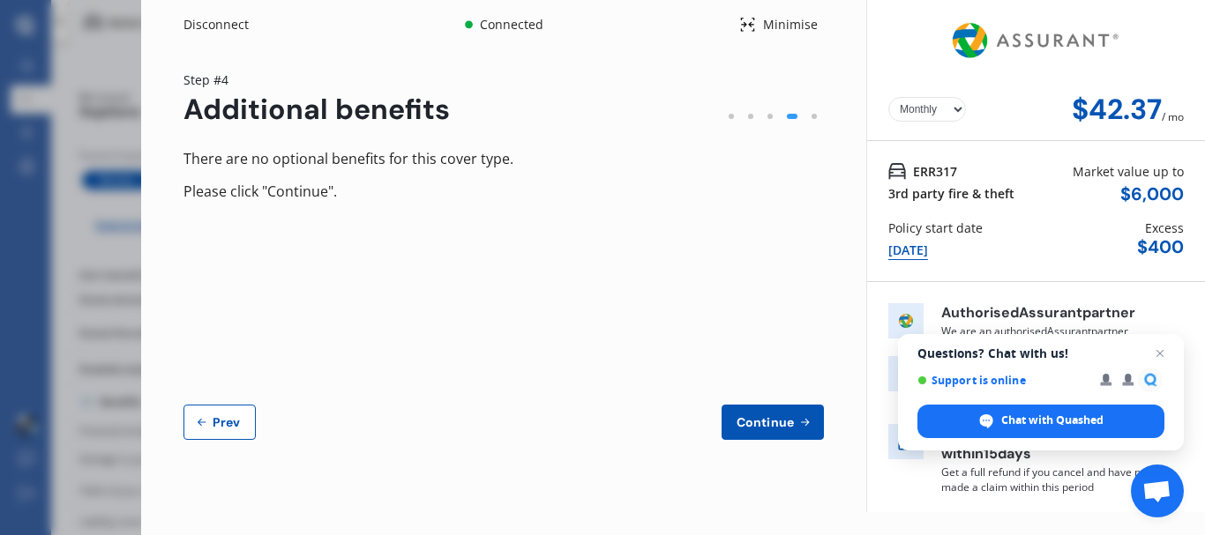
click at [754, 405] on button "Continue" at bounding box center [772, 422] width 102 height 35
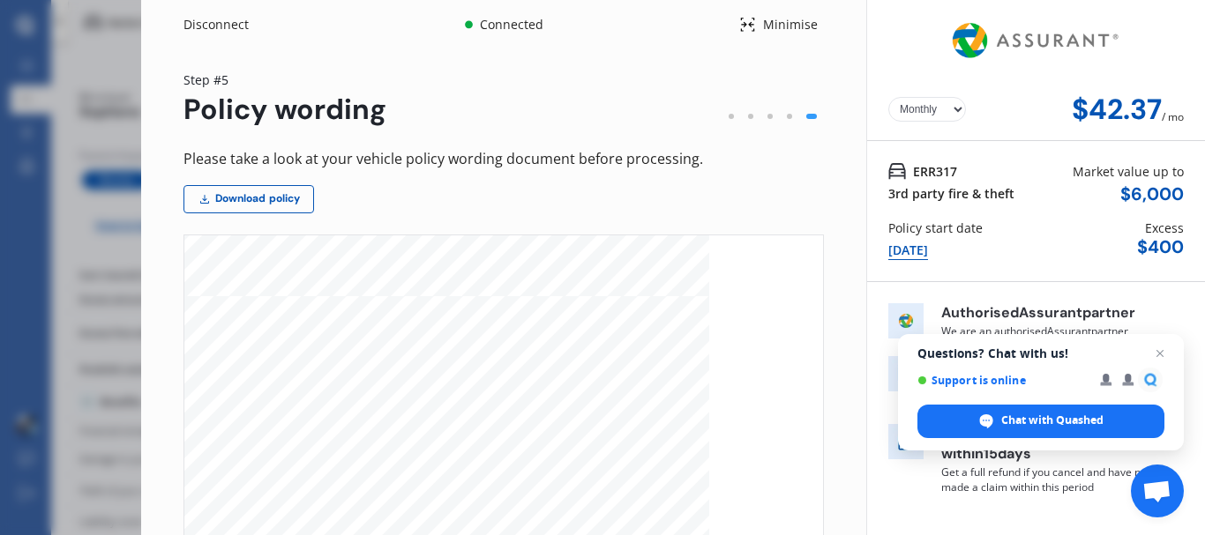
scroll to position [5139, 0]
click at [294, 188] on link "Download policy" at bounding box center [248, 199] width 131 height 28
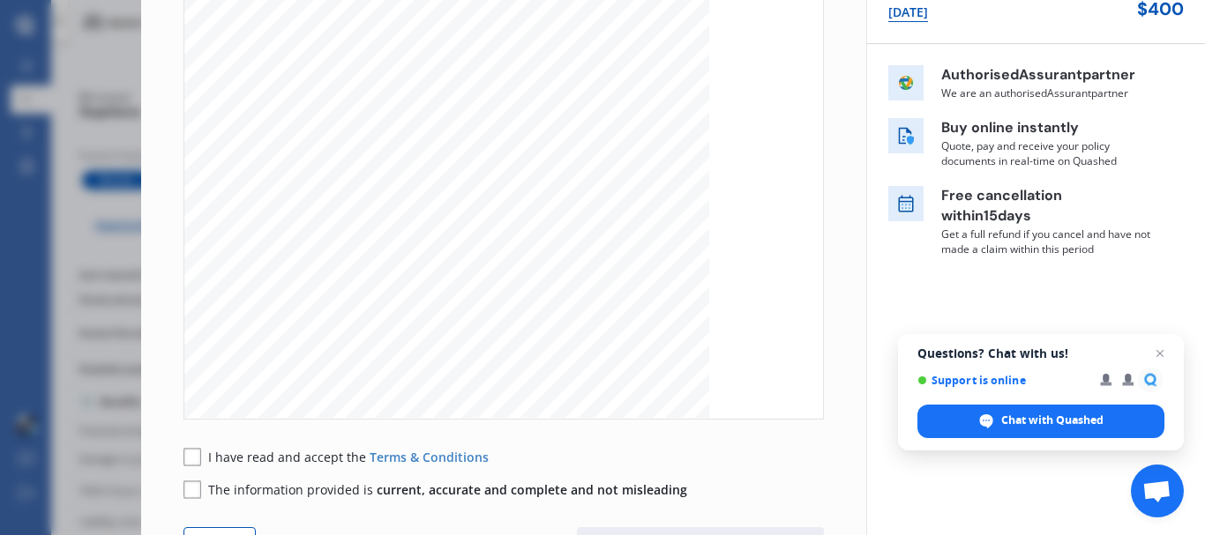
scroll to position [308, 0]
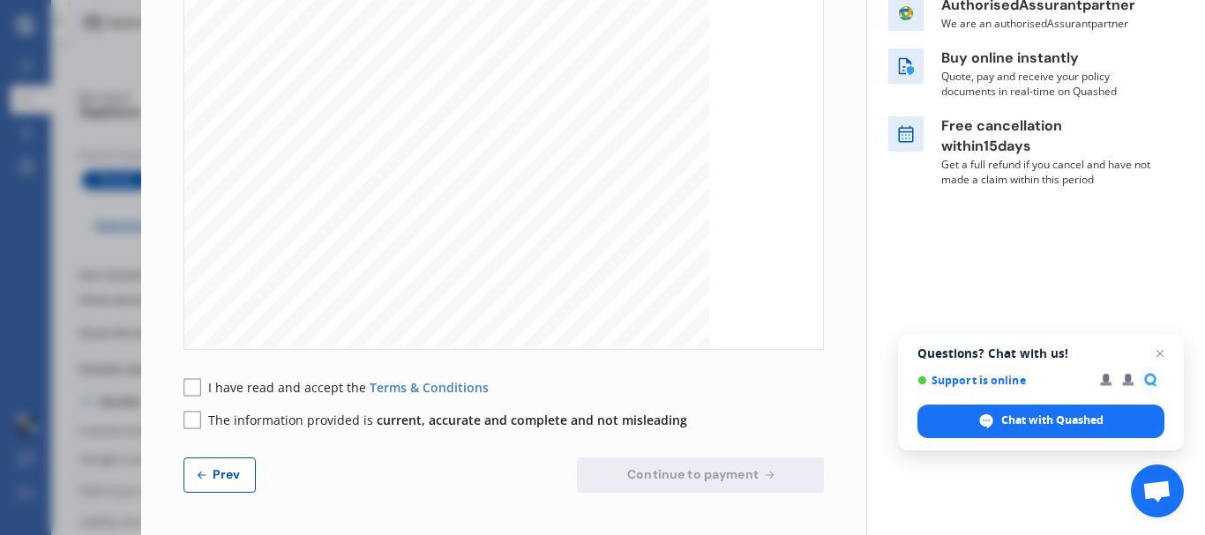
click at [202, 389] on div "I have read and accept the Terms & Conditions" at bounding box center [335, 387] width 305 height 19
click at [193, 389] on rect at bounding box center [192, 387] width 18 height 18
click at [191, 418] on rect at bounding box center [192, 420] width 18 height 18
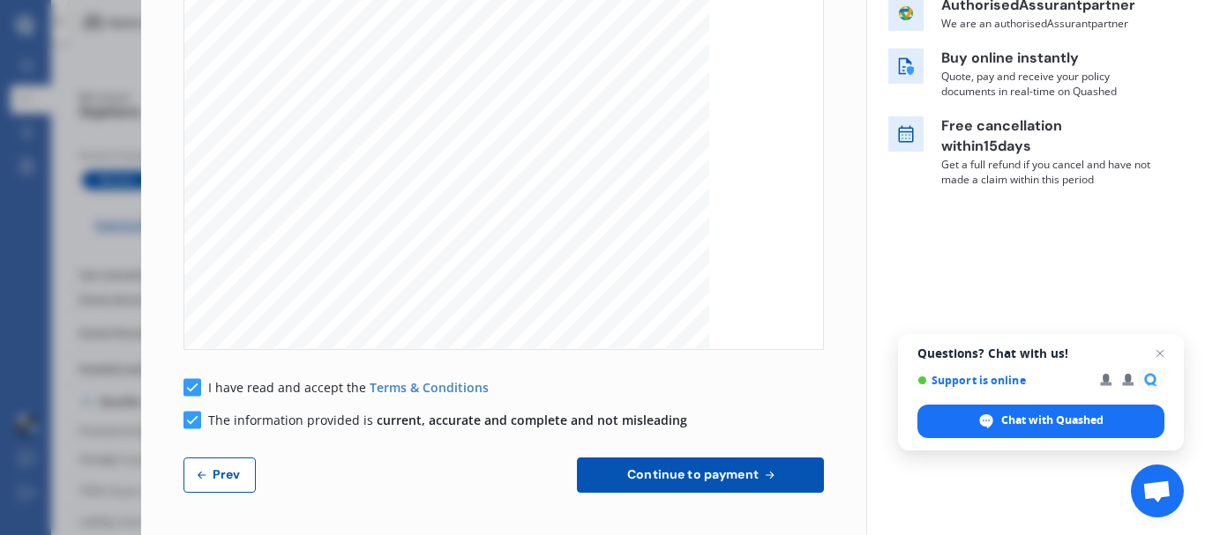
click at [709, 469] on span "Continue to payment" at bounding box center [693, 474] width 138 height 14
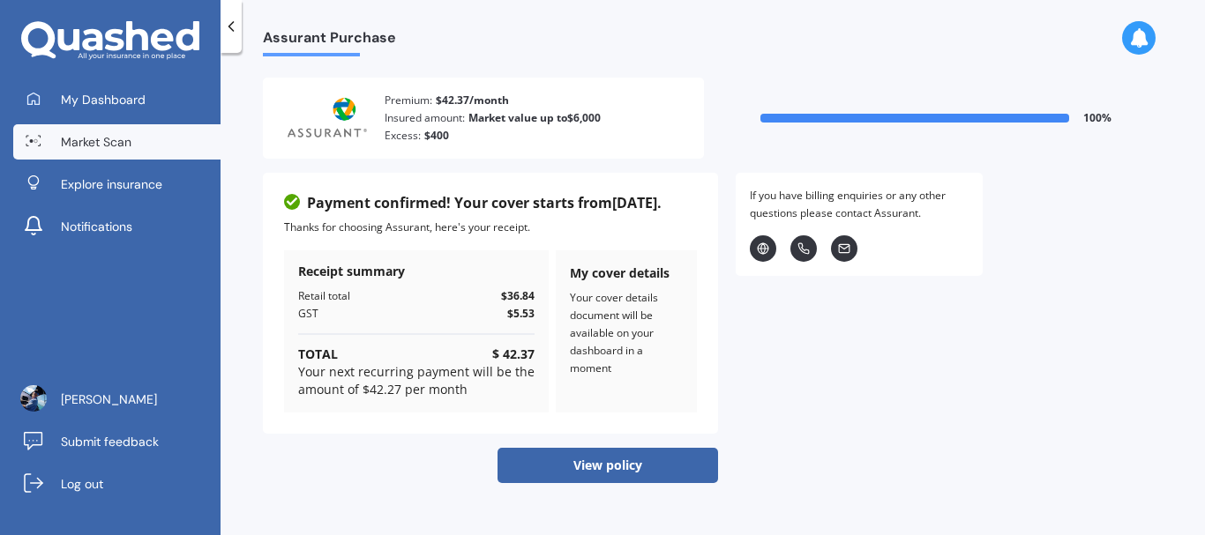
click at [101, 141] on span "Market Scan" at bounding box center [96, 142] width 71 height 18
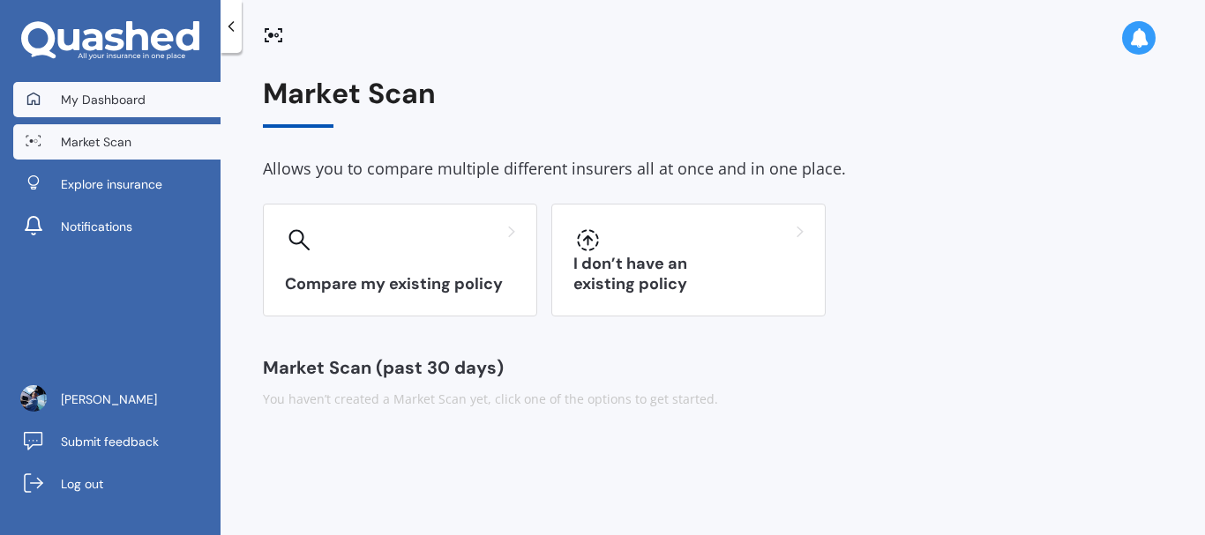
click at [134, 98] on span "My Dashboard" at bounding box center [103, 100] width 85 height 18
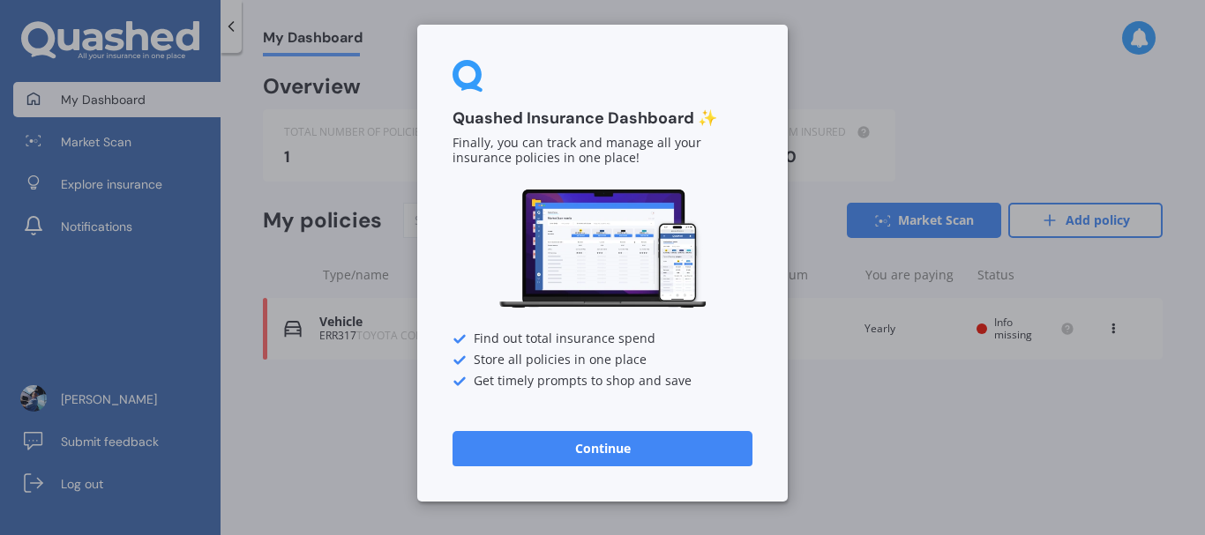
click at [639, 457] on button "Continue" at bounding box center [602, 448] width 300 height 35
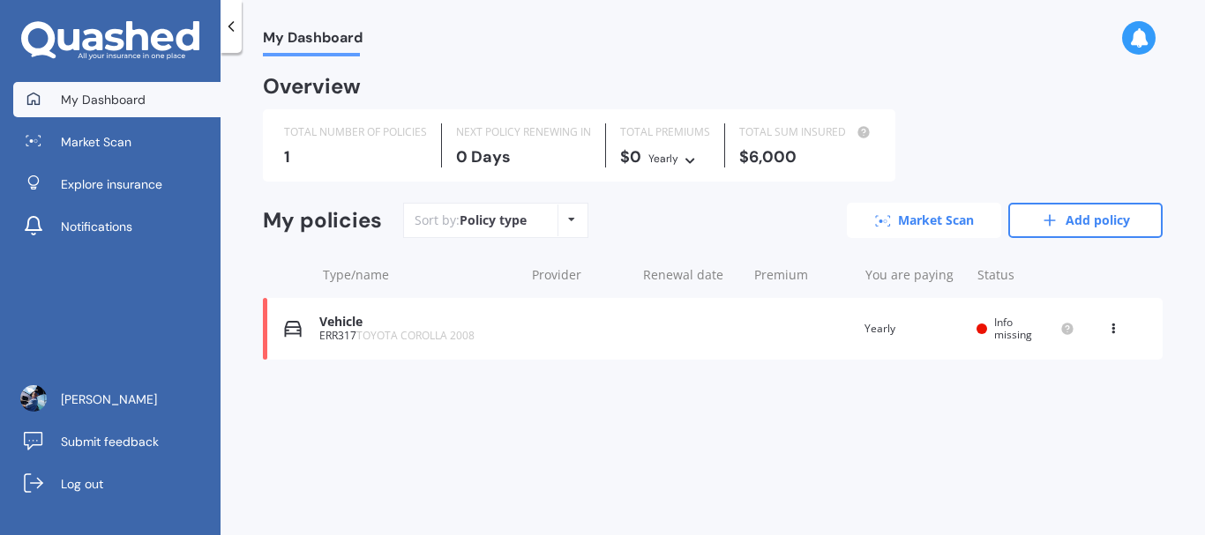
click at [919, 220] on link "Market Scan" at bounding box center [924, 220] width 154 height 35
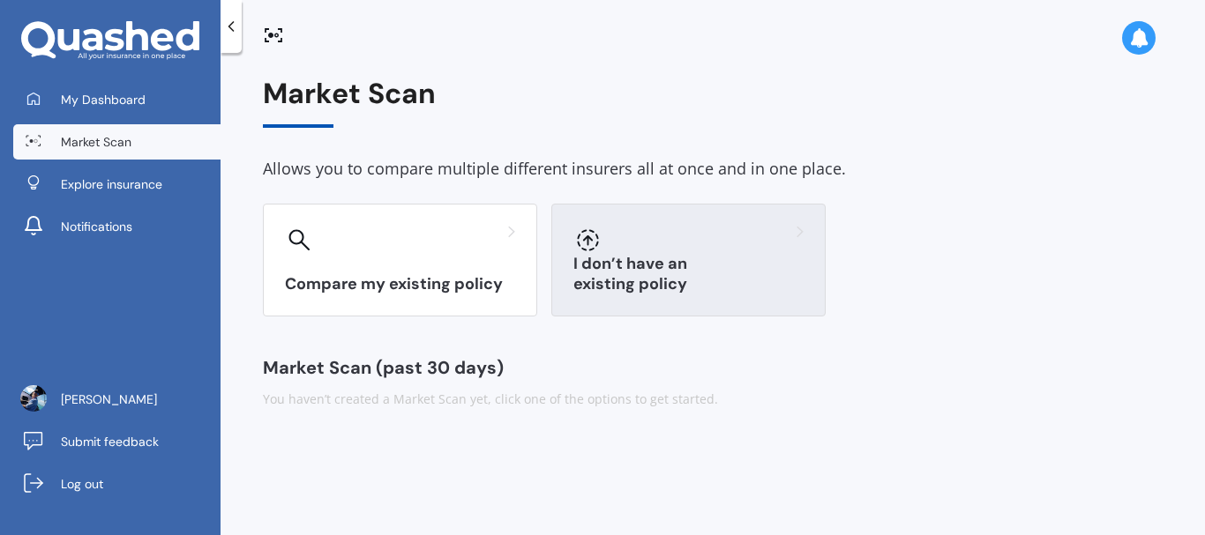
click at [669, 261] on div "I don’t have an existing policy" at bounding box center [688, 260] width 274 height 113
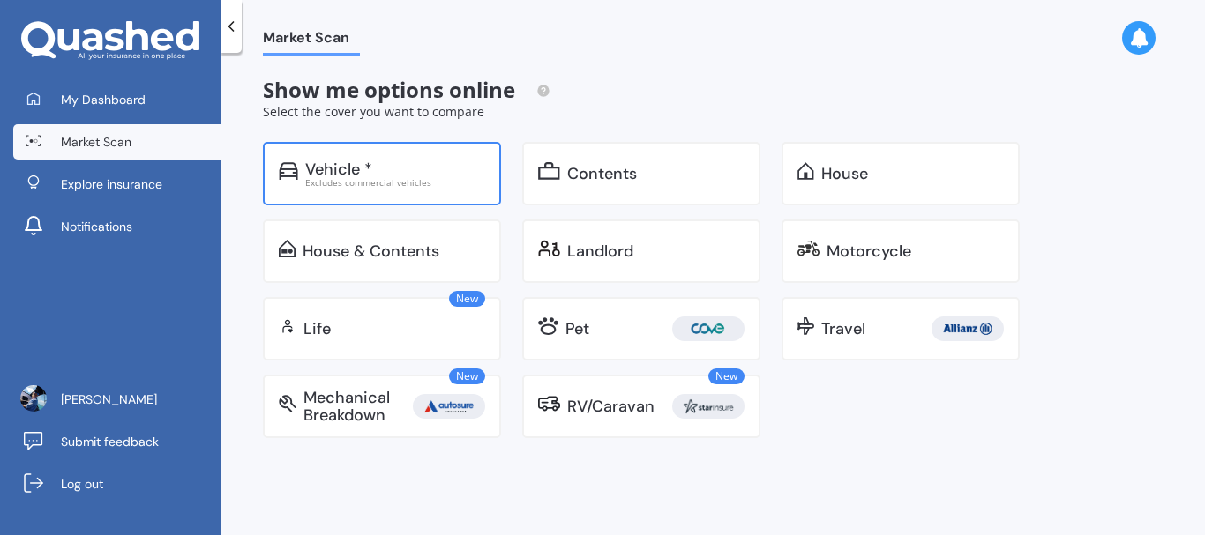
click at [415, 184] on div "Excludes commercial vehicles" at bounding box center [395, 182] width 180 height 9
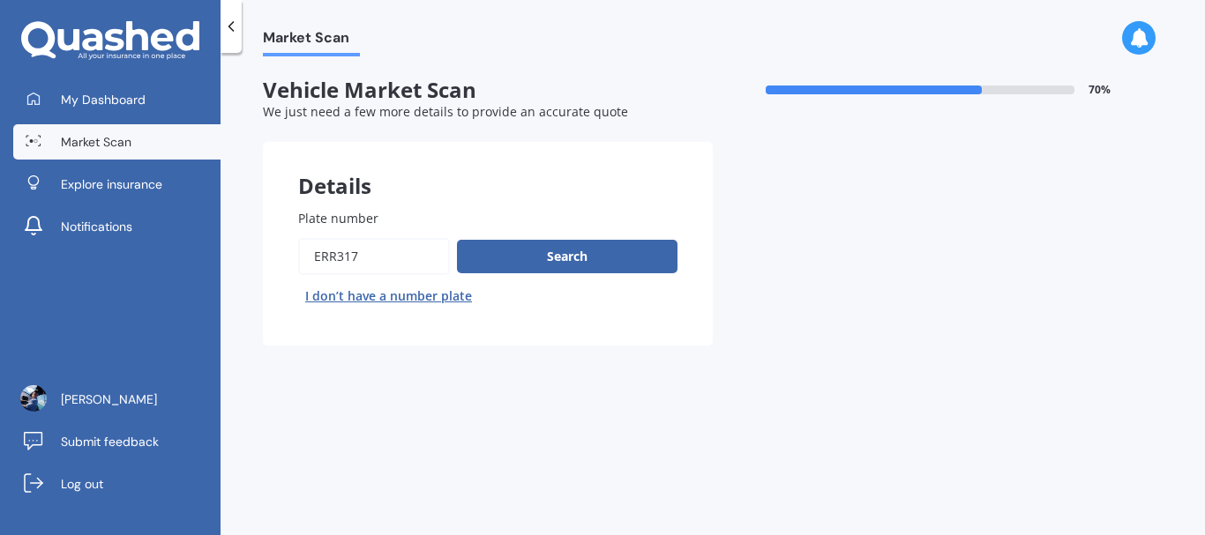
drag, startPoint x: 426, startPoint y: 262, endPoint x: 32, endPoint y: 267, distance: 394.3
click at [39, 270] on div "My Dashboard Market Scan Explore insurance Notifications Theresa Knight Submit …" at bounding box center [602, 267] width 1205 height 535
type input "mpm670"
click at [587, 235] on div "Plate number Search I don’t have a number plate" at bounding box center [487, 259] width 379 height 101
click at [579, 267] on button "Search" at bounding box center [567, 257] width 220 height 34
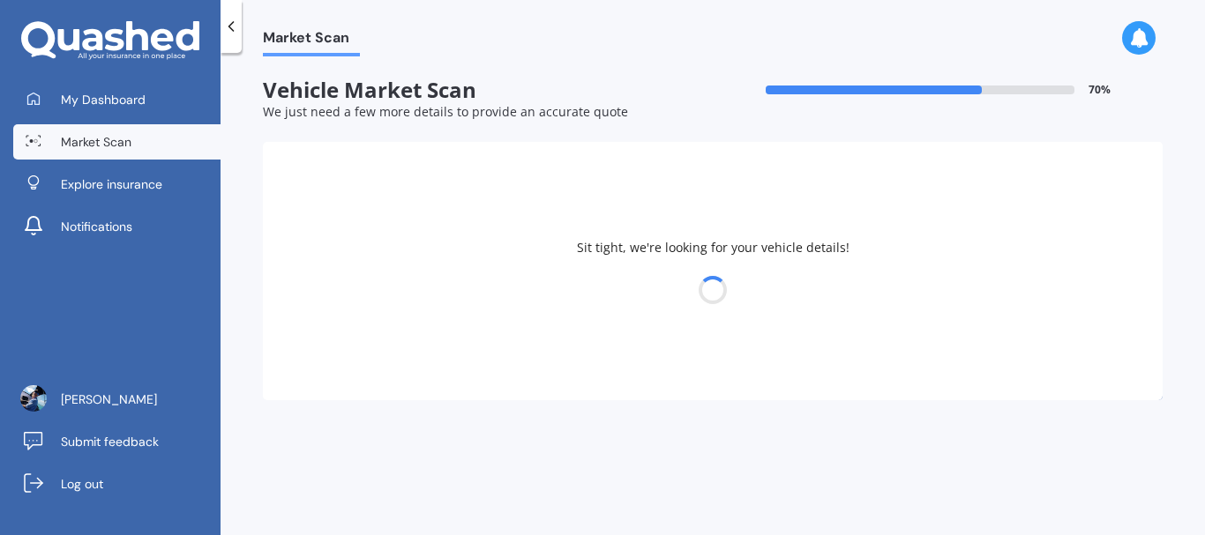
select select "MAZDA"
select select "ATENZA"
select select "04"
select select "07"
select select "1986"
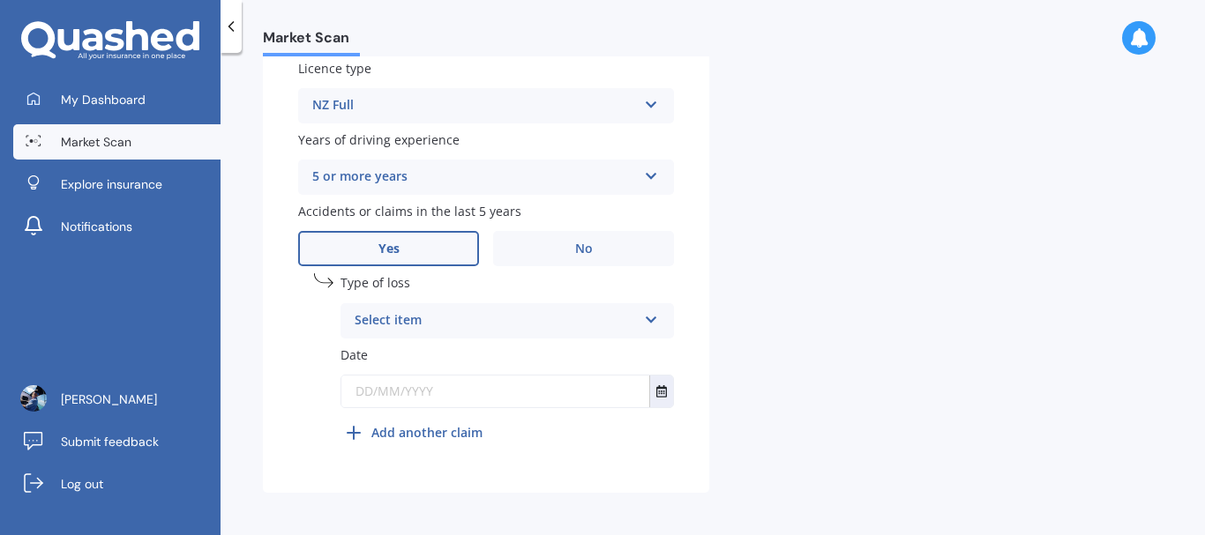
scroll to position [694, 0]
click at [555, 323] on div "Select item" at bounding box center [496, 317] width 282 height 21
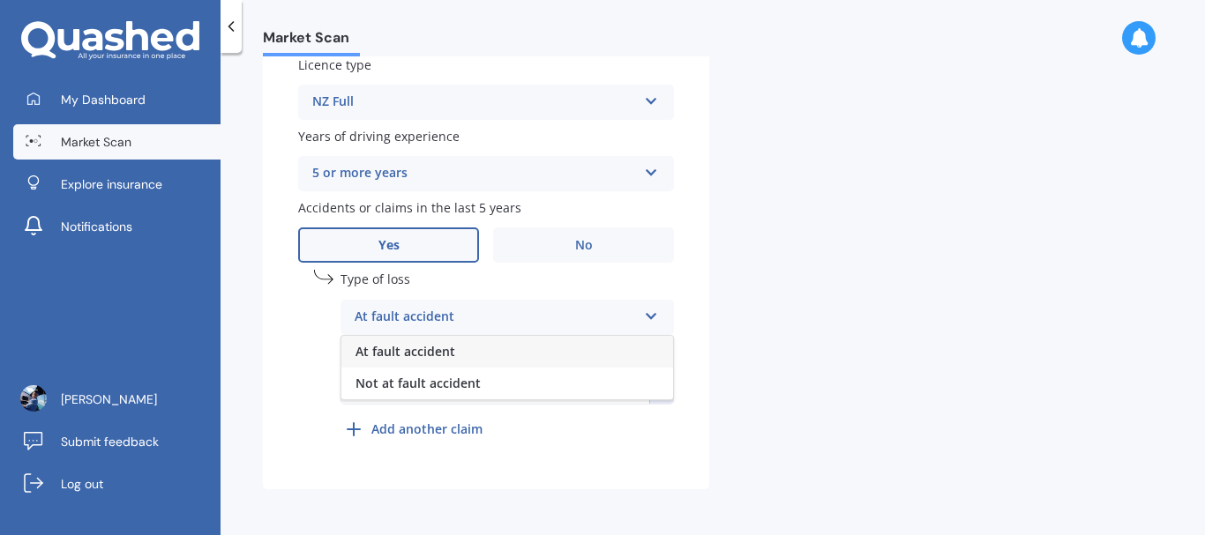
click at [475, 348] on div "At fault accident" at bounding box center [507, 352] width 332 height 32
click at [479, 398] on input "text" at bounding box center [495, 388] width 308 height 32
type input "[DATE]"
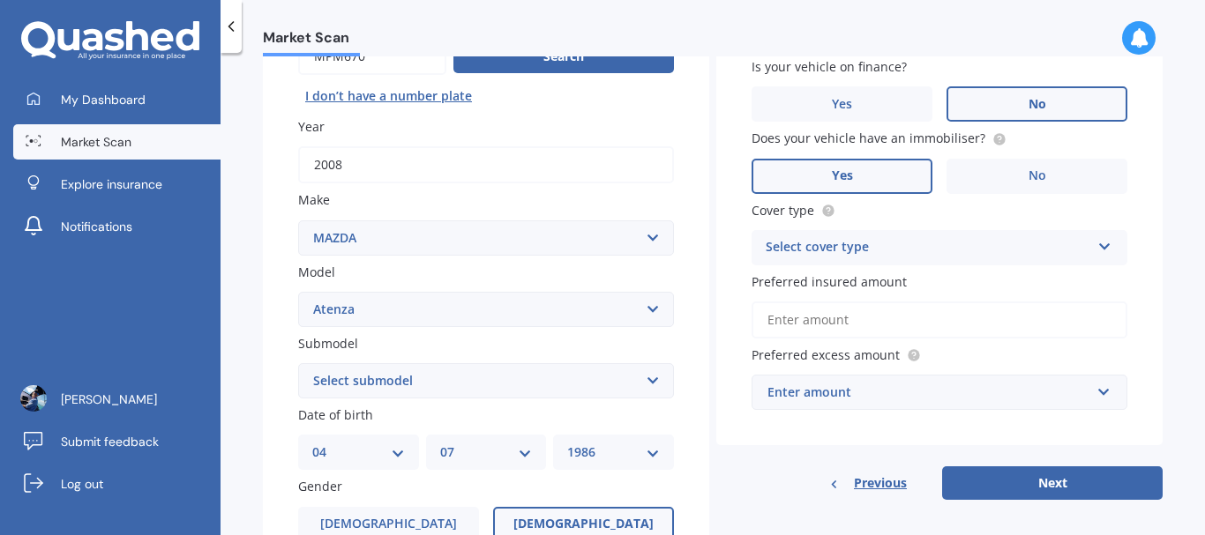
scroll to position [202, 0]
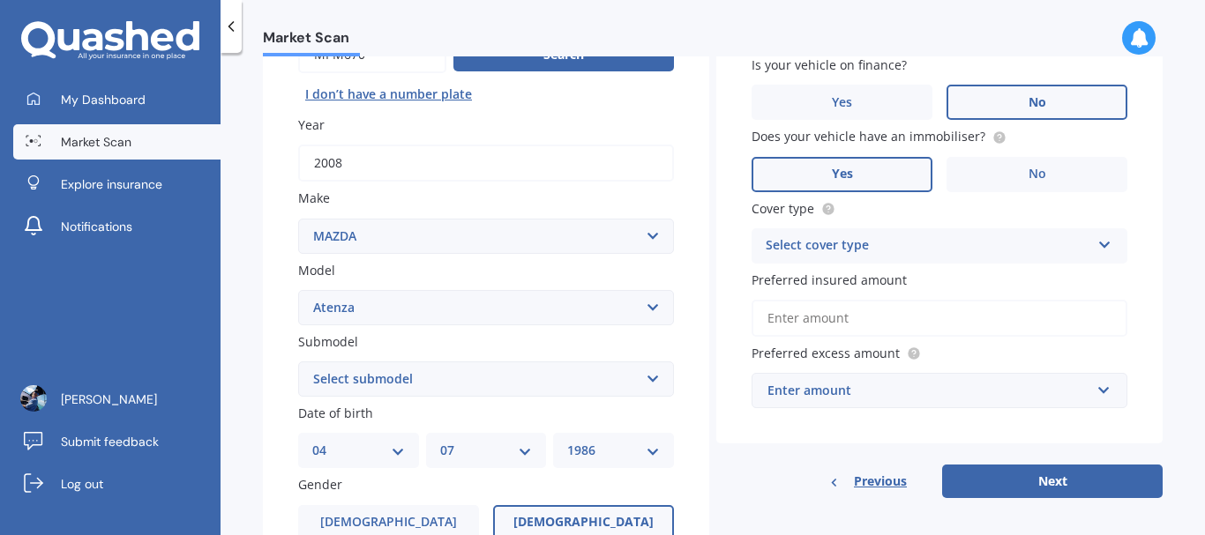
click at [872, 250] on div "Select cover type" at bounding box center [928, 245] width 325 height 21
click at [854, 277] on span "Comprehensive" at bounding box center [812, 280] width 93 height 17
click at [837, 309] on input "Preferred insured amount" at bounding box center [939, 318] width 376 height 37
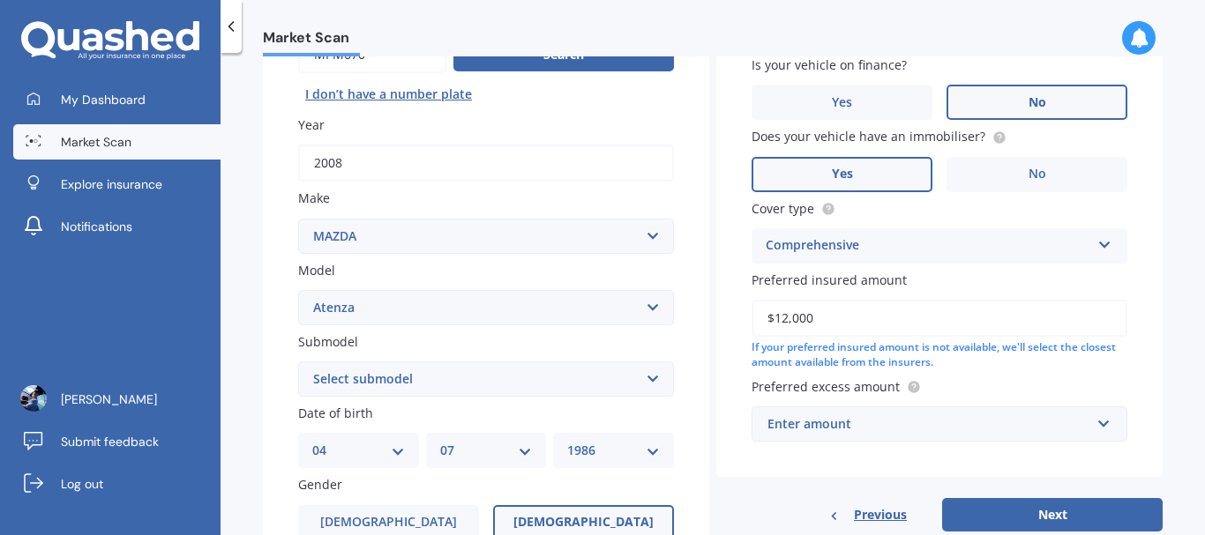
type input "$12,000"
click at [803, 420] on div "Enter amount" at bounding box center [928, 424] width 323 height 19
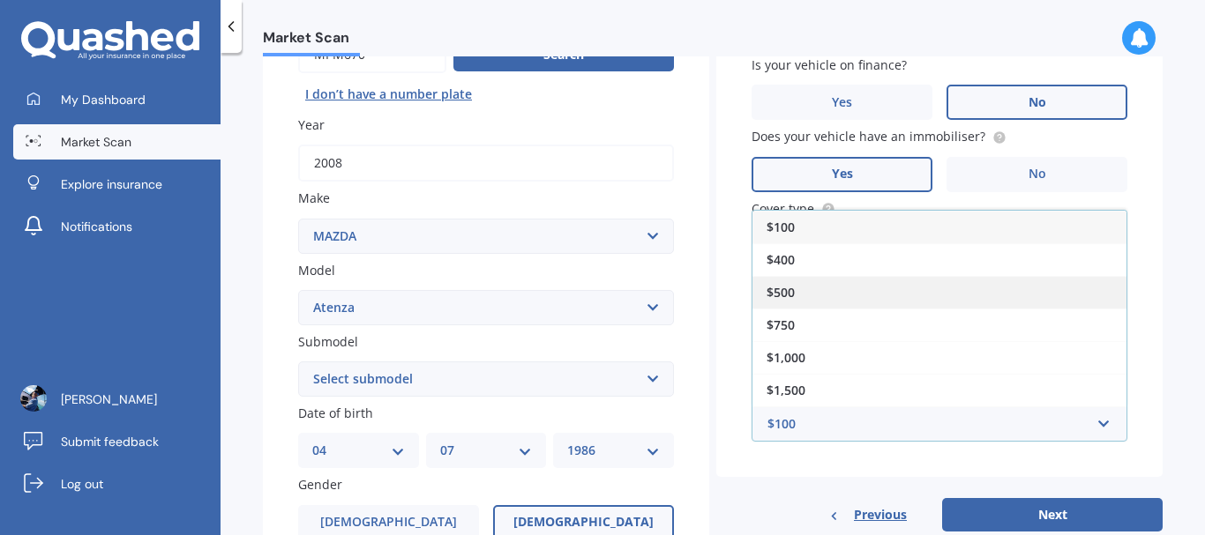
click at [796, 291] on div "$500" at bounding box center [939, 292] width 374 height 33
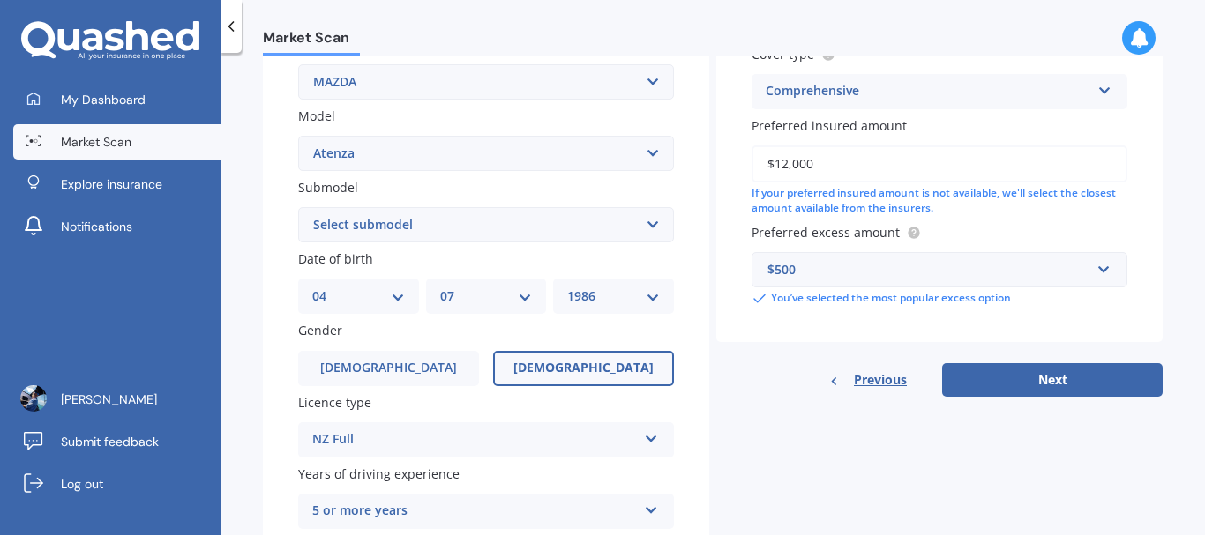
scroll to position [411, 0]
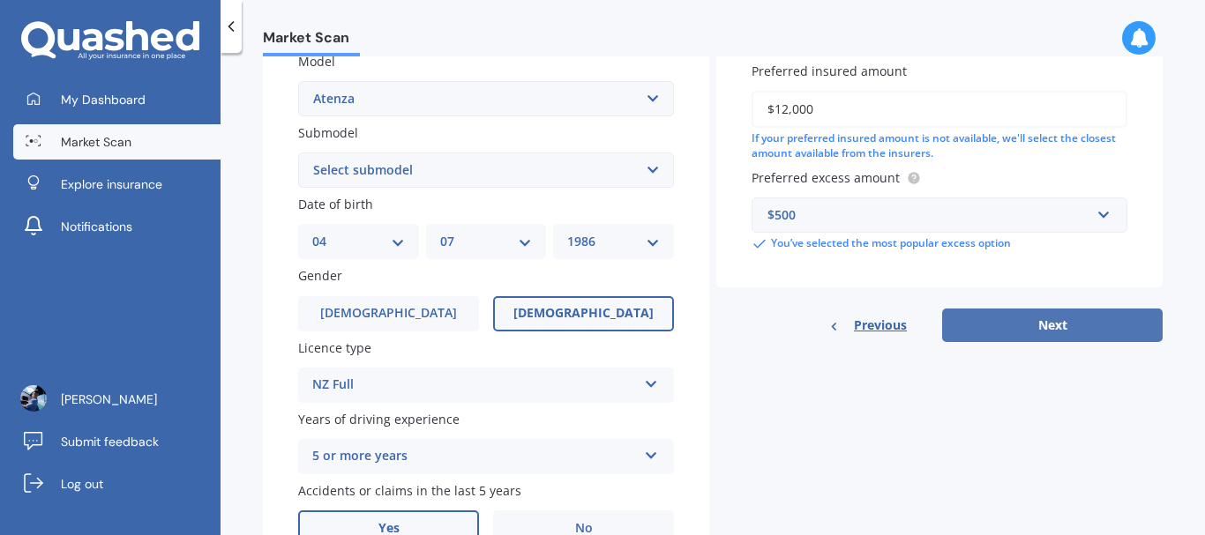
click at [1054, 327] on button "Next" at bounding box center [1052, 326] width 220 height 34
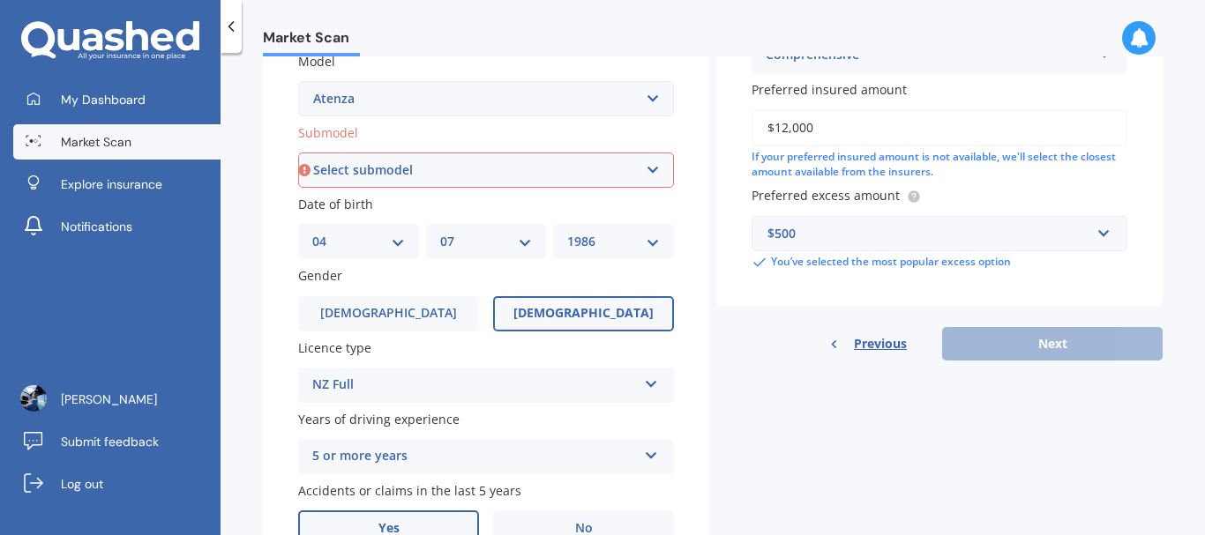
click at [550, 167] on select "Select submodel (All other) Diesel Diesel Turbo Hatchback Sedan Turbo Wagon" at bounding box center [486, 170] width 376 height 35
select select "WAGON"
click at [298, 153] on select "Select submodel (All other) Diesel Diesel Turbo Hatchback Sedan Turbo Wagon" at bounding box center [486, 170] width 376 height 35
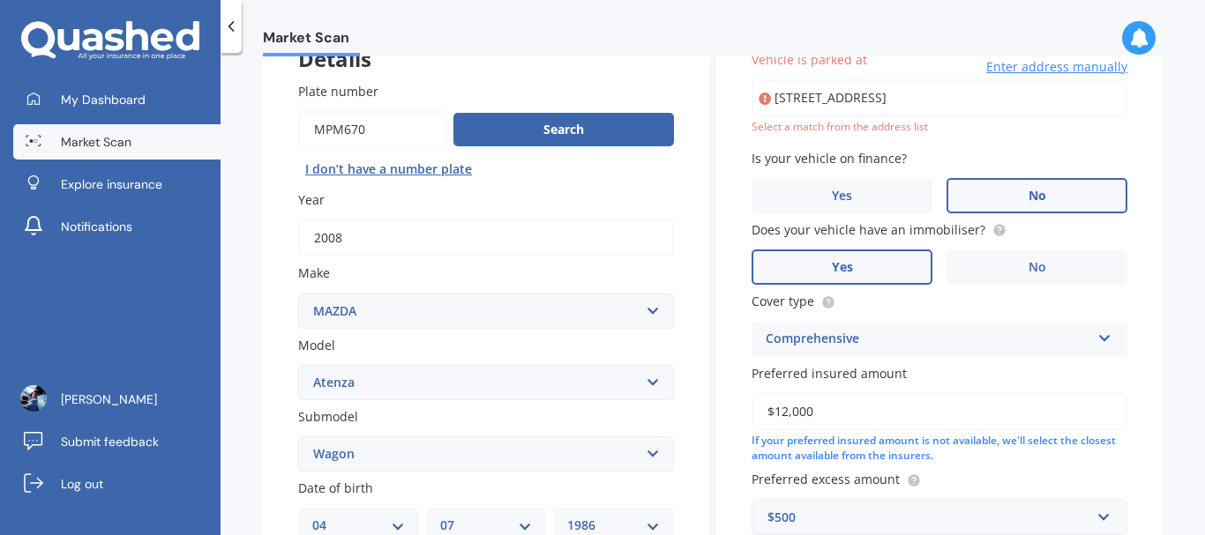
scroll to position [121, 0]
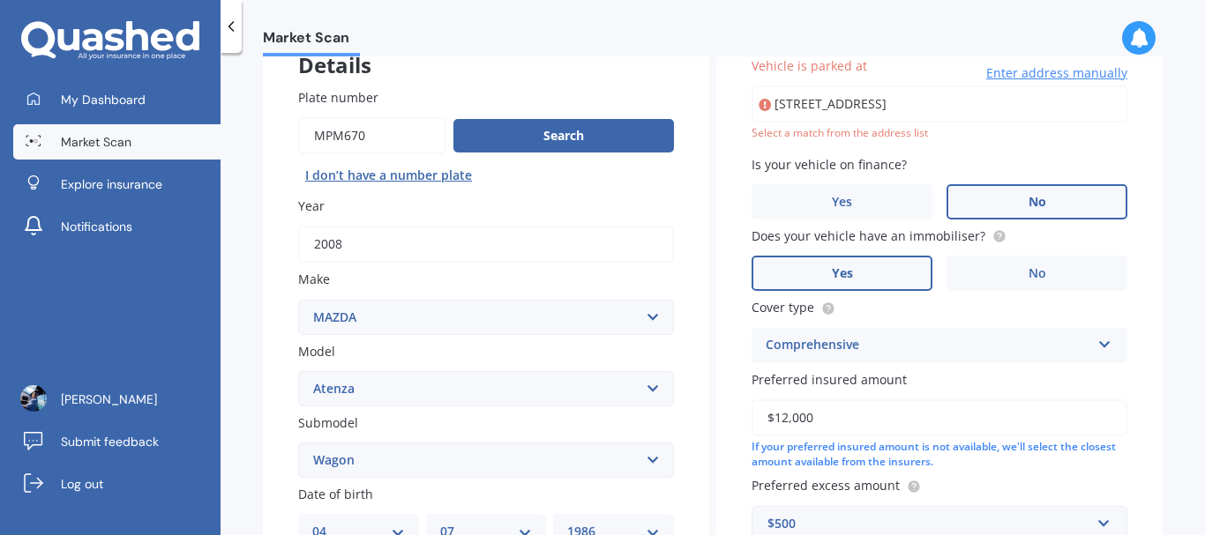
type input "[STREET_ADDRESS]"
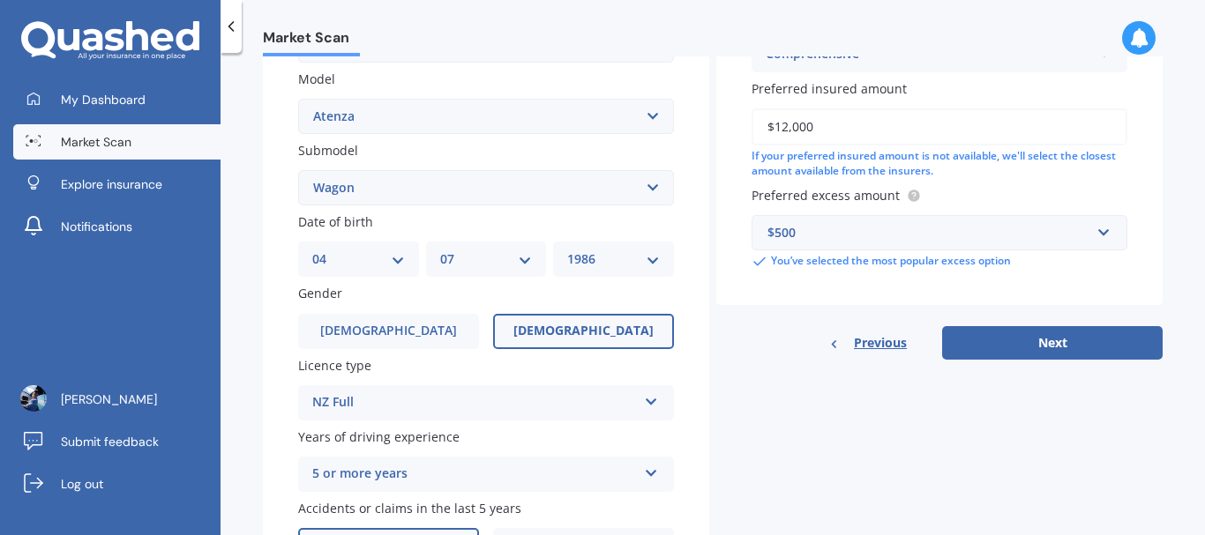
scroll to position [432, 0]
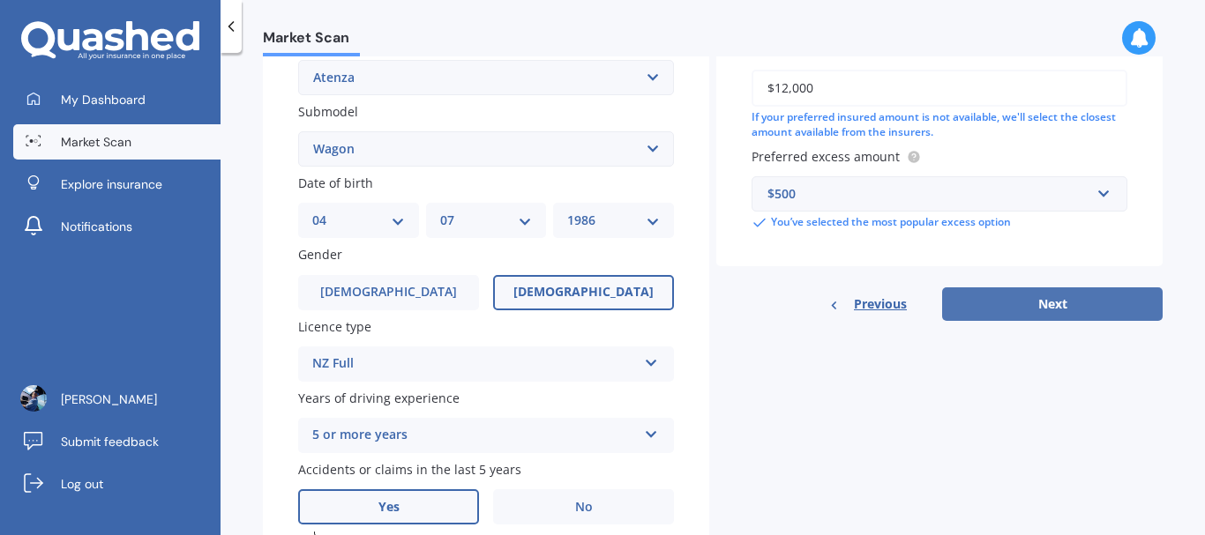
click at [1020, 294] on button "Next" at bounding box center [1052, 305] width 220 height 34
select select "04"
select select "07"
select select "1986"
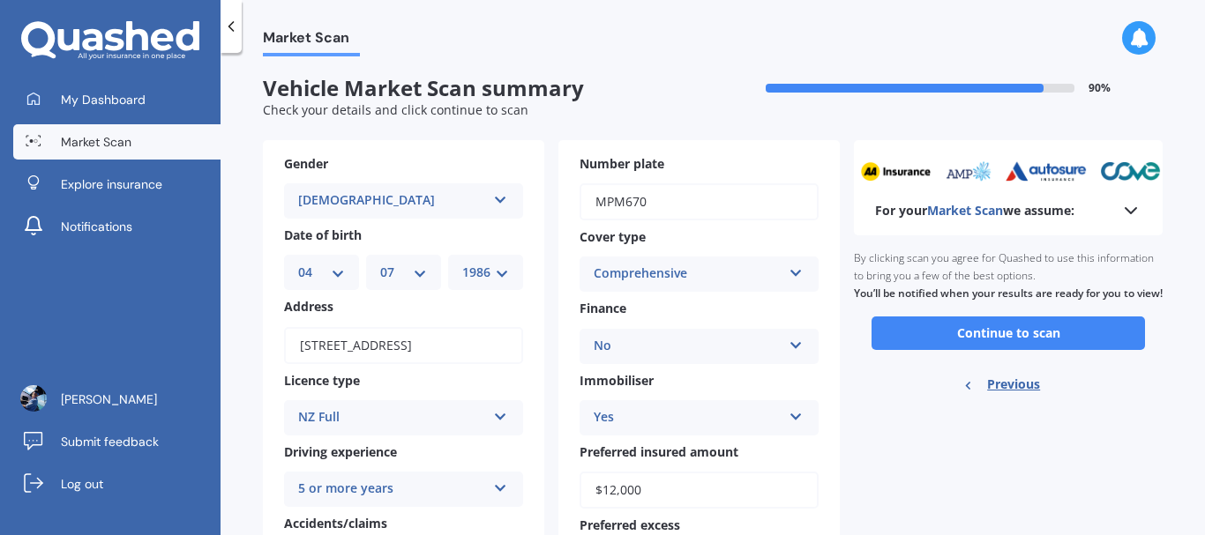
scroll to position [0, 0]
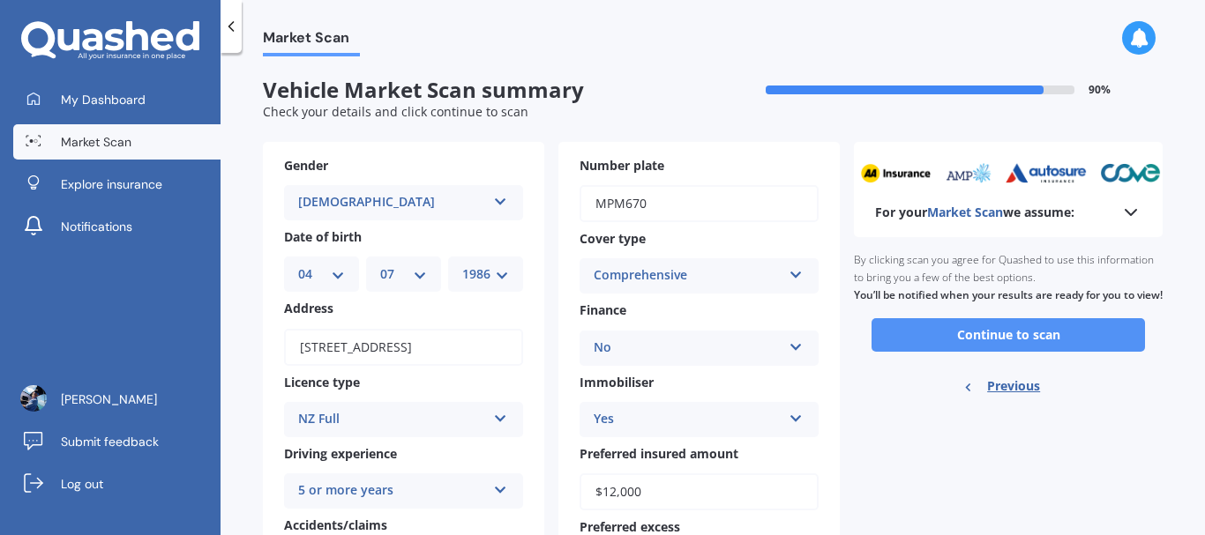
click at [996, 352] on button "Continue to scan" at bounding box center [1007, 335] width 273 height 34
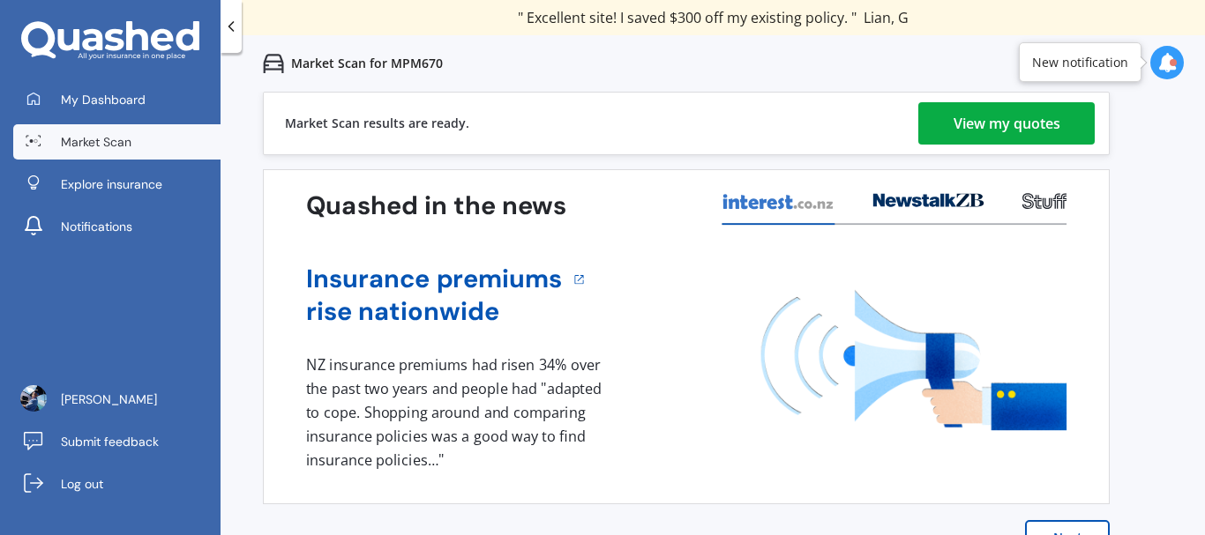
click at [957, 125] on div "View my quotes" at bounding box center [1006, 123] width 107 height 42
